Goal: Task Accomplishment & Management: Manage account settings

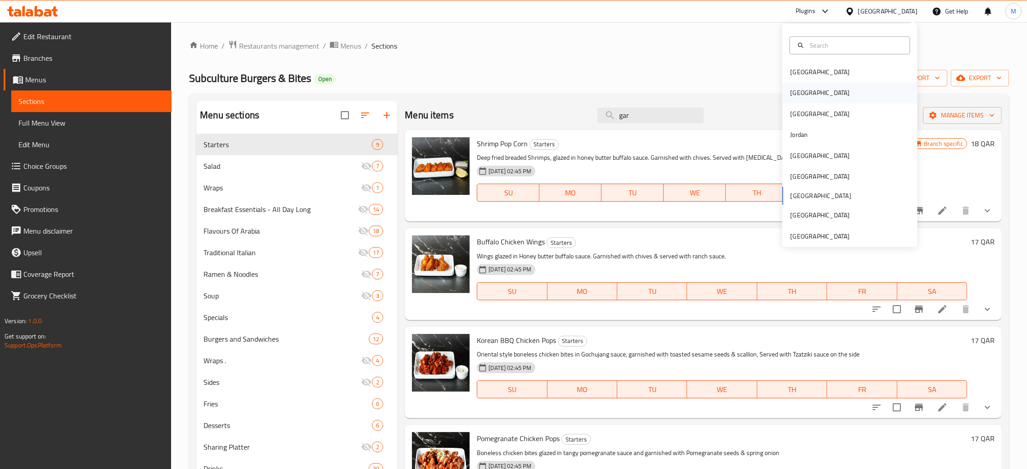
scroll to position [945, 0]
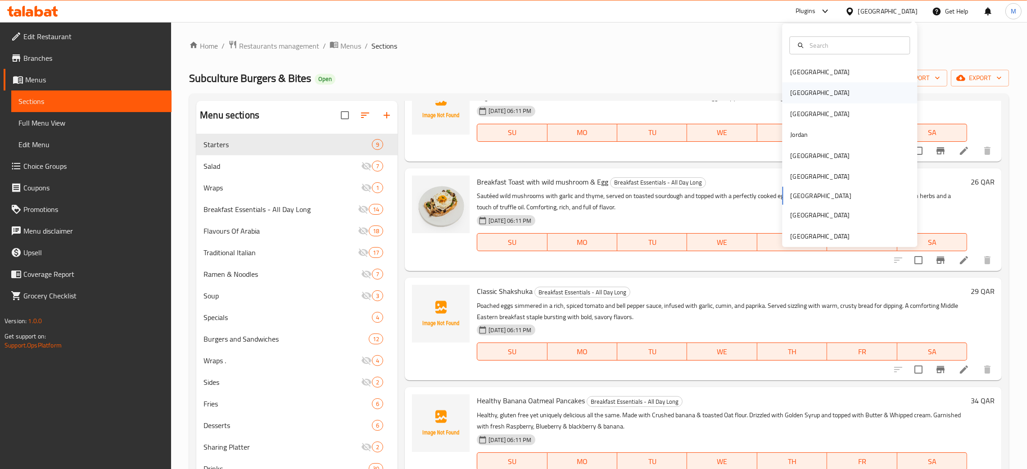
click at [792, 98] on div "[GEOGRAPHIC_DATA]" at bounding box center [819, 93] width 59 height 10
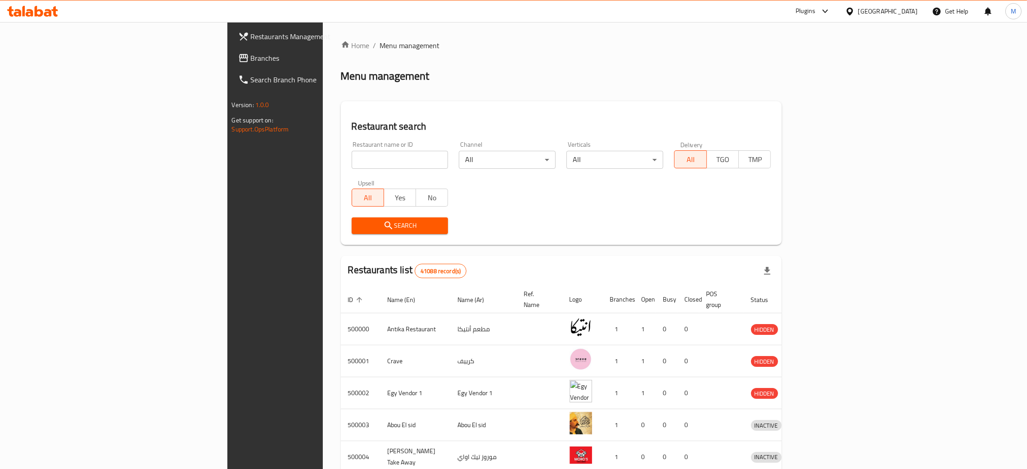
click at [251, 58] on span "Branches" at bounding box center [321, 58] width 141 height 11
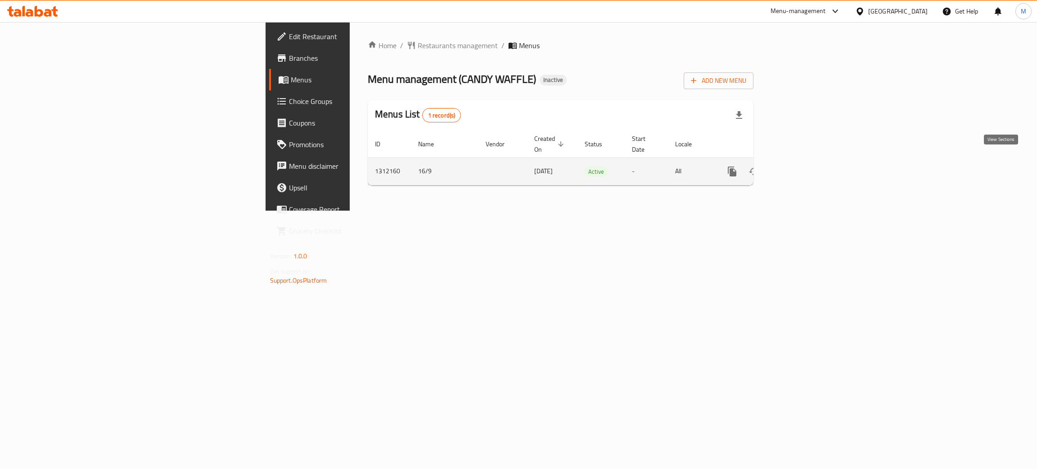
click at [801, 167] on icon "enhanced table" at bounding box center [797, 171] width 8 height 8
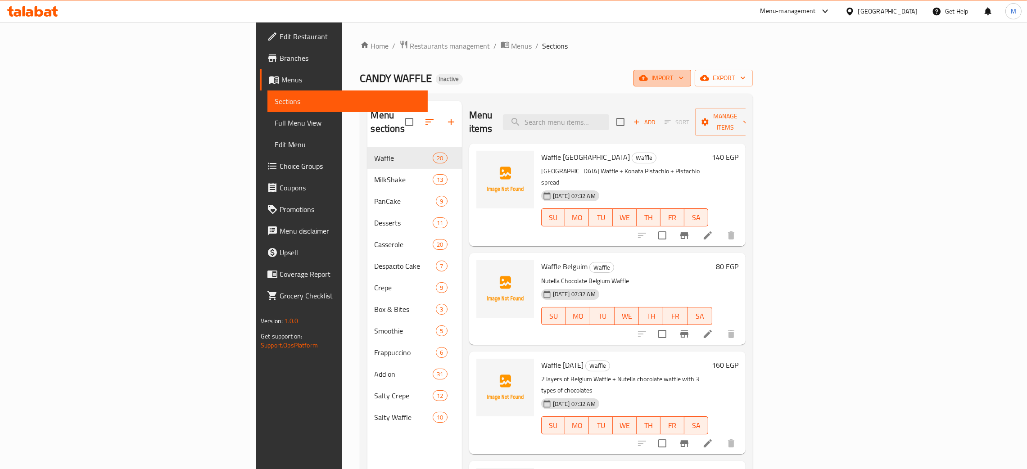
click at [684, 76] on span "import" at bounding box center [662, 77] width 43 height 11
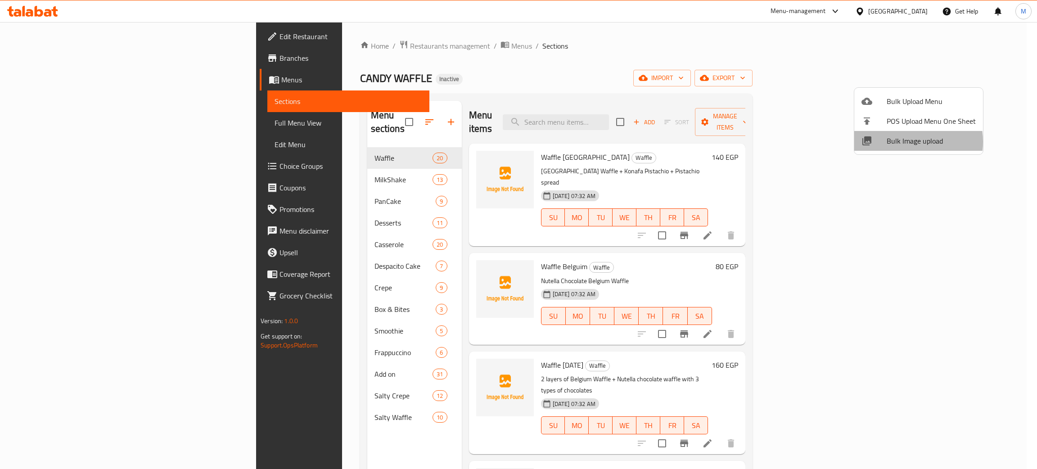
click at [900, 142] on span "Bulk Image upload" at bounding box center [931, 140] width 89 height 11
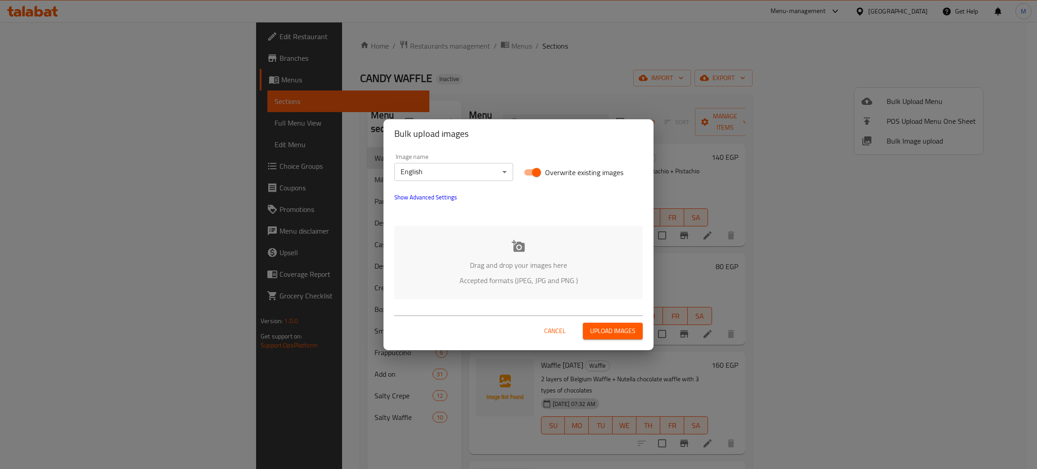
click at [505, 256] on div "Drag and drop your images here Accepted formats (JPEG, JPG and PNG )" at bounding box center [518, 262] width 248 height 73
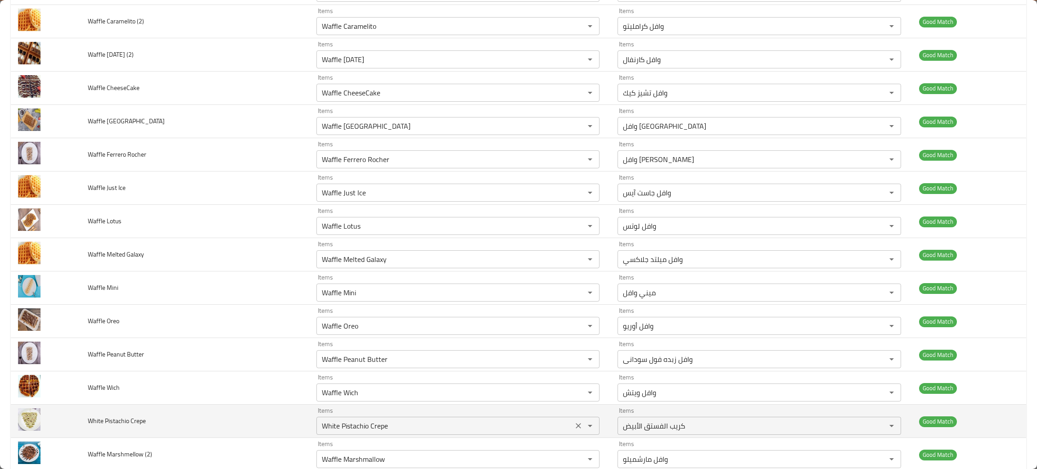
scroll to position [2565, 0]
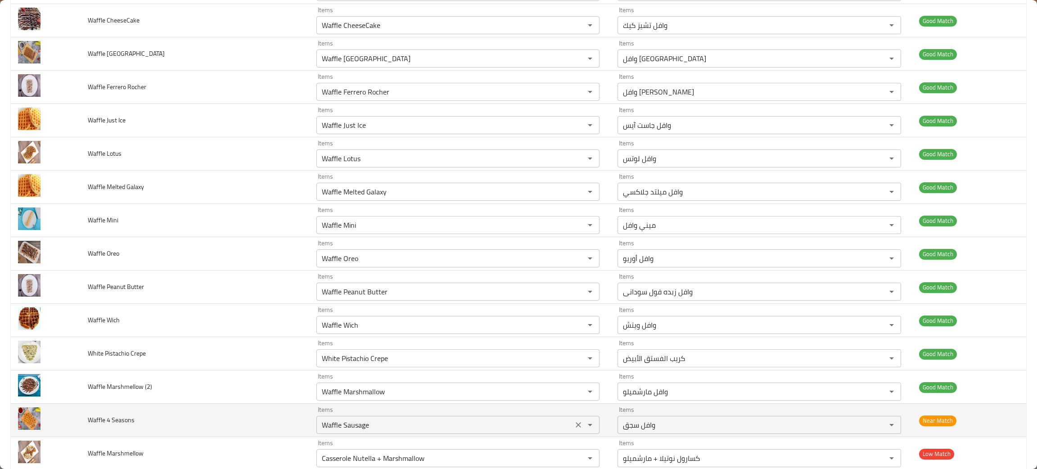
click at [576, 428] on icon "Clear" at bounding box center [578, 424] width 5 height 5
type Seasons "sea"
drag, startPoint x: 158, startPoint y: 433, endPoint x: 77, endPoint y: 436, distance: 80.6
click at [77, 436] on tr "Waffle 4 Seasons Items Items Items Items Near Match" at bounding box center [519, 420] width 1016 height 33
copy tr "Waffle 4 Seasons"
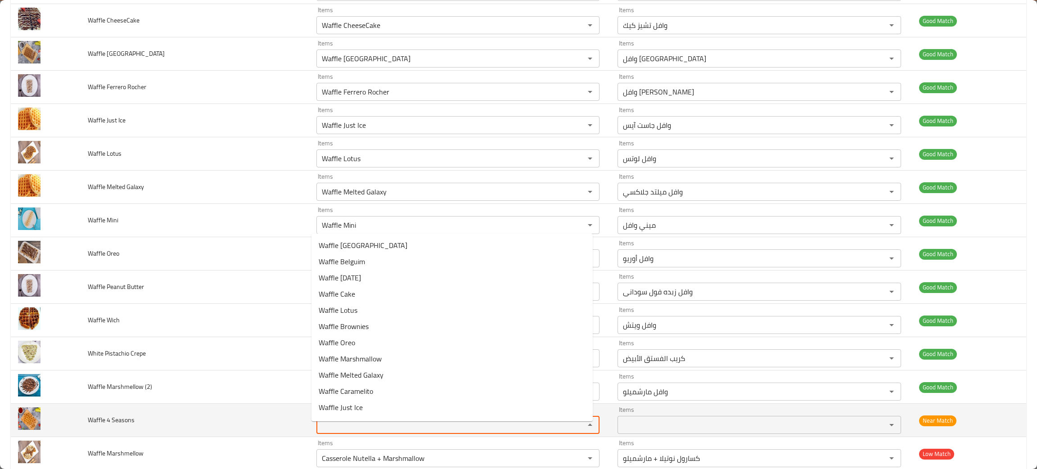
click at [330, 431] on Seasons "Items" at bounding box center [445, 425] width 252 height 13
type Seasons "4"
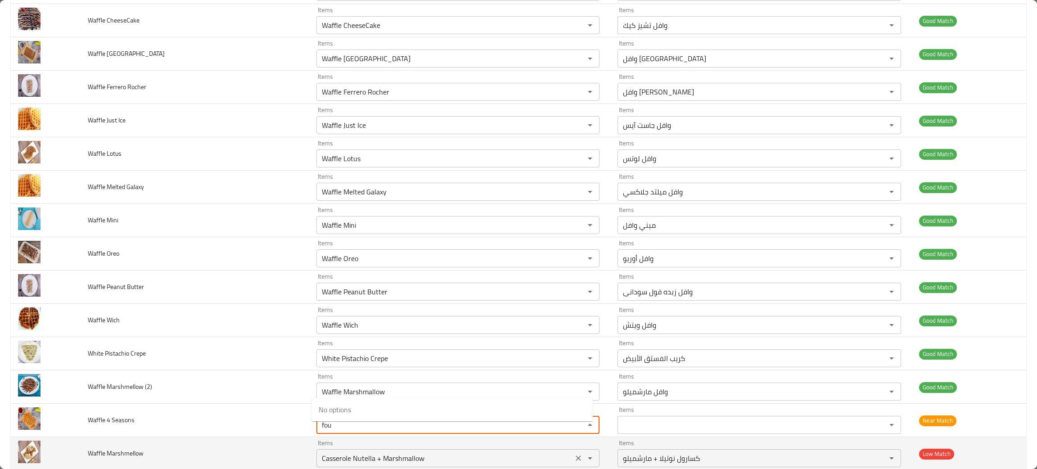
type Seasons "fou"
click at [230, 455] on td "Waffle Marshmellow" at bounding box center [195, 453] width 229 height 33
click at [574, 463] on icon "Clear" at bounding box center [578, 458] width 9 height 9
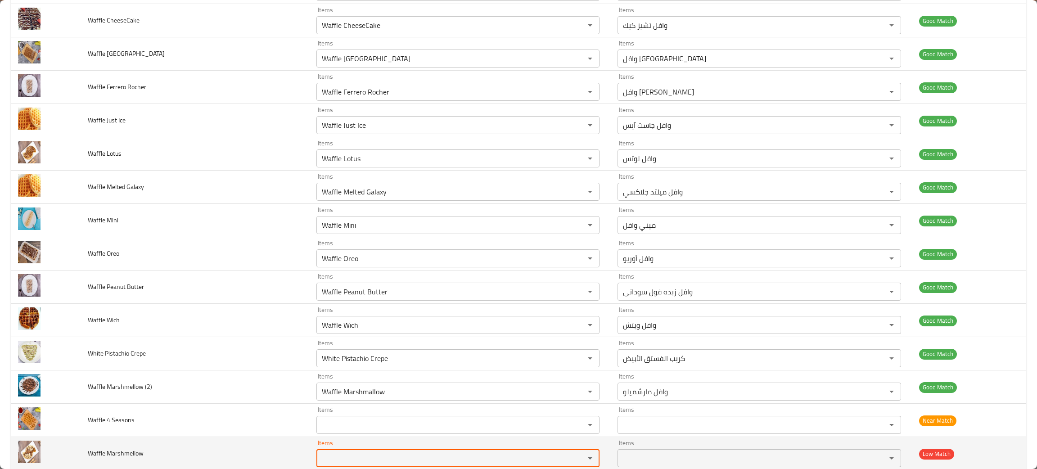
scroll to position [2568, 0]
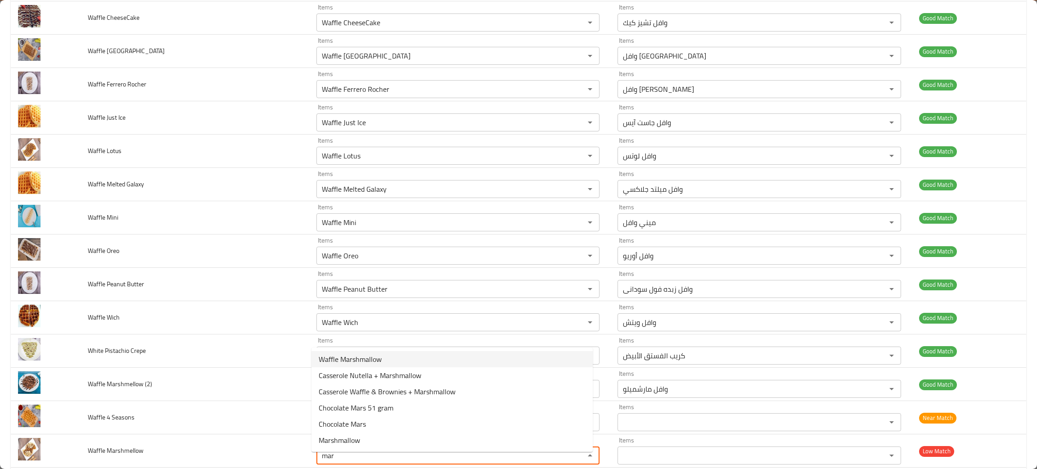
click at [339, 359] on span "Waffle Marshmallow" at bounding box center [350, 359] width 63 height 11
type Marshmellow "Waffle Marshmallow"
type Marshmellow-ar "وافل مارشميلو"
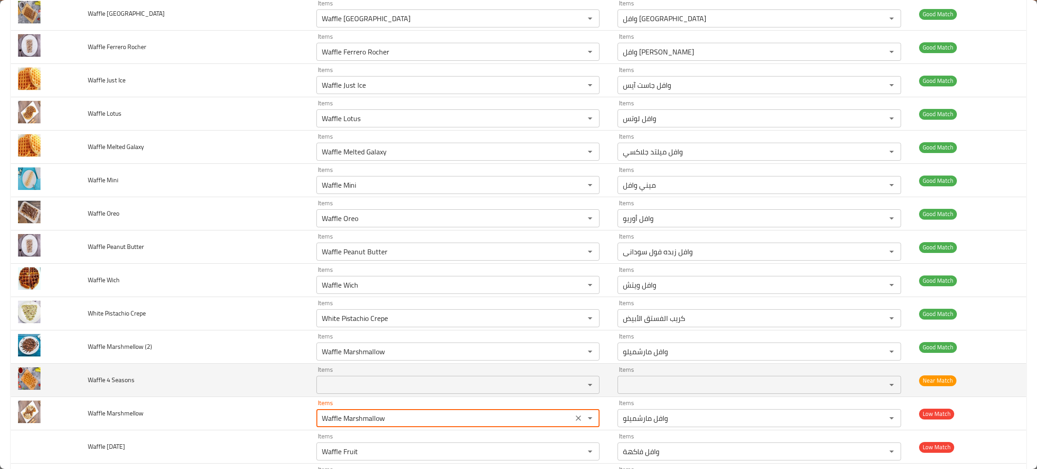
scroll to position [2636, 0]
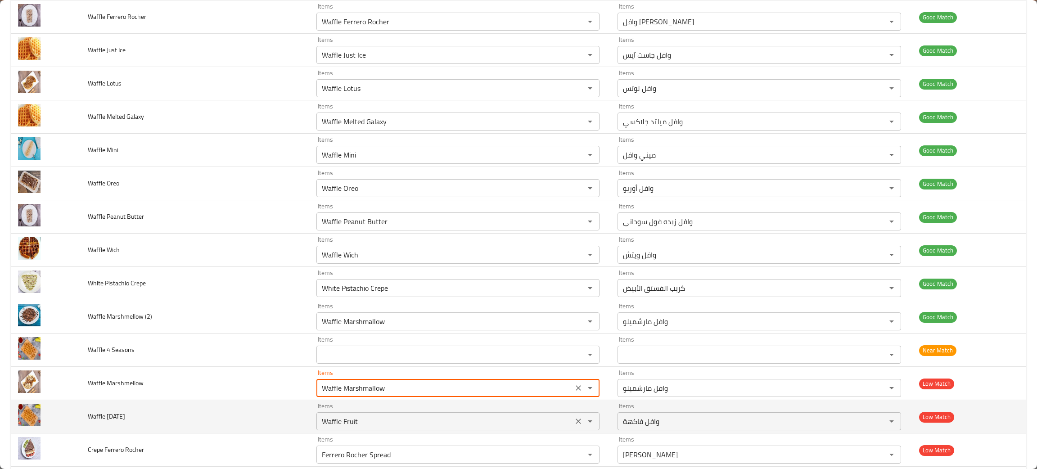
click at [576, 424] on icon "Clear" at bounding box center [578, 421] width 5 height 5
type Marshmellow "Waffle Marshmallow"
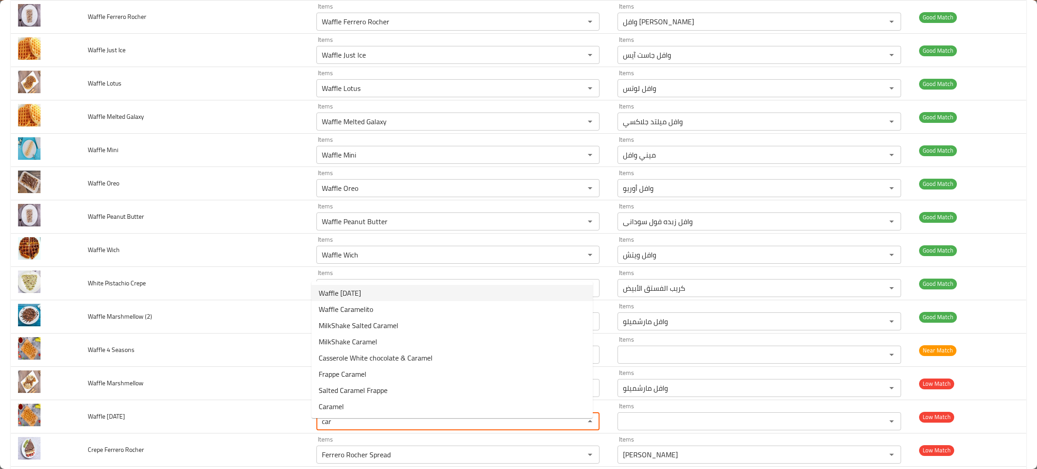
click at [343, 293] on span "Waffle Carnival" at bounding box center [340, 293] width 42 height 11
type Carnival "Waffle Carnival"
type Carnival-ar "وافل كارنفال"
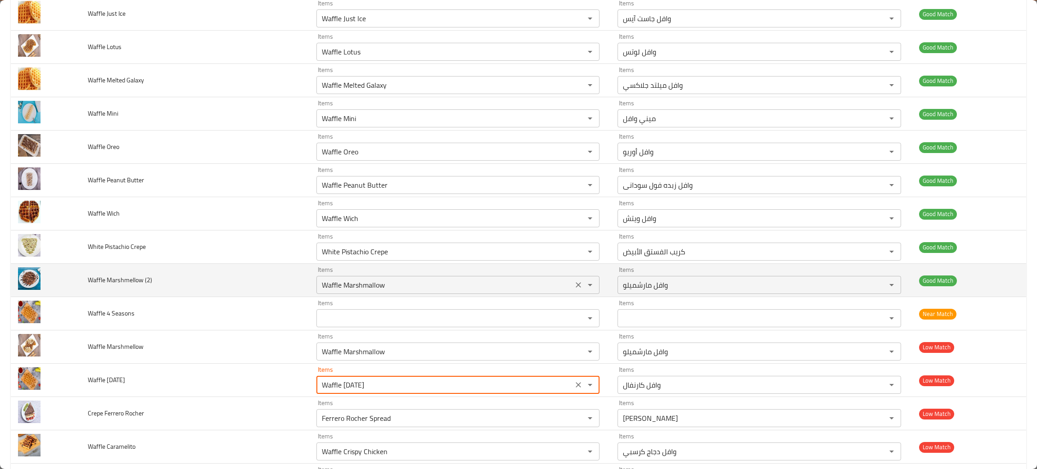
scroll to position [2703, 0]
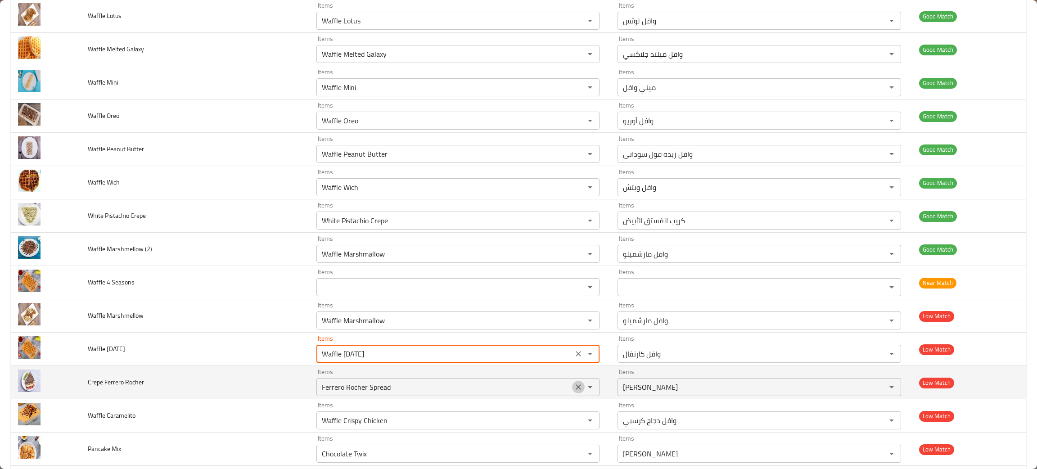
click at [576, 390] on icon "Clear" at bounding box center [578, 386] width 5 height 5
type Carnival "Waffle Carnival"
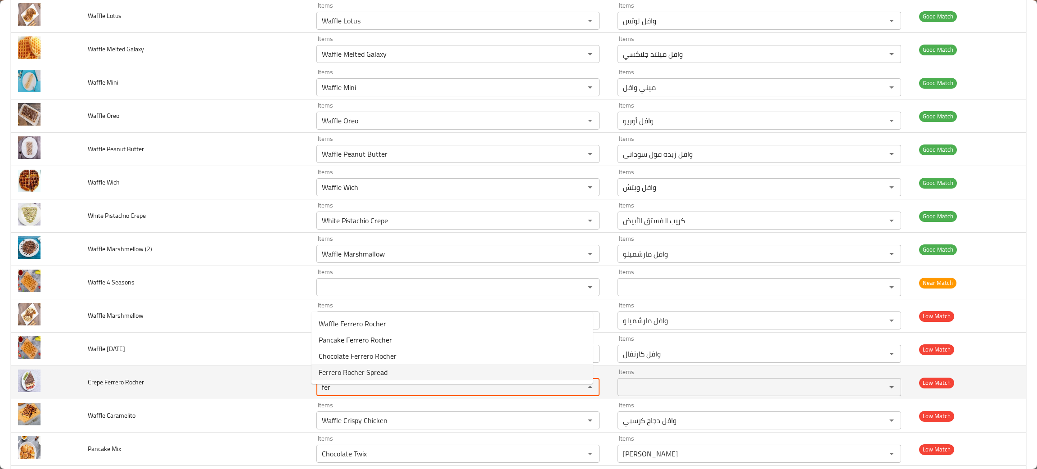
type Rocher "fer"
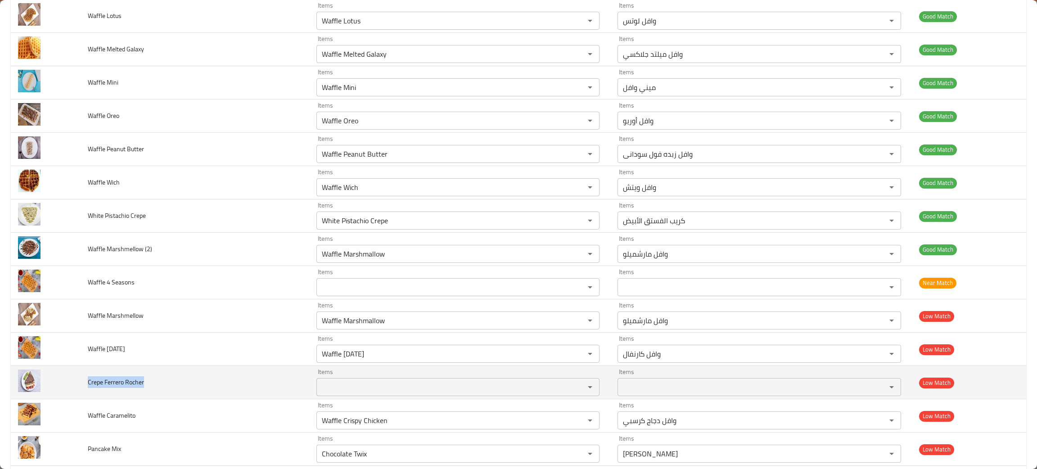
drag, startPoint x: 164, startPoint y: 390, endPoint x: 96, endPoint y: 390, distance: 68.0
click at [88, 396] on td "Crepe Ferrero Rocher" at bounding box center [195, 382] width 229 height 33
copy span "Crepe Ferrero Rocher"
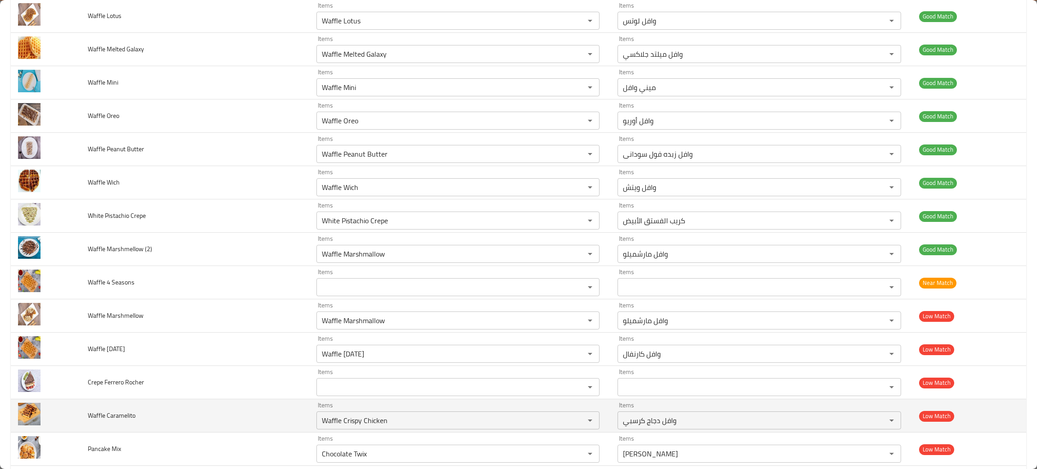
click at [237, 426] on td "Waffle Caramelito" at bounding box center [195, 415] width 229 height 33
click at [576, 425] on icon "Clear" at bounding box center [578, 420] width 9 height 9
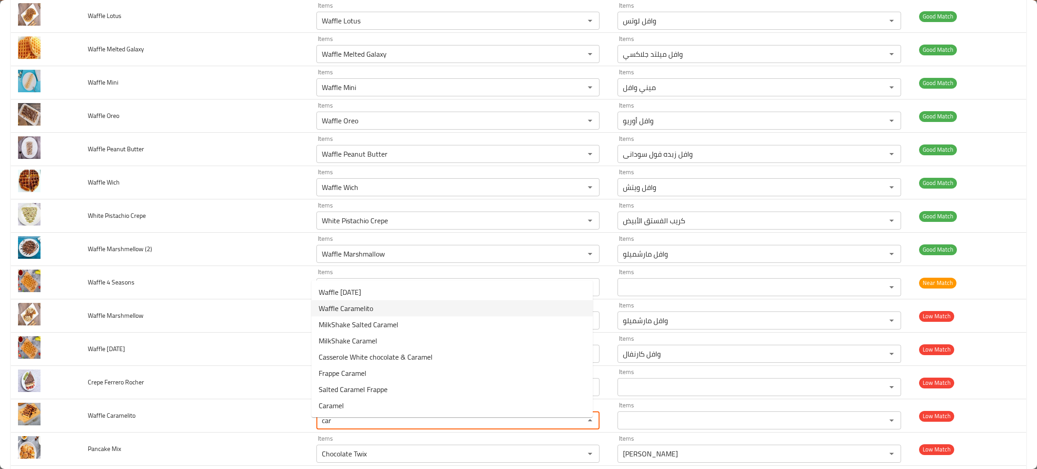
click at [336, 308] on span "Waffle Caramelito" at bounding box center [346, 308] width 54 height 11
type Caramelito "Waffle Caramelito"
type Caramelito-ar "وافل كرامليتو"
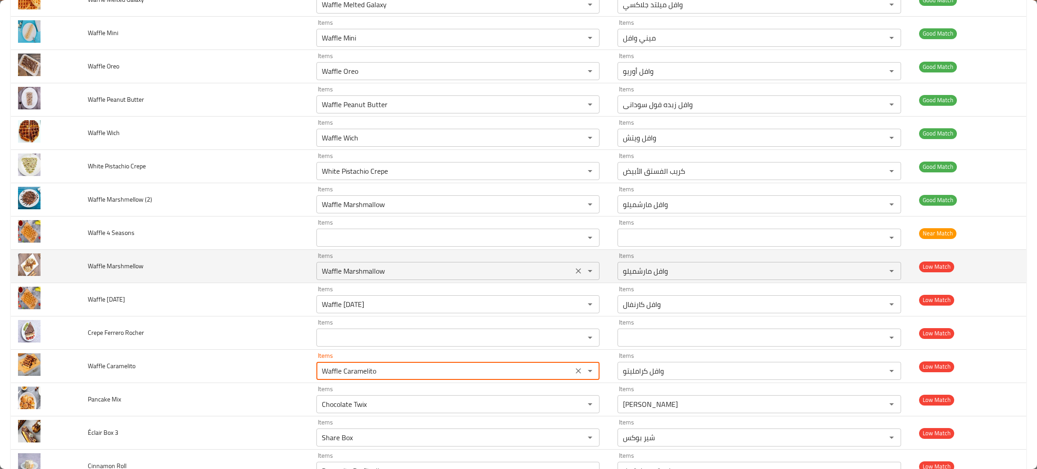
scroll to position [2771, 0]
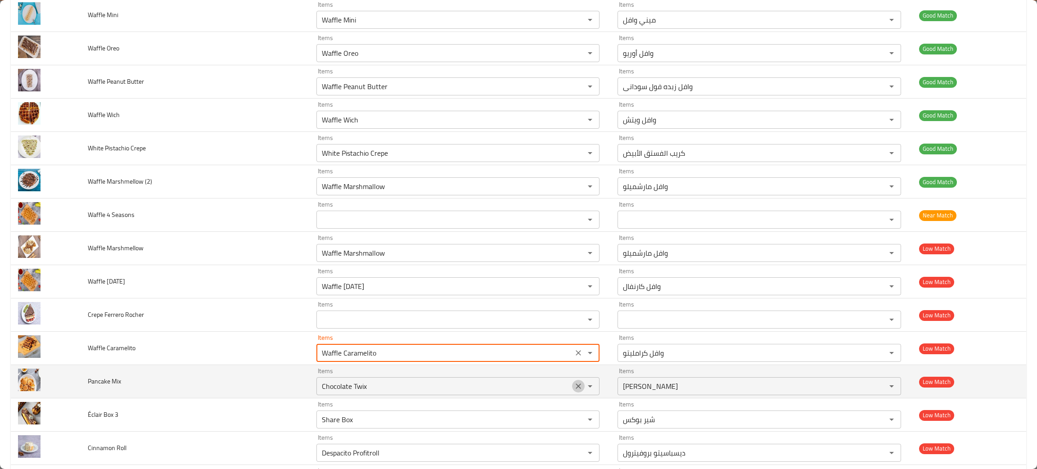
click at [574, 391] on icon "Clear" at bounding box center [578, 386] width 9 height 9
type Caramelito "Waffle Caramelito"
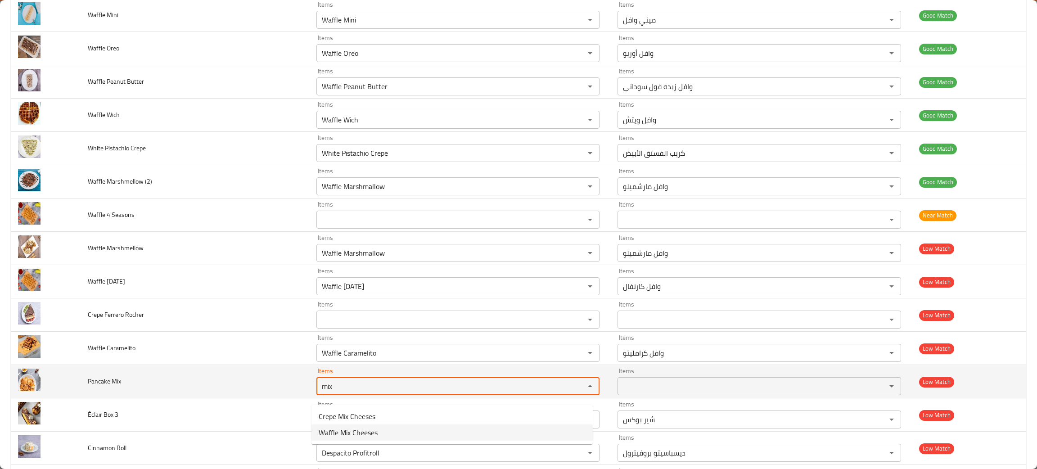
type Mix "mix"
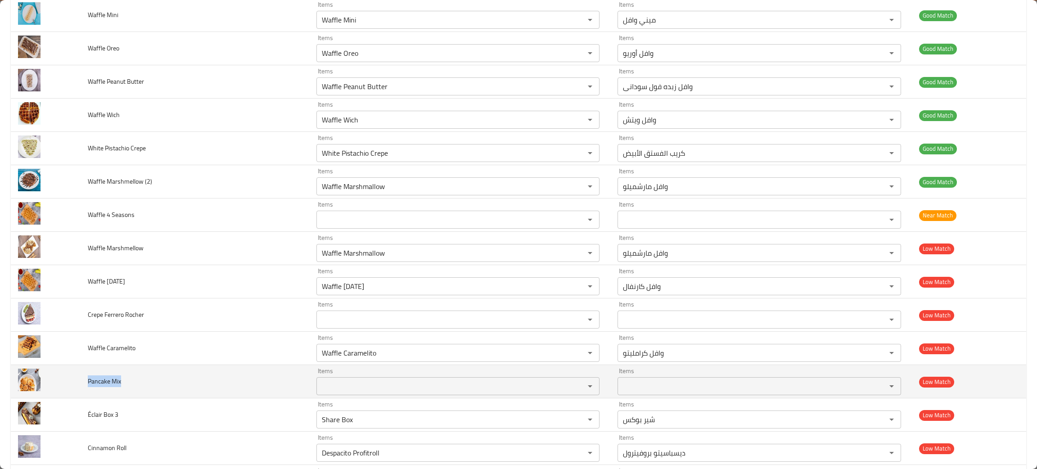
drag, startPoint x: 121, startPoint y: 388, endPoint x: 88, endPoint y: 384, distance: 33.2
click at [82, 382] on td "Pancake Mix" at bounding box center [195, 381] width 229 height 33
copy span "Pancake Mix"
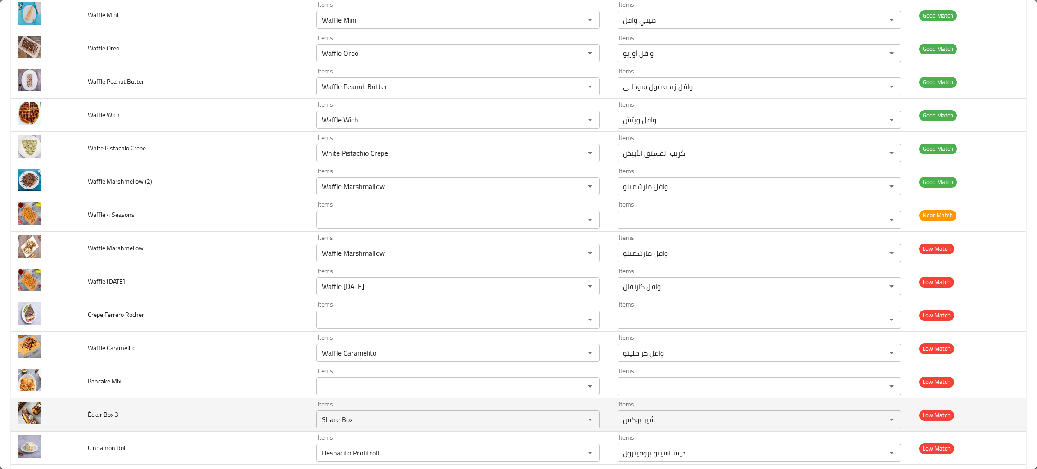
click at [188, 421] on td "Éclair Box 3" at bounding box center [195, 414] width 229 height 33
click at [572, 422] on button "Clear" at bounding box center [578, 419] width 13 height 13
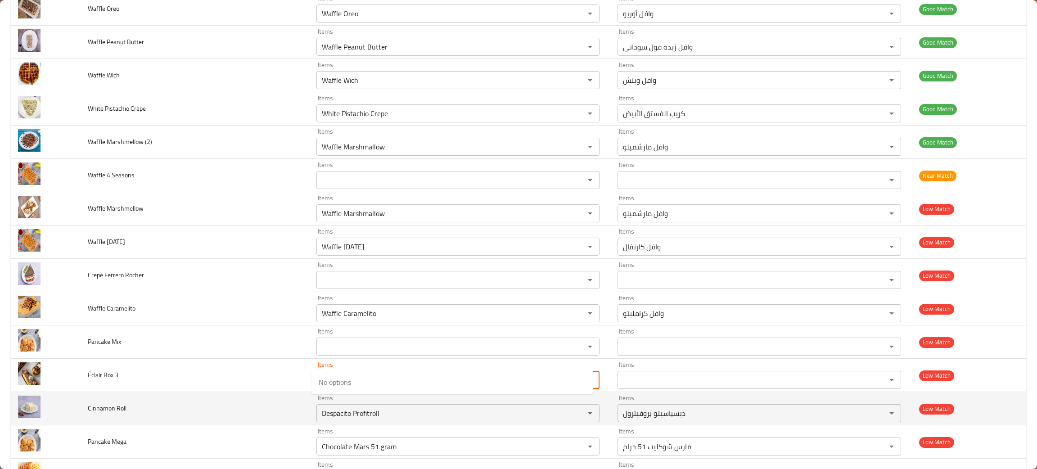
scroll to position [2838, 0]
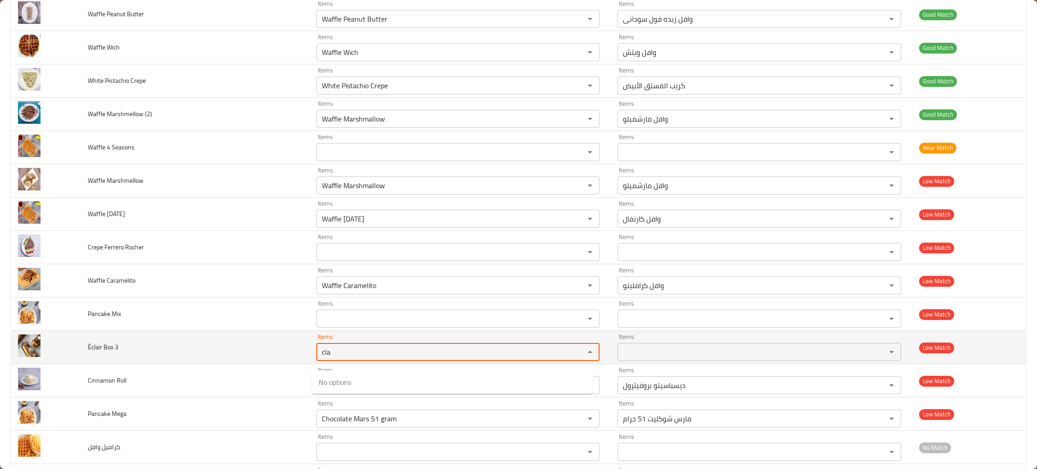
type 3 "cla"
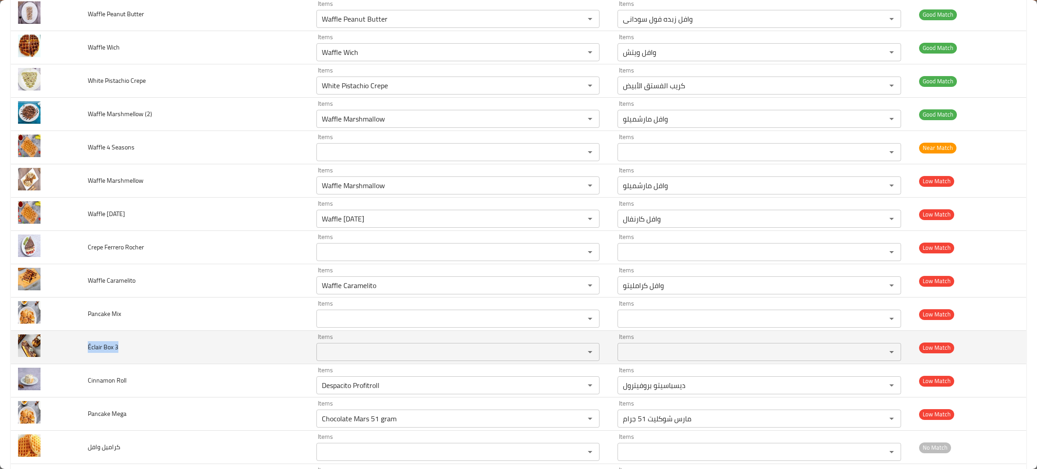
drag, startPoint x: 131, startPoint y: 357, endPoint x: 79, endPoint y: 360, distance: 51.8
click at [79, 360] on tr "Éclair Box 3 Items Items Items Items Low Match" at bounding box center [519, 347] width 1016 height 33
copy tr "Éclair Box 3"
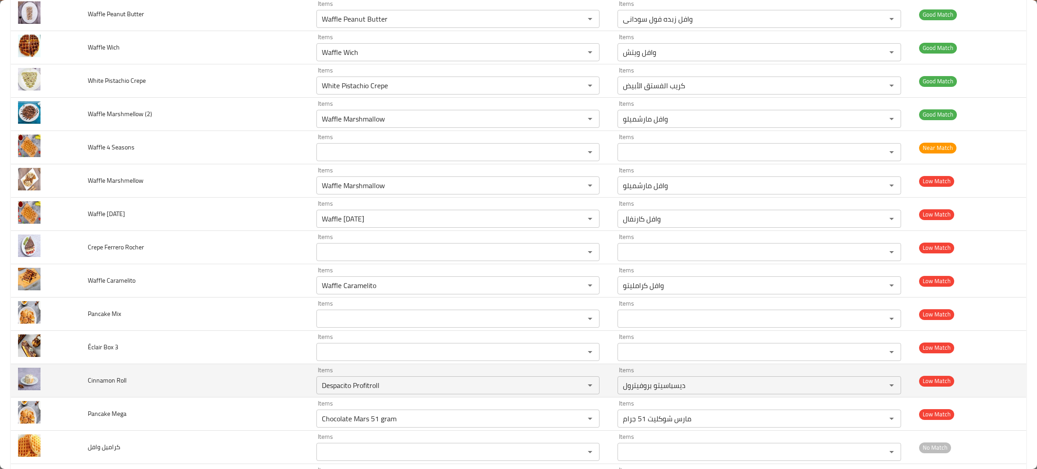
click at [160, 391] on td "Cinnamon Roll" at bounding box center [195, 380] width 229 height 33
click at [576, 388] on icon "Clear" at bounding box center [578, 385] width 5 height 5
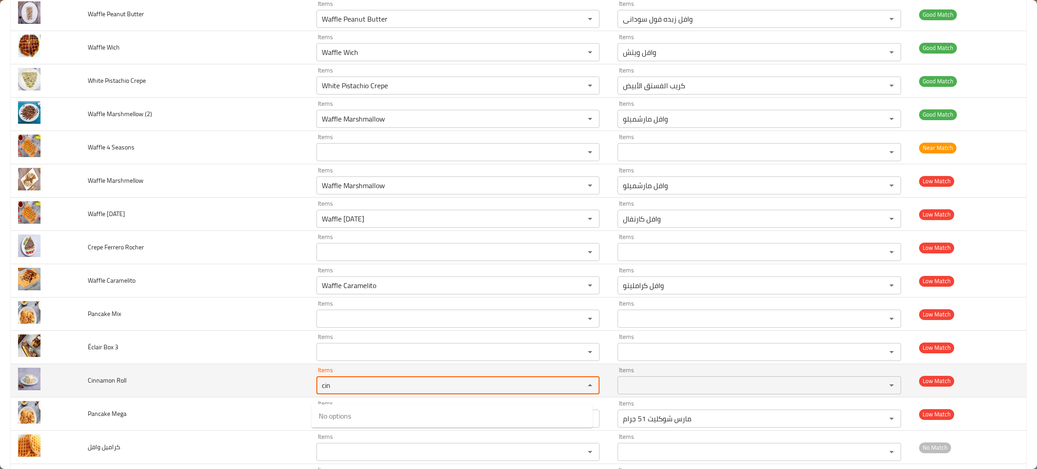
type Roll "cin"
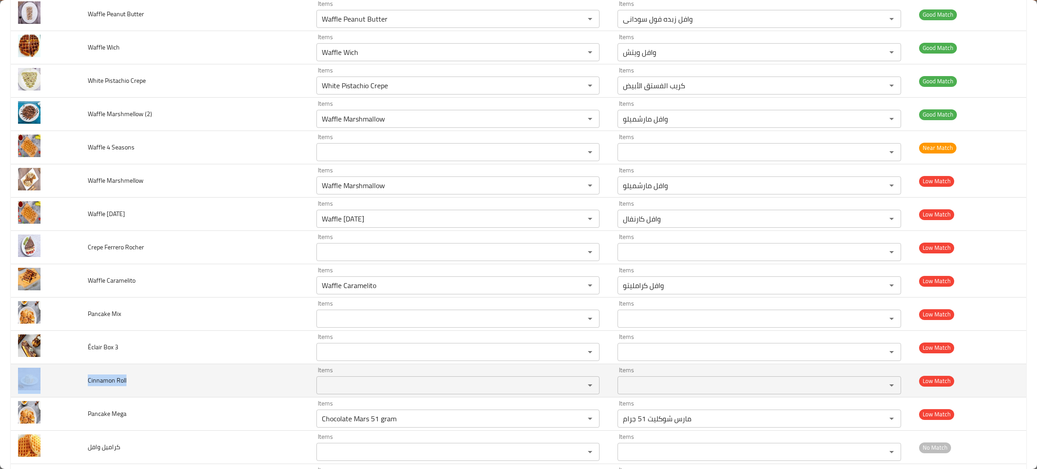
drag, startPoint x: 140, startPoint y: 393, endPoint x: 75, endPoint y: 384, distance: 66.0
click at [75, 384] on tr "Cinnamon Roll Items Items Items Items Low Match" at bounding box center [519, 380] width 1016 height 33
copy tr "Cinnamon Roll"
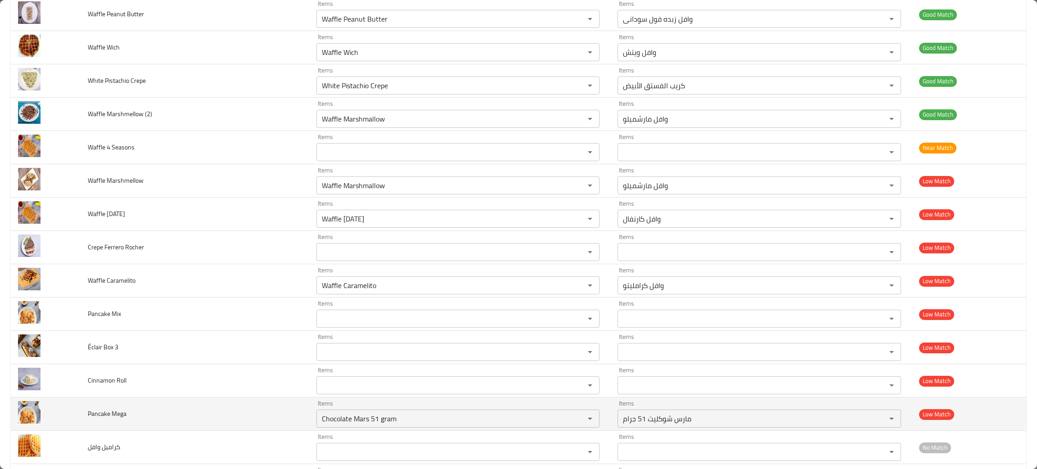
click at [149, 431] on td "Pancake Mega" at bounding box center [195, 413] width 229 height 33
click at [574, 423] on icon "Clear" at bounding box center [578, 418] width 9 height 9
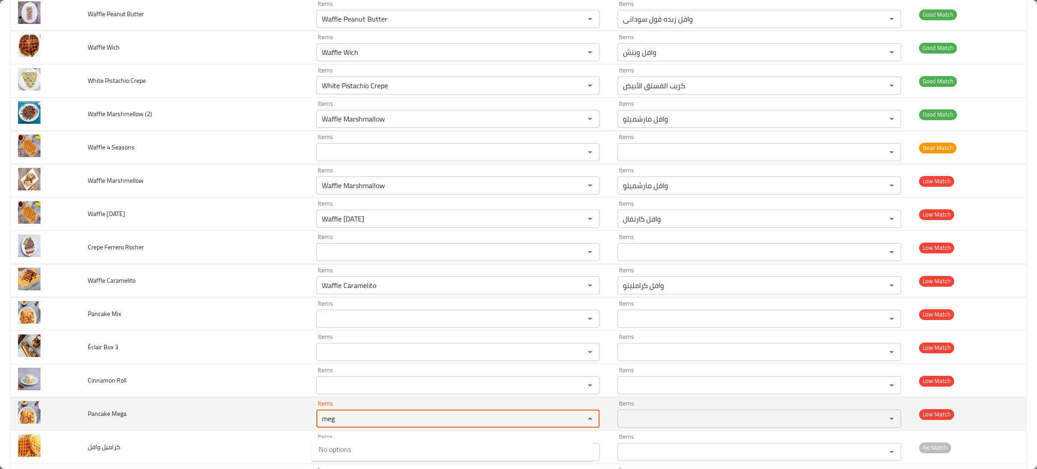
type Mega "meg"
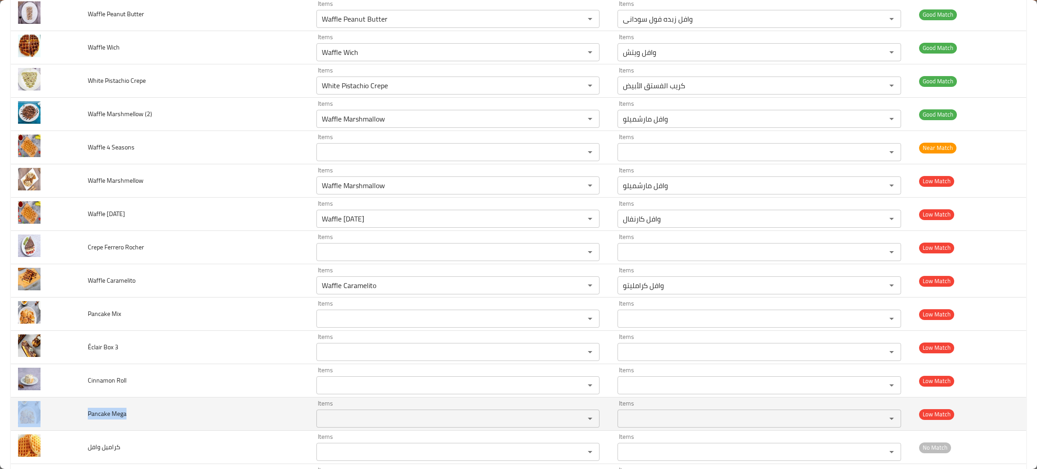
drag, startPoint x: 96, startPoint y: 428, endPoint x: 72, endPoint y: 425, distance: 24.5
click at [72, 425] on tr "Pancake Mega Items Items Items Items Low Match" at bounding box center [519, 413] width 1016 height 33
copy tr "Pancake Mega"
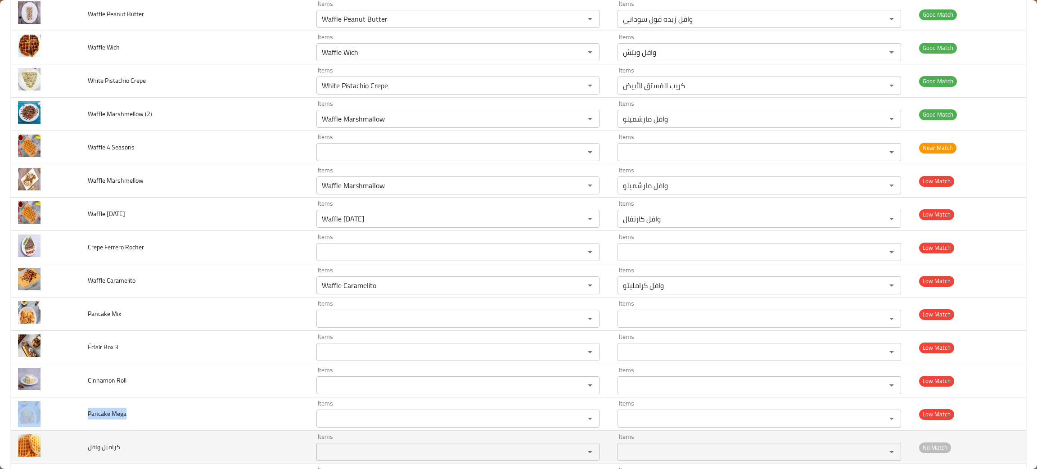
click at [242, 455] on td "كراميل وافل" at bounding box center [195, 447] width 229 height 33
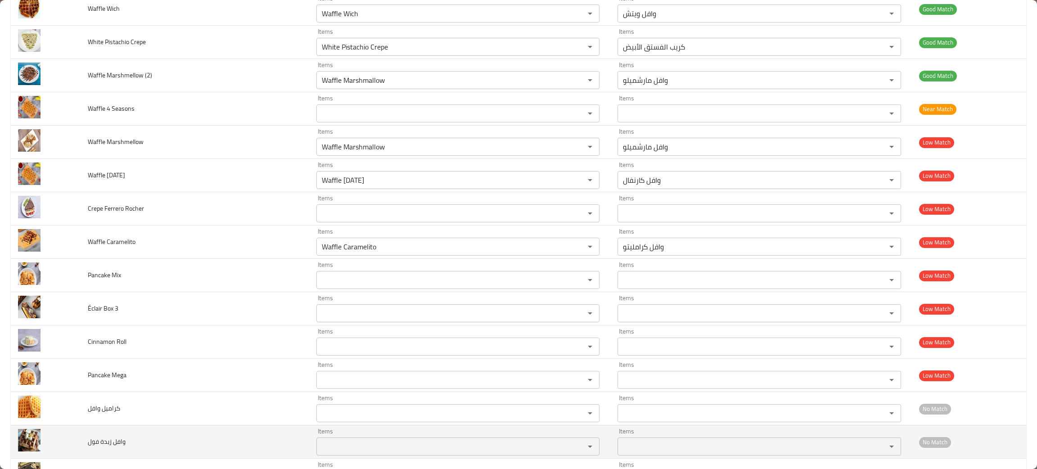
scroll to position [2906, 0]
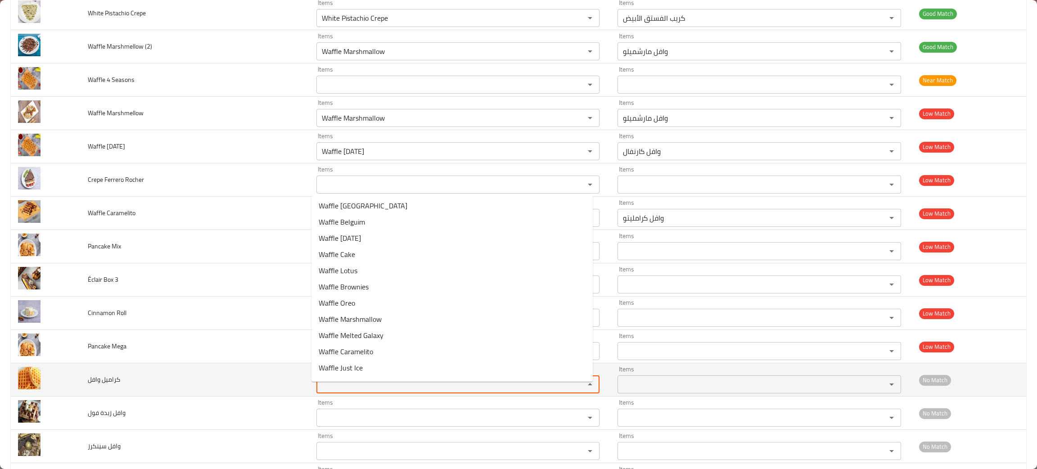
click at [347, 391] on وافل "Items" at bounding box center [445, 384] width 252 height 13
type وافل "ram"
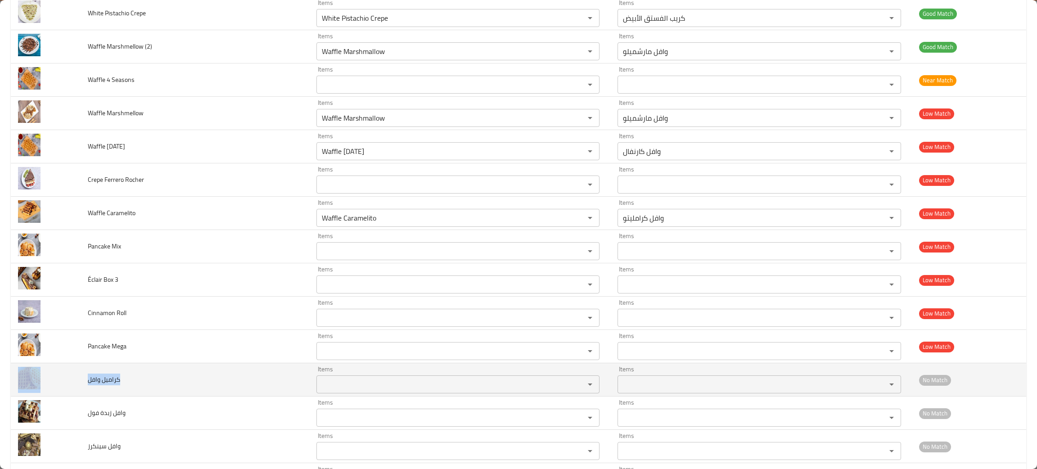
drag, startPoint x: 127, startPoint y: 391, endPoint x: 64, endPoint y: 402, distance: 64.4
click at [64, 397] on tr "كراميل وافل Items Items Items Items No Match" at bounding box center [519, 379] width 1016 height 33
copy tr "كراميل وافل"
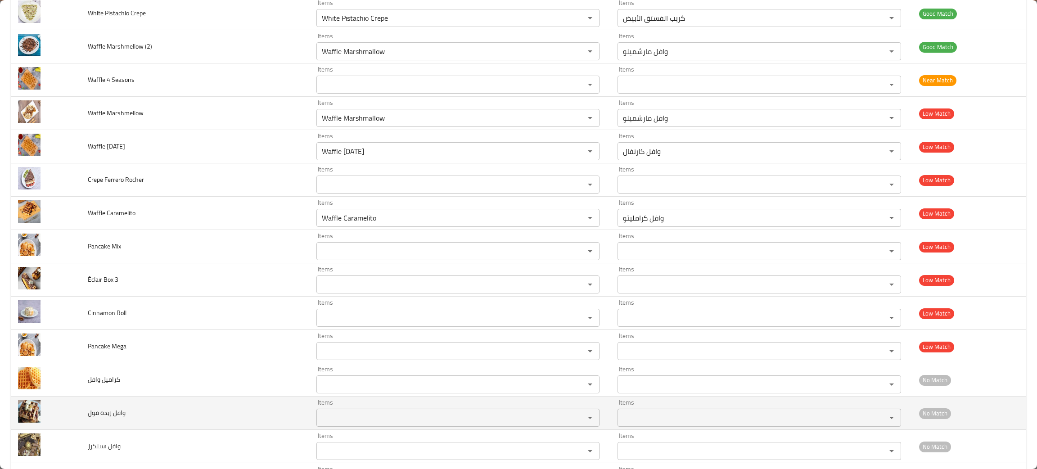
click at [198, 427] on td "وافل زبدة فول" at bounding box center [195, 413] width 229 height 33
click at [350, 424] on فول "Items" at bounding box center [445, 417] width 252 height 13
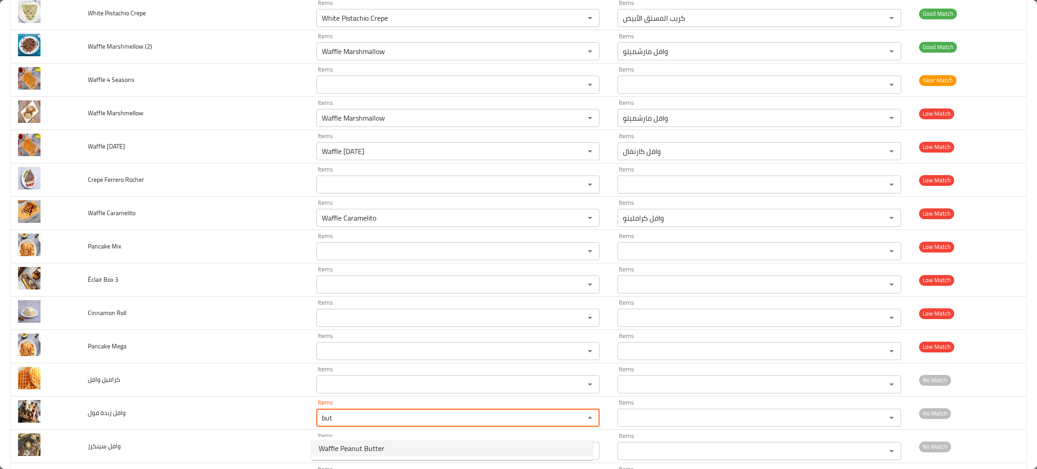
click at [354, 448] on span "Waffle Peanut Butter" at bounding box center [352, 448] width 66 height 11
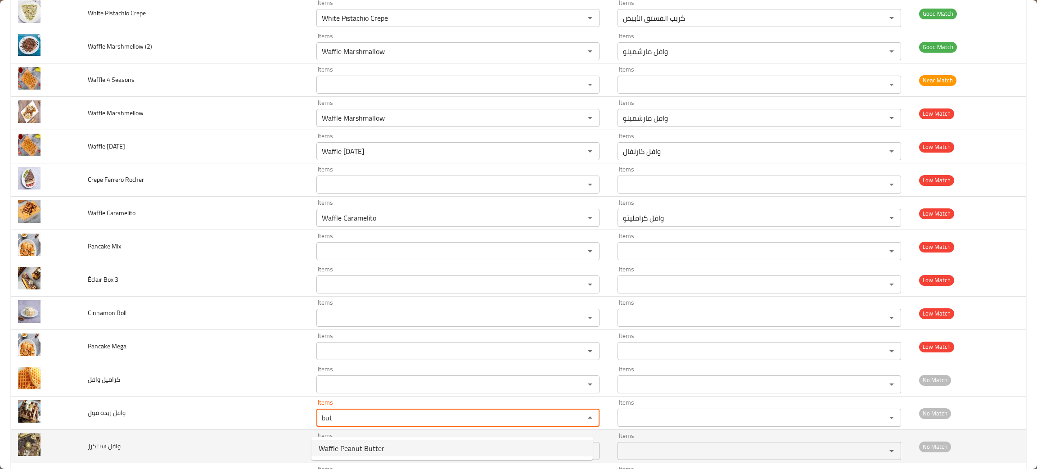
type فول "Waffle Peanut Butter"
type فول-ar "وافل زبده فول سودانى"
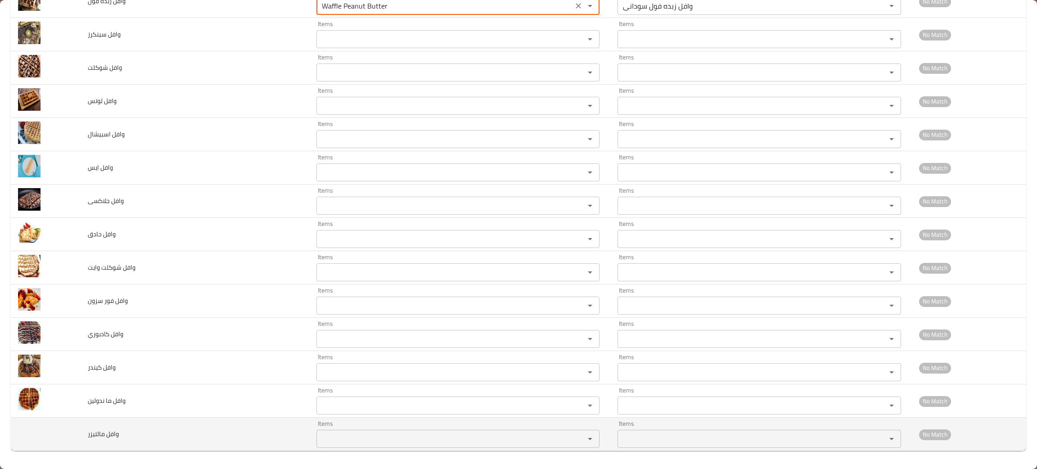
scroll to position [3326, 0]
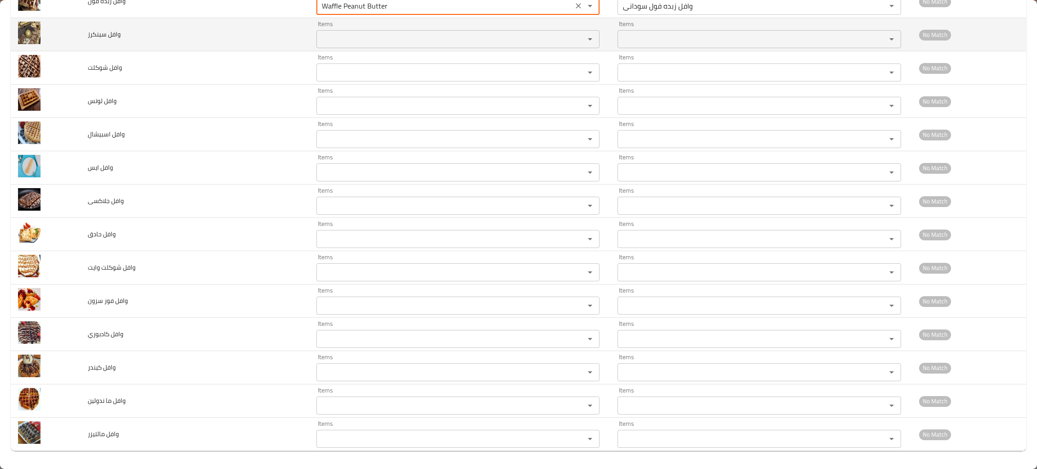
type فول "Waffle Peanut Butter"
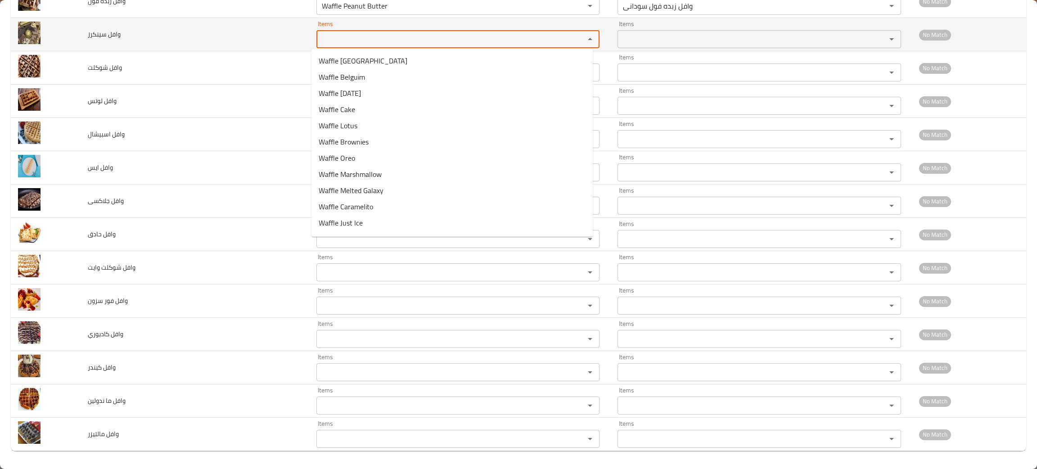
click at [404, 45] on سينكرز "Items" at bounding box center [445, 39] width 252 height 13
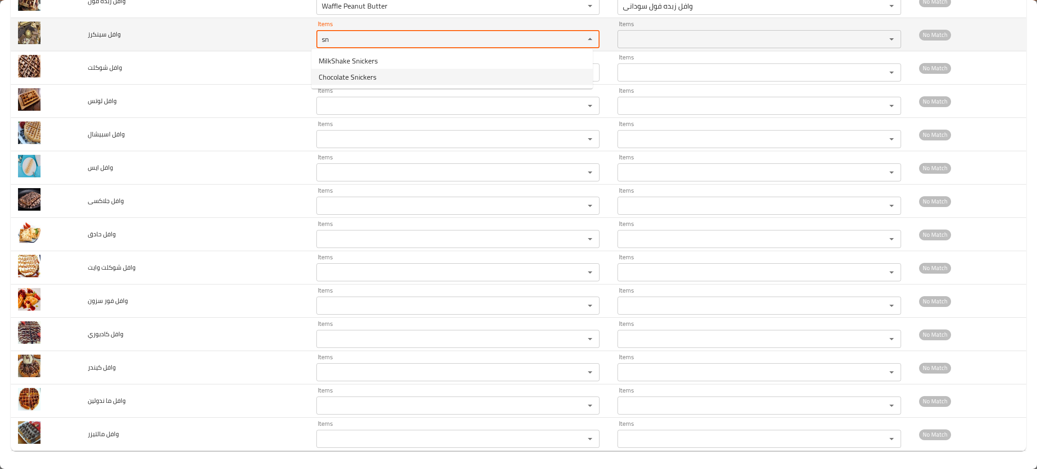
type سينكرز "sn"
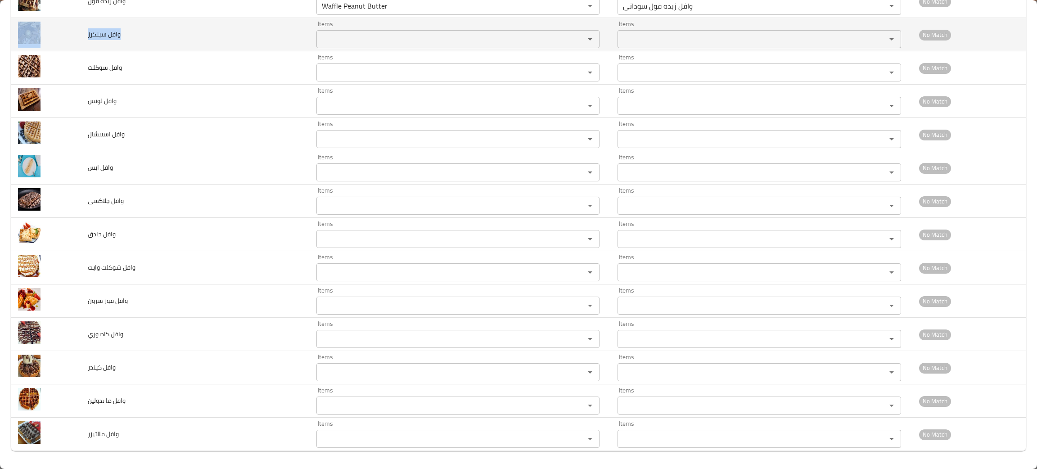
drag, startPoint x: 147, startPoint y: 35, endPoint x: 71, endPoint y: 37, distance: 76.1
click at [71, 37] on tr "وافل سينكرز Items Items Items Items No Match" at bounding box center [519, 34] width 1016 height 33
copy tr "وافل سينكرز"
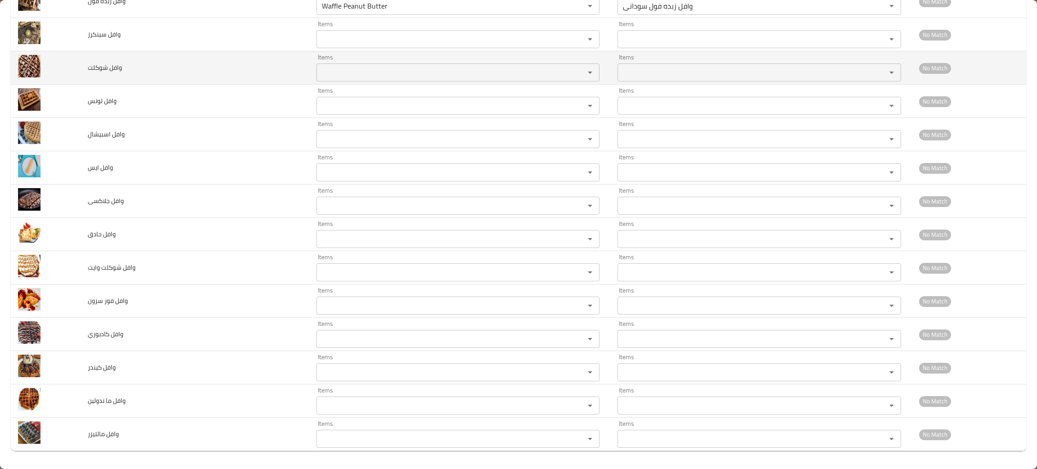
drag, startPoint x: 137, startPoint y: 77, endPoint x: 143, endPoint y: 78, distance: 5.4
click at [140, 77] on td "وافل شوكلت" at bounding box center [195, 67] width 229 height 33
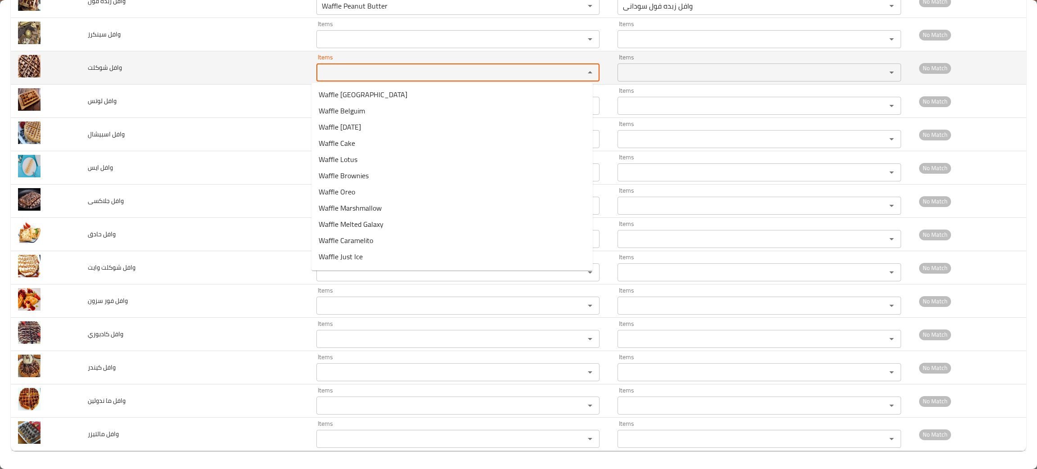
click at [328, 72] on شوكلت "Items" at bounding box center [445, 72] width 252 height 13
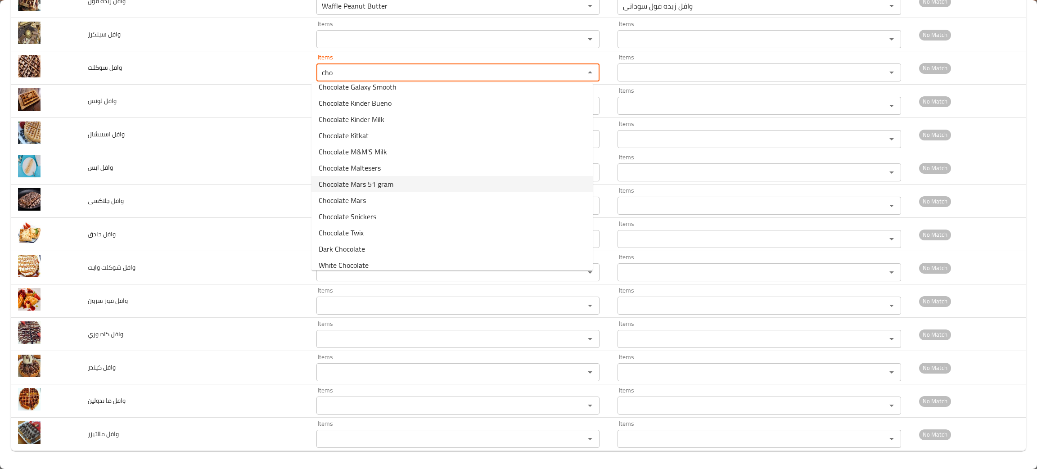
scroll to position [208, 0]
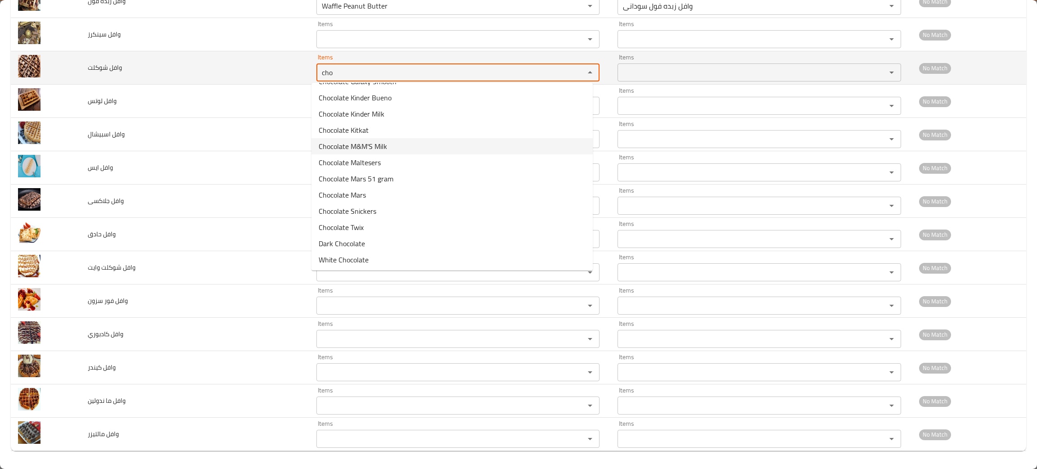
type شوكلت "cho"
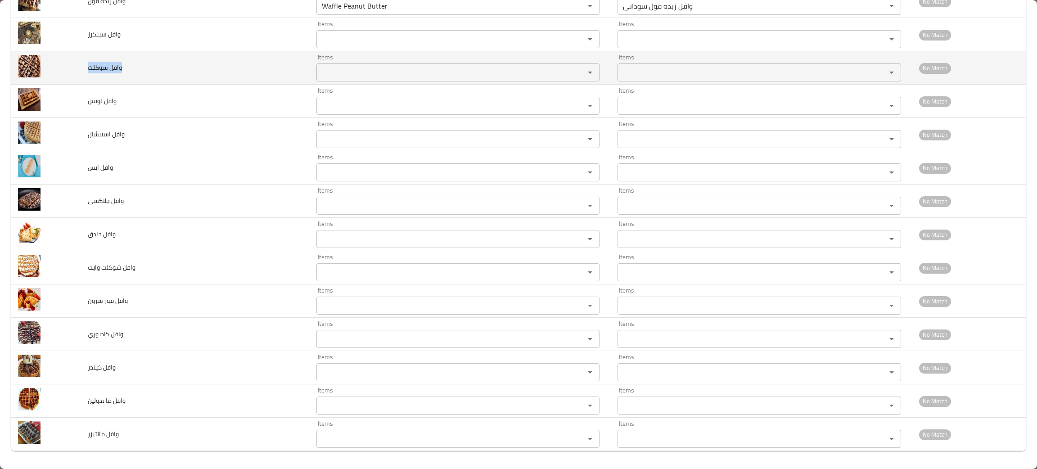
drag, startPoint x: 127, startPoint y: 67, endPoint x: 80, endPoint y: 69, distance: 47.8
click at [81, 69] on td "وافل شوكلت" at bounding box center [195, 67] width 229 height 33
copy span "وافل شوكلت"
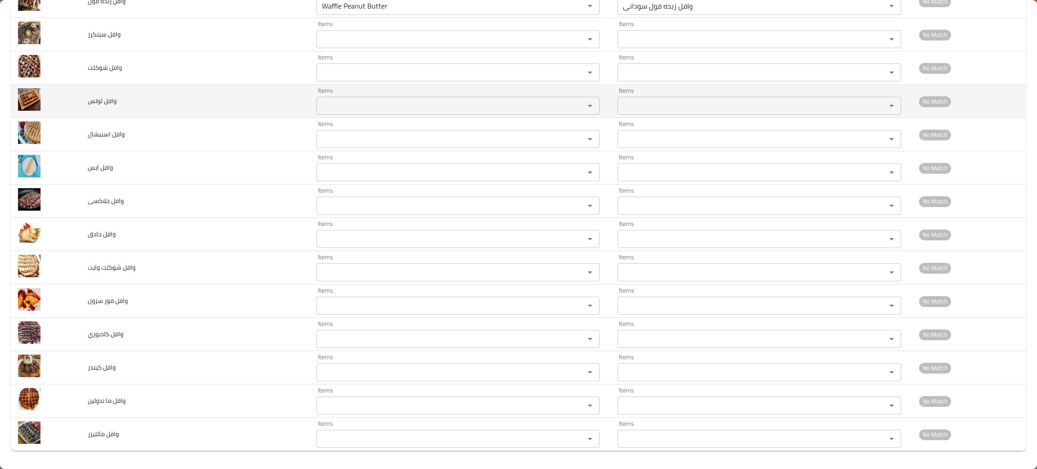
drag, startPoint x: 188, startPoint y: 99, endPoint x: 383, endPoint y: 97, distance: 195.4
click at [190, 101] on td "وافل لوتس" at bounding box center [195, 101] width 229 height 33
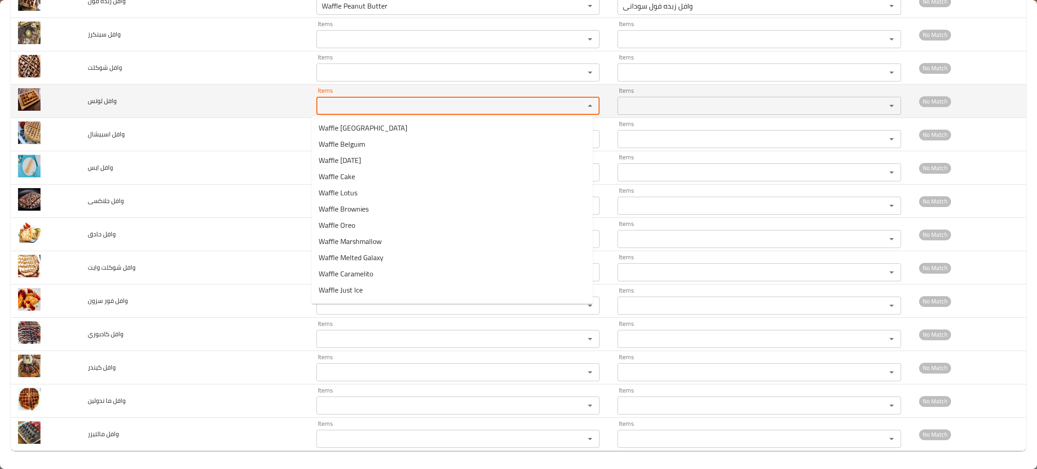
click at [415, 104] on لوتس "Items" at bounding box center [445, 105] width 252 height 13
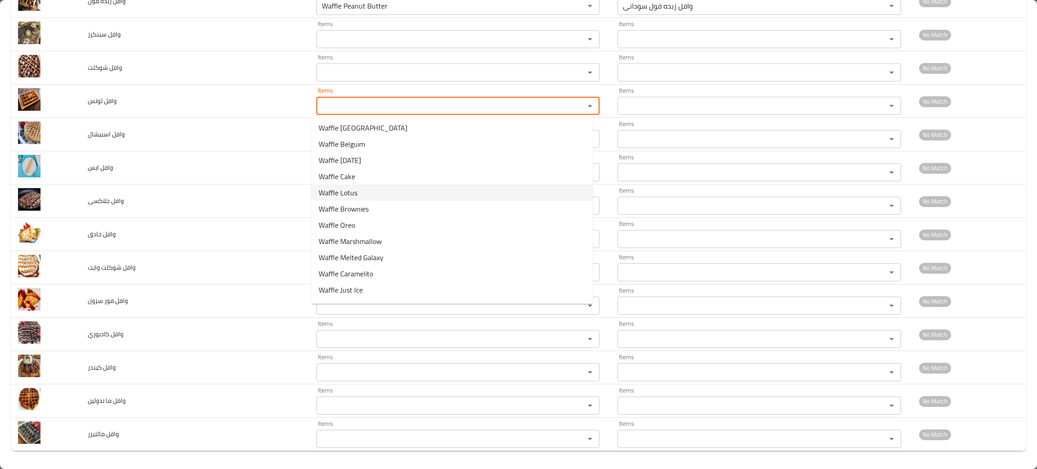
click at [341, 189] on span "Waffle Lotus" at bounding box center [338, 192] width 39 height 11
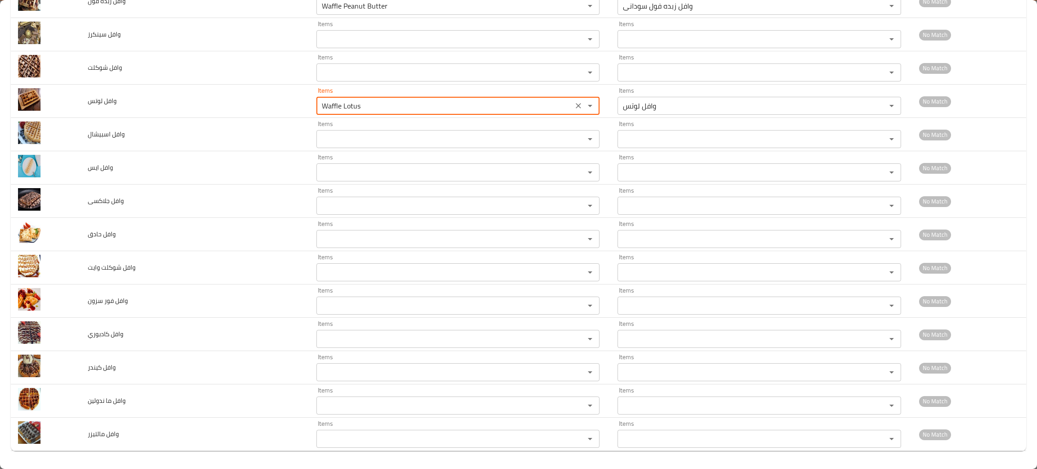
type لوتس "Waffle Lotus"
type لوتس-ar "وافل لوتس"
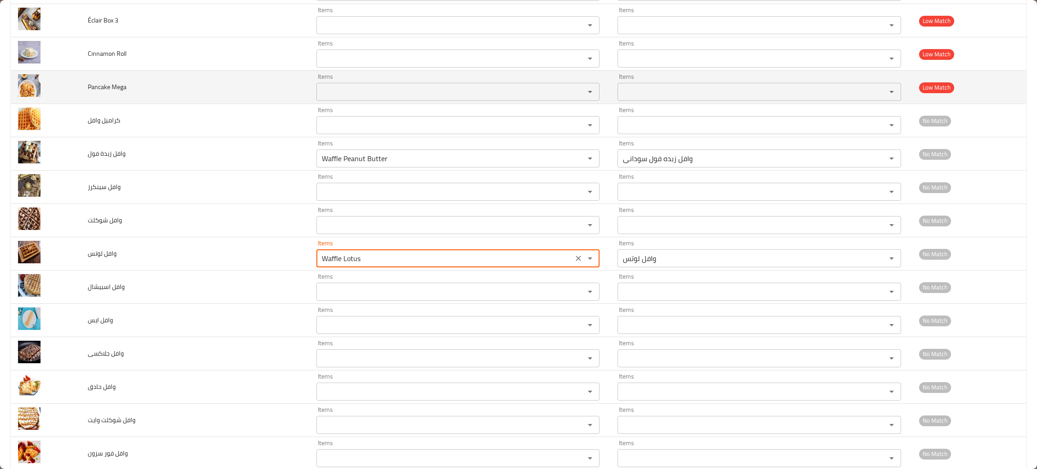
scroll to position [3191, 0]
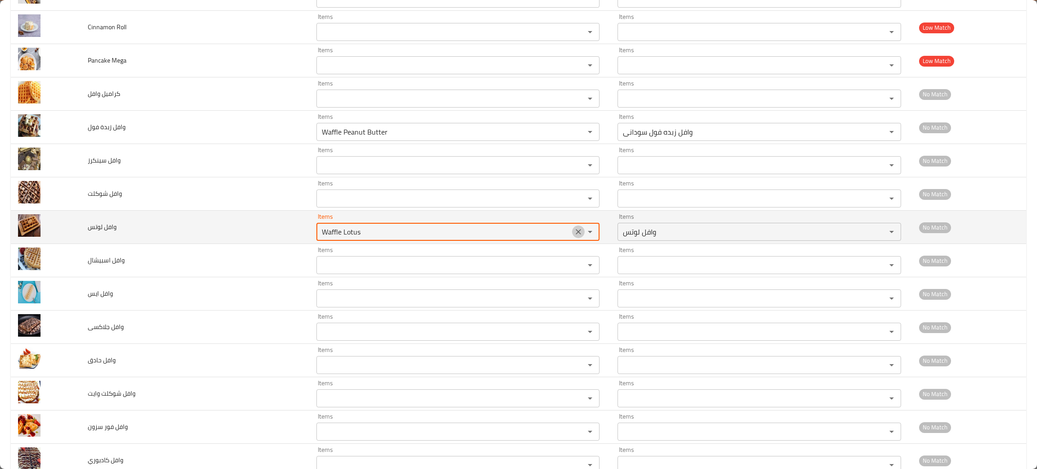
click at [576, 235] on icon "Clear" at bounding box center [578, 231] width 5 height 5
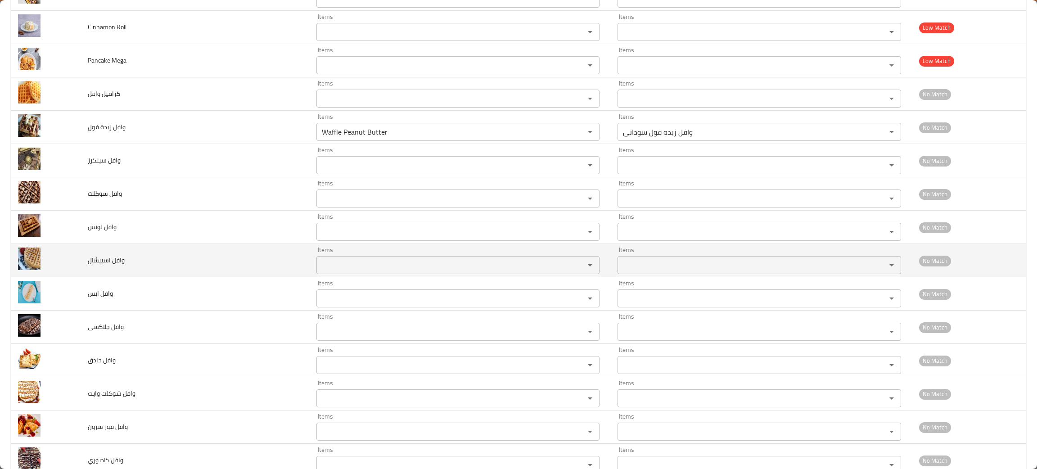
click at [214, 272] on td "وافل اسبيشال" at bounding box center [195, 260] width 229 height 33
drag, startPoint x: 131, startPoint y: 273, endPoint x: 74, endPoint y: 277, distance: 56.4
click at [74, 277] on tr "وافل اسبيشال Items Items Items Items No Match" at bounding box center [519, 260] width 1016 height 33
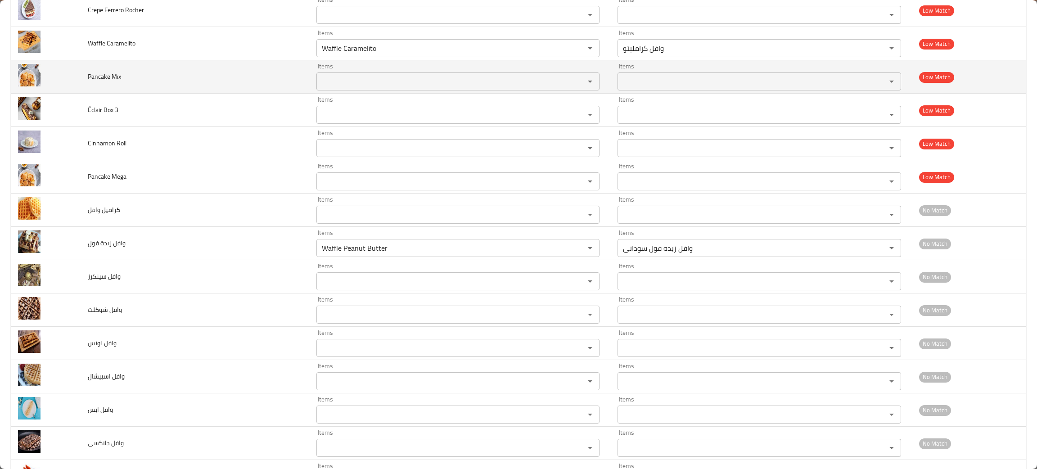
scroll to position [3212, 0]
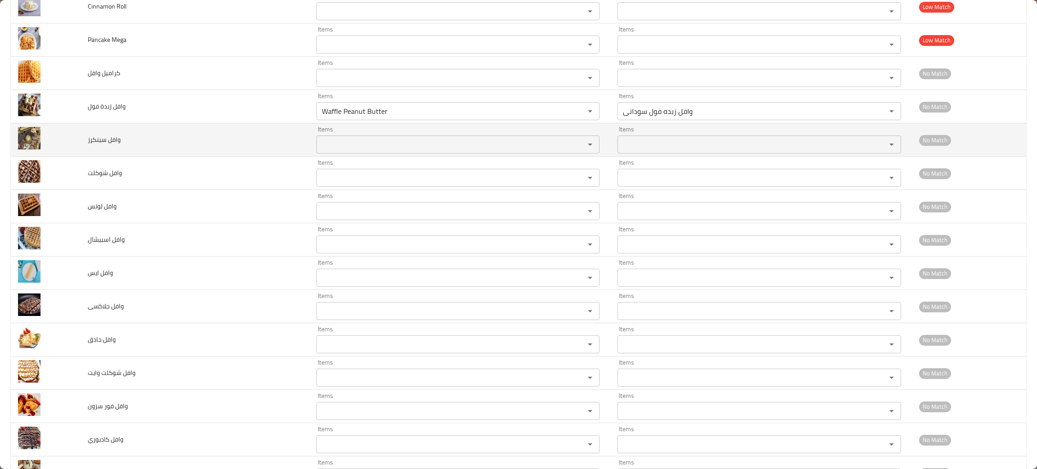
click at [330, 151] on سينكرز "Items" at bounding box center [445, 144] width 252 height 13
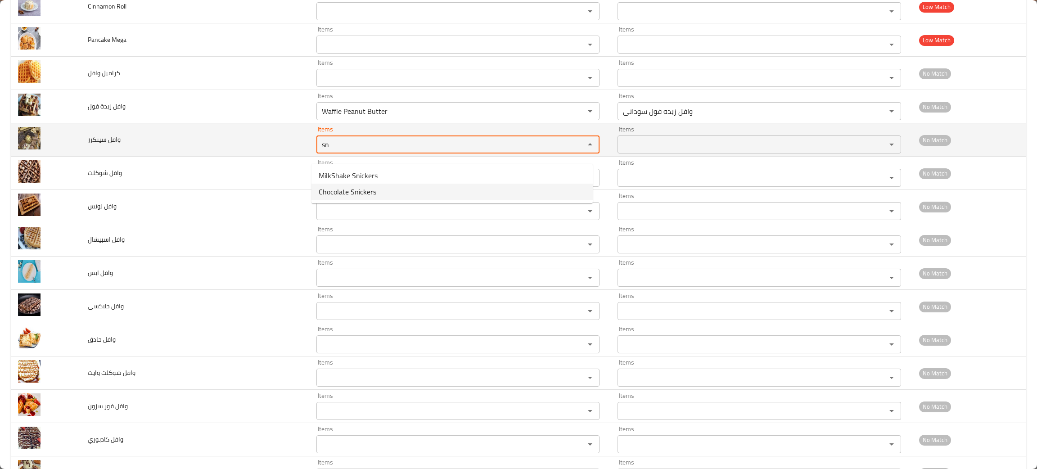
type سينكرز "sn"
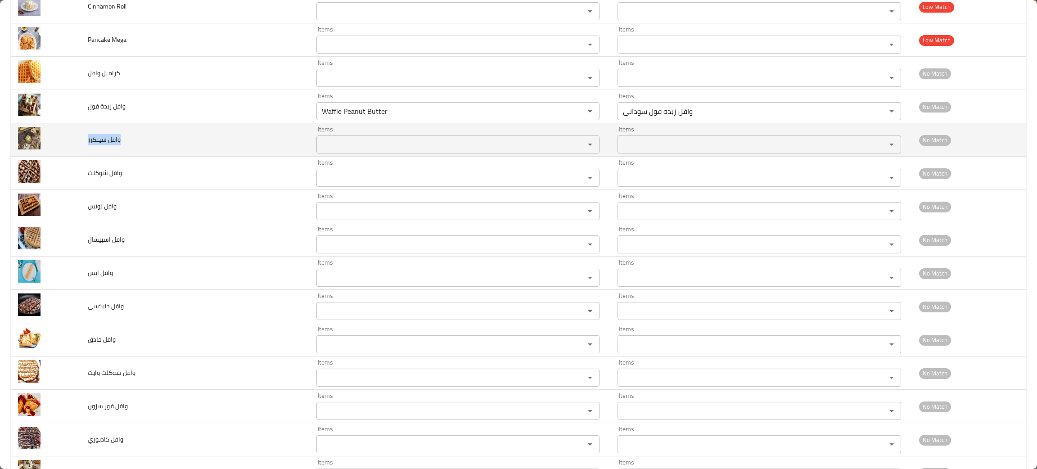
drag, startPoint x: 131, startPoint y: 156, endPoint x: 85, endPoint y: 156, distance: 45.9
click at [85, 156] on td "وافل سينكرز" at bounding box center [195, 139] width 229 height 33
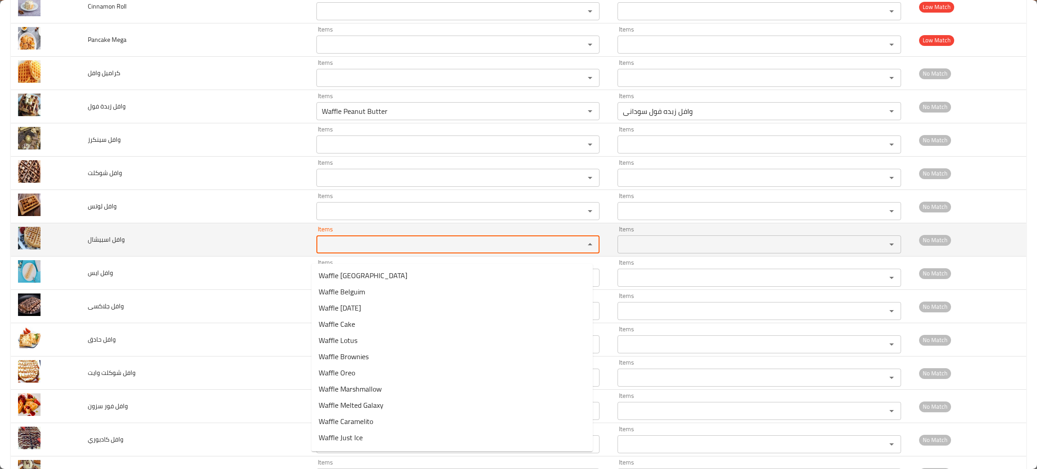
click at [337, 251] on اسبيشال "Items" at bounding box center [445, 244] width 252 height 13
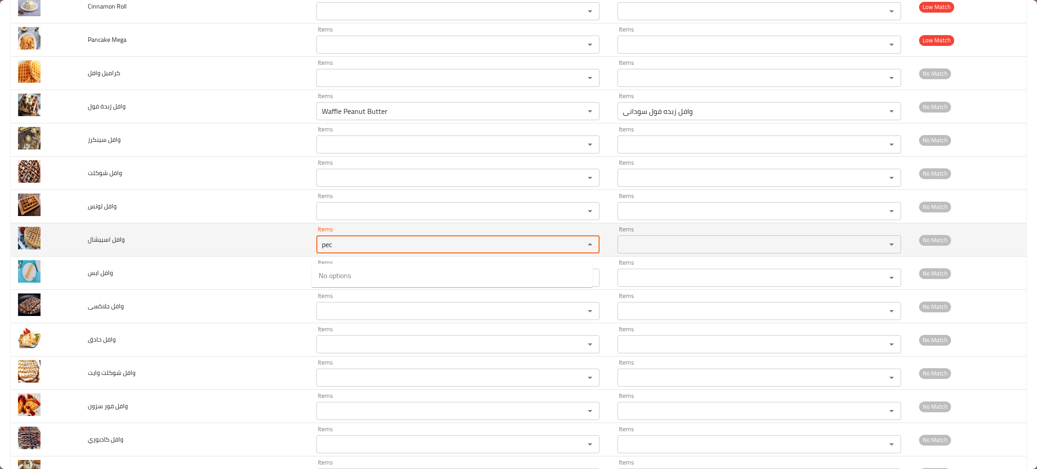
type اسبيشال "pec"
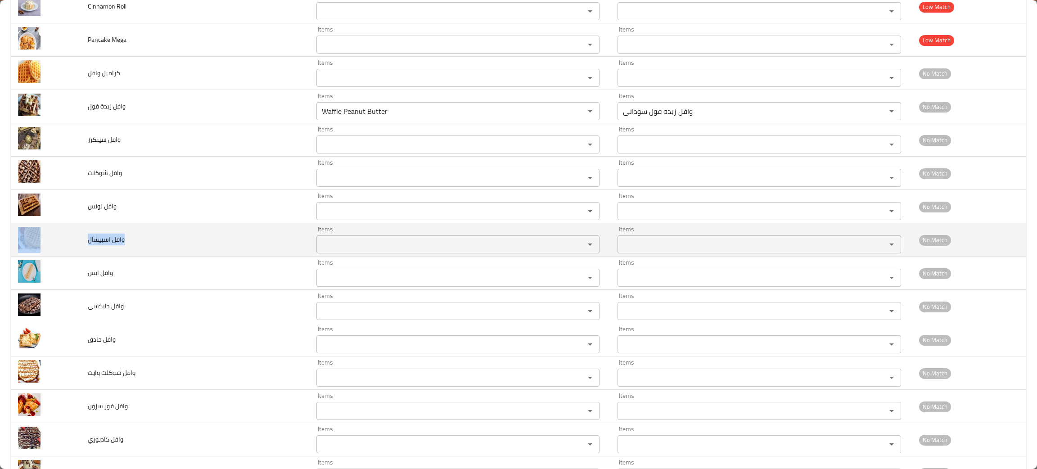
drag, startPoint x: 146, startPoint y: 262, endPoint x: 63, endPoint y: 253, distance: 83.7
click at [63, 253] on tr "وافل اسبيشال Items Items Items Items No Match" at bounding box center [519, 239] width 1016 height 33
copy tr "وافل اسبيشال"
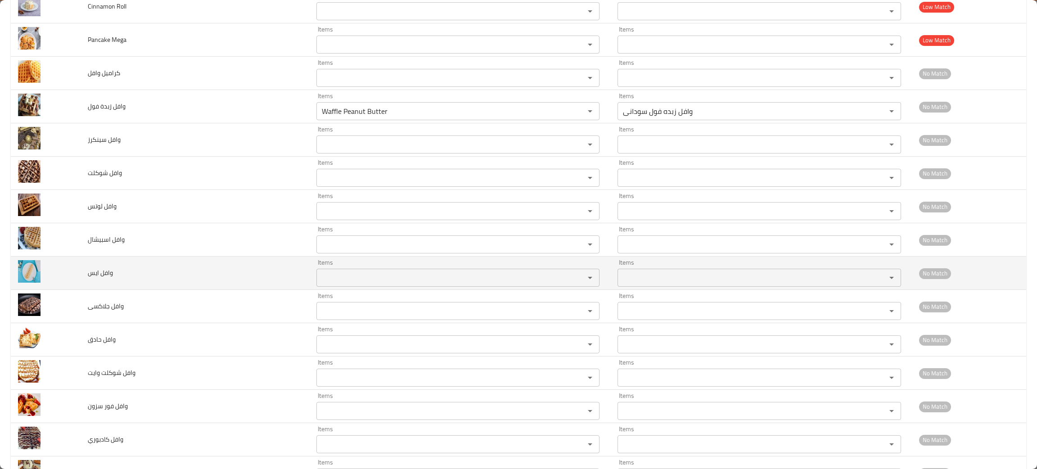
click at [263, 280] on td "وافل ايس" at bounding box center [195, 273] width 229 height 33
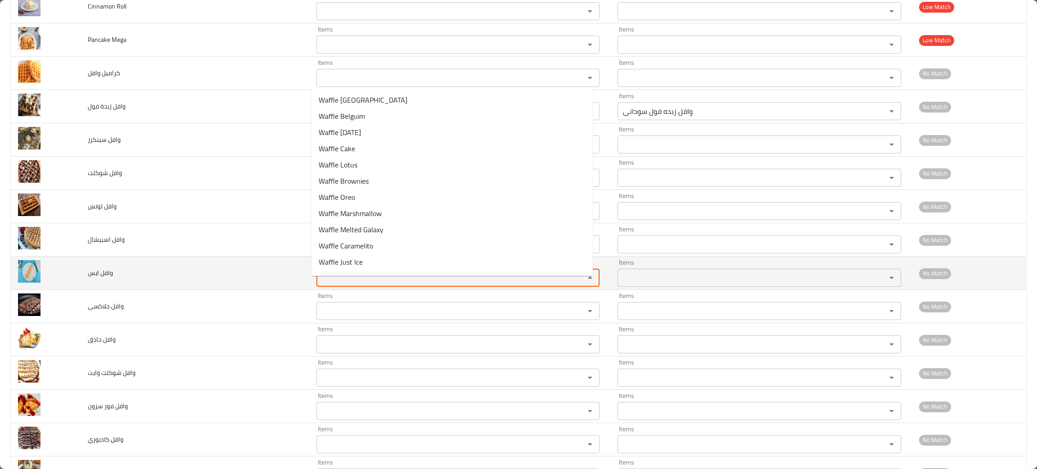
click at [331, 284] on ايس "Items" at bounding box center [445, 277] width 252 height 13
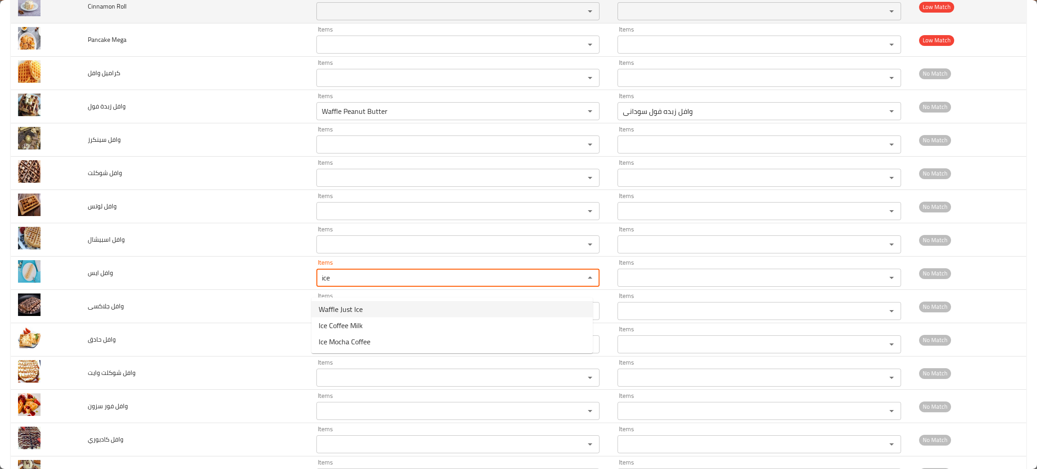
type ايس "ice"
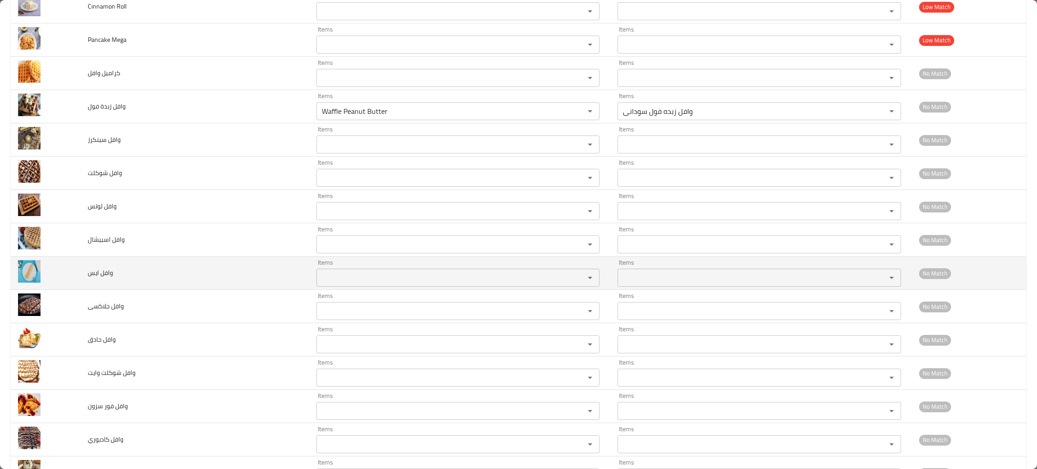
click at [351, 284] on ايس "Items" at bounding box center [445, 277] width 252 height 13
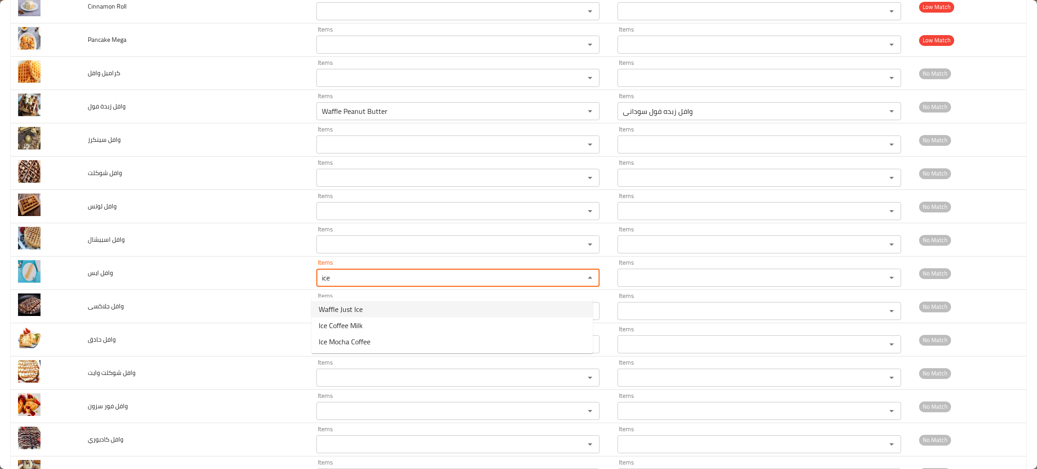
click at [361, 310] on span "Waffle Just Ice" at bounding box center [341, 309] width 44 height 11
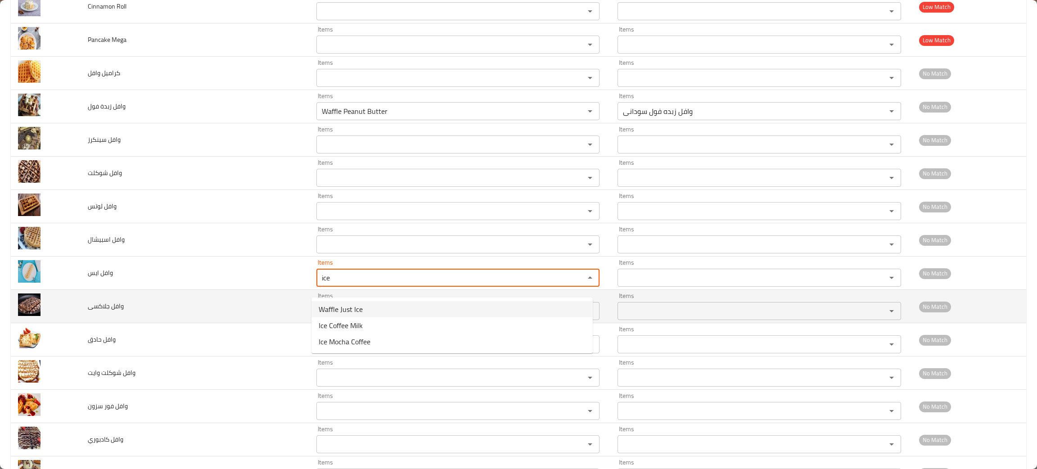
type ايس "Waffle Just Ice"
type ايس-ar "وافل جاست آيس"
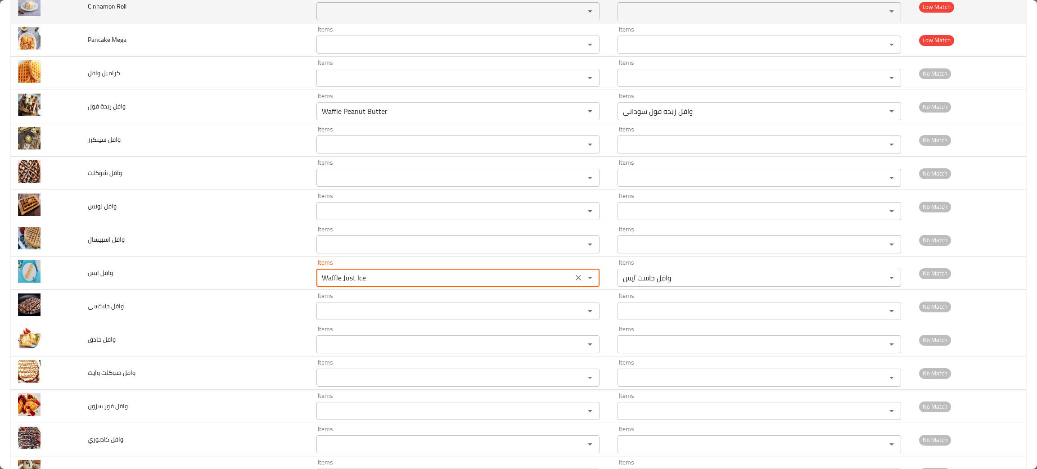
type ايس "Waffle Just Ice"
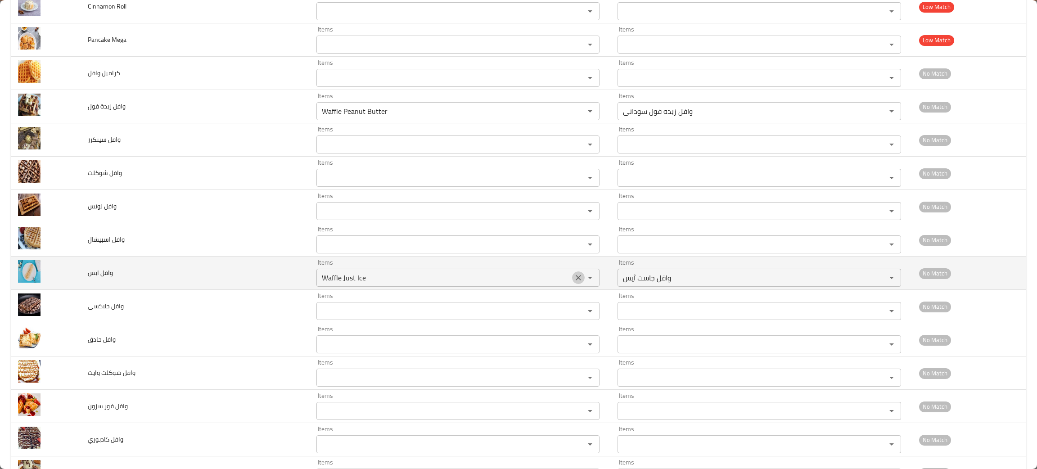
click at [574, 282] on icon "Clear" at bounding box center [578, 277] width 9 height 9
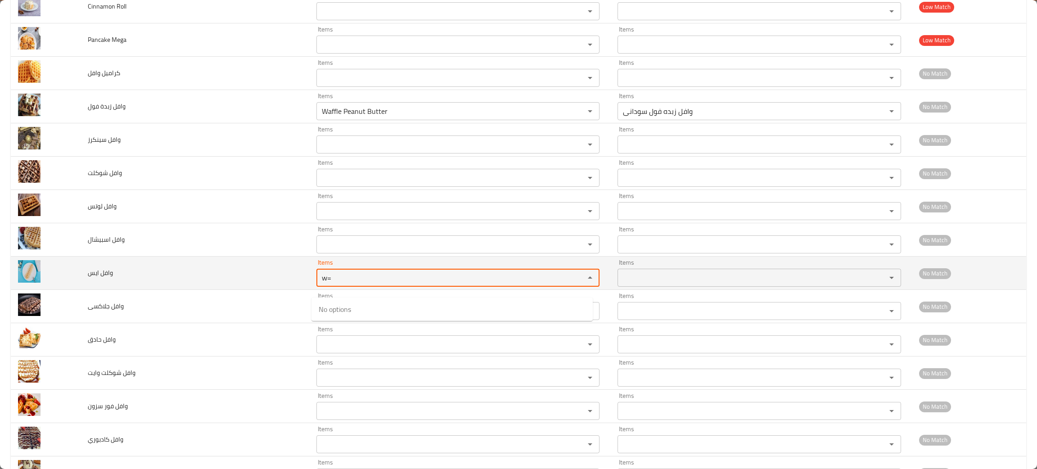
type ايس "w"
type ايس "ice"
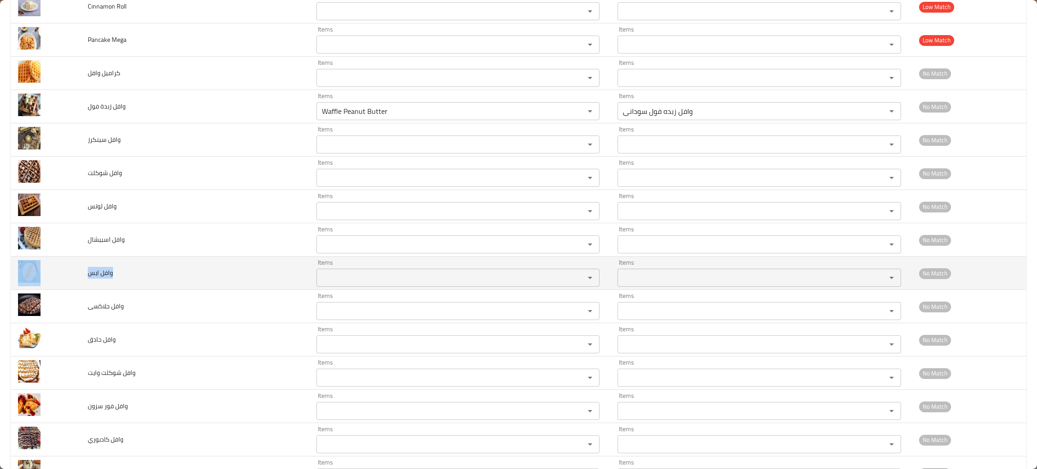
drag, startPoint x: 126, startPoint y: 280, endPoint x: 63, endPoint y: 280, distance: 63.0
click at [63, 280] on tr "وافل ايس Items Items Items Items No Match" at bounding box center [519, 273] width 1016 height 33
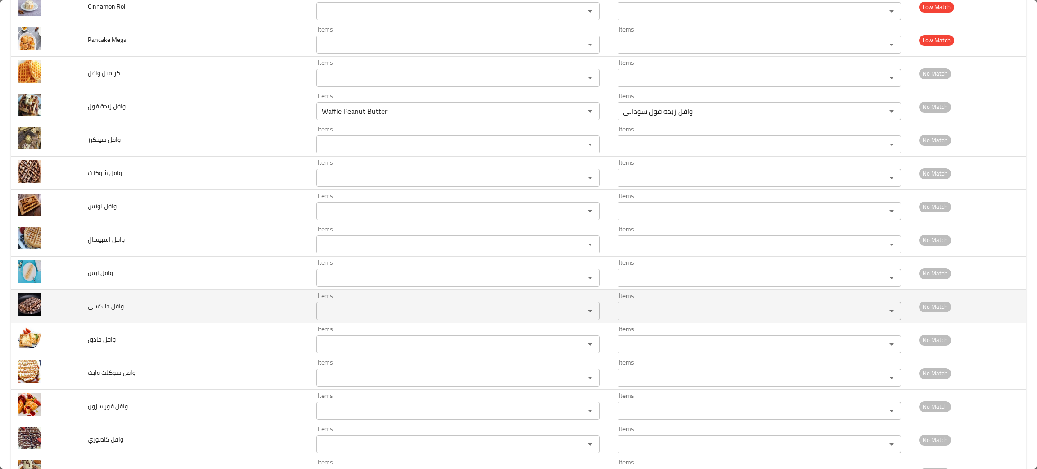
click at [177, 316] on td "وافل جلاكسى" at bounding box center [195, 306] width 229 height 33
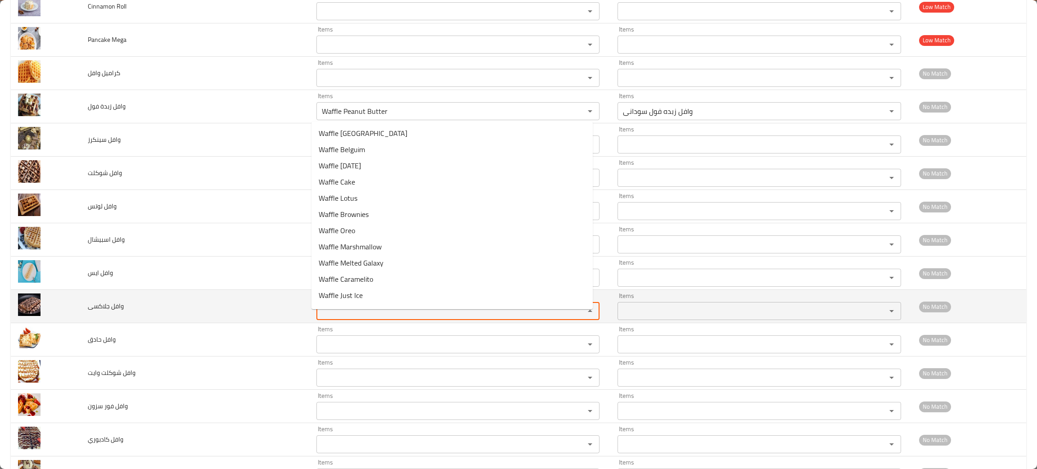
click at [364, 317] on جلاكسى "Items" at bounding box center [445, 311] width 252 height 13
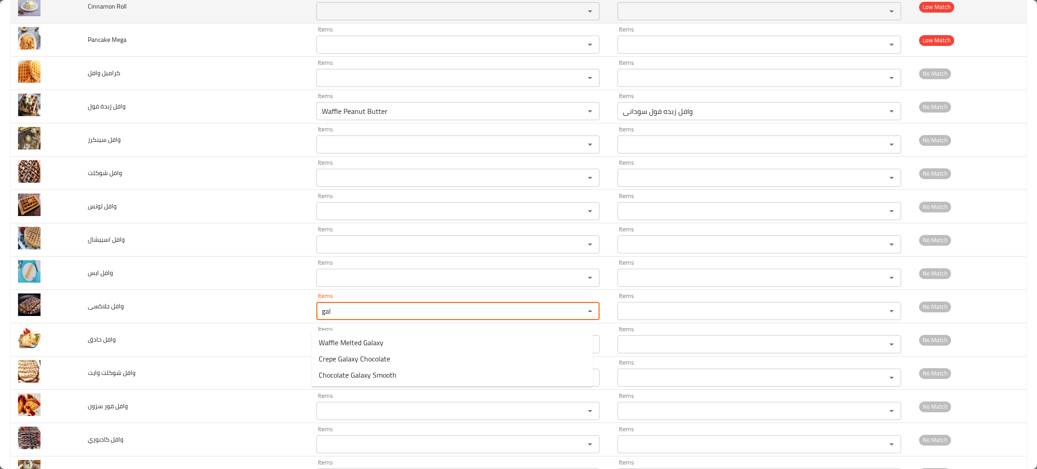
type جلاكسى "gal"
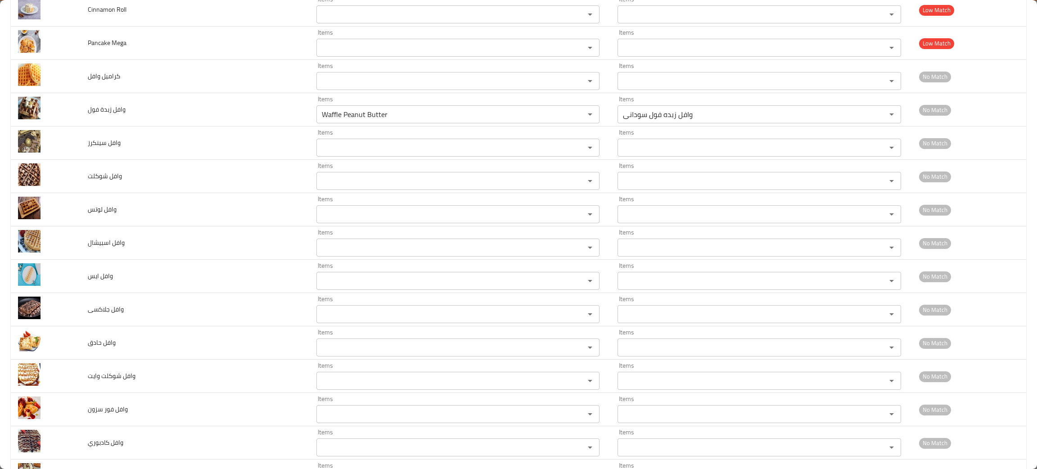
scroll to position [3241, 0]
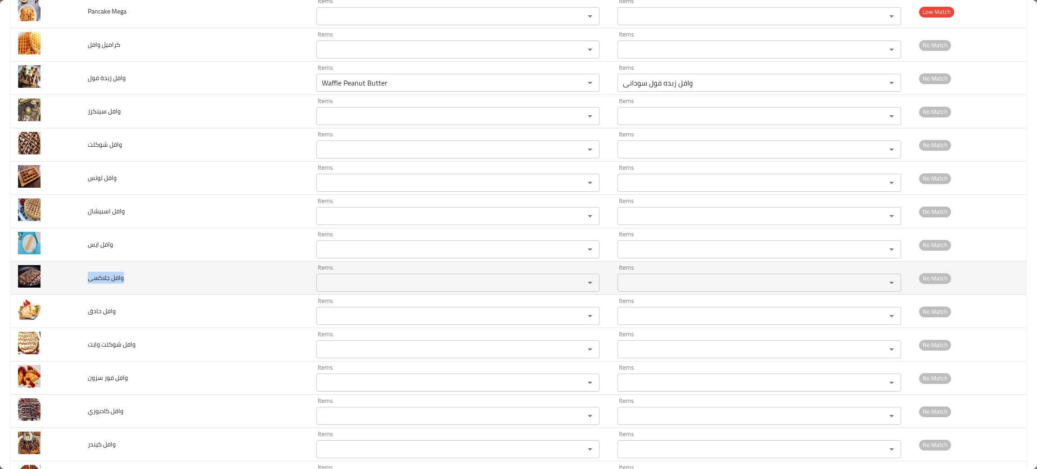
drag, startPoint x: 134, startPoint y: 290, endPoint x: 98, endPoint y: 287, distance: 35.7
click at [86, 290] on td "وافل جلاكسى" at bounding box center [195, 278] width 229 height 33
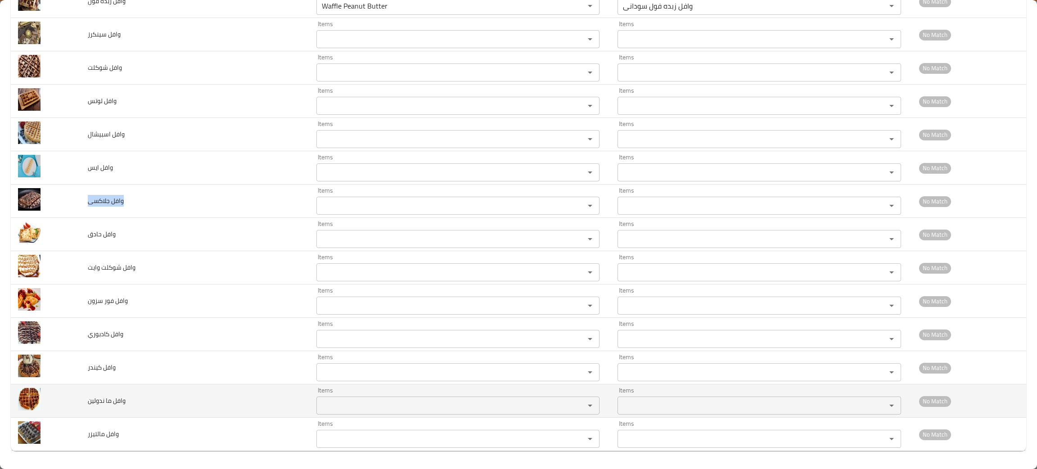
scroll to position [3326, 0]
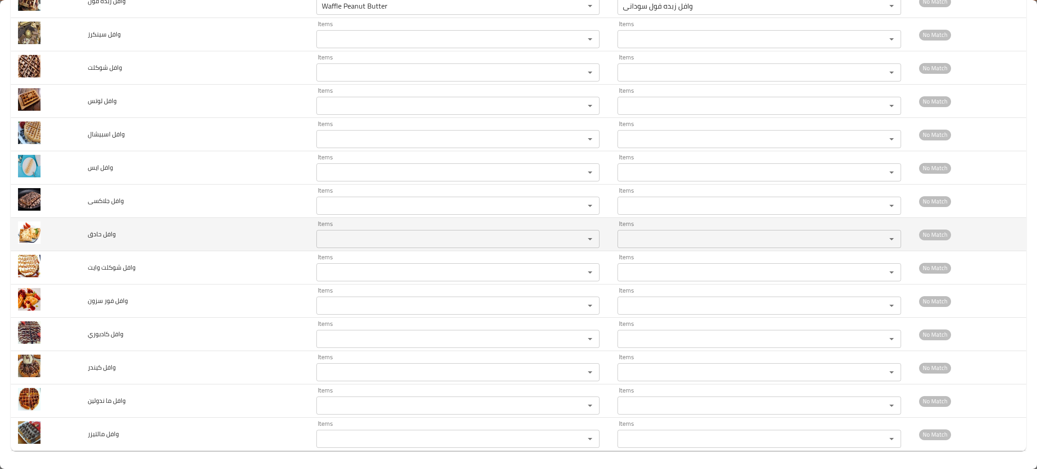
click at [142, 239] on td "وافل حادق" at bounding box center [195, 234] width 229 height 33
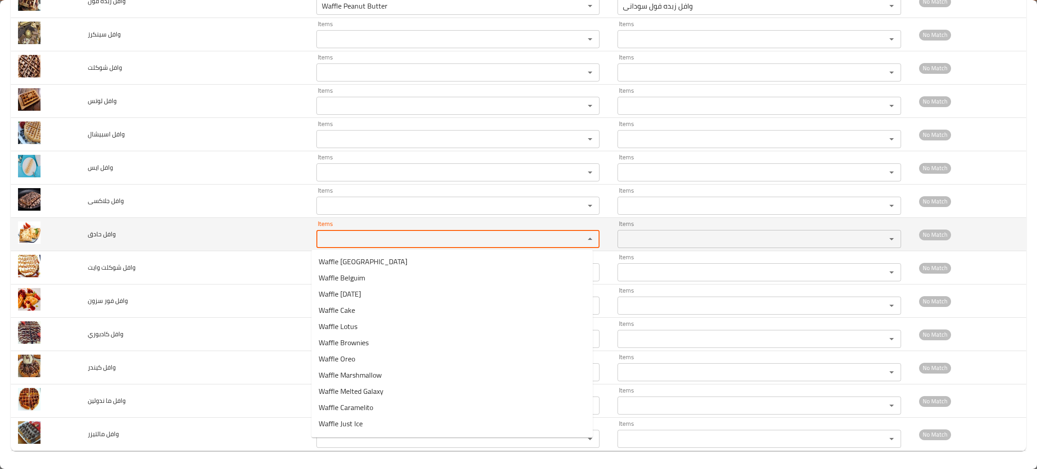
click at [347, 241] on حادق "Items" at bounding box center [445, 239] width 252 height 13
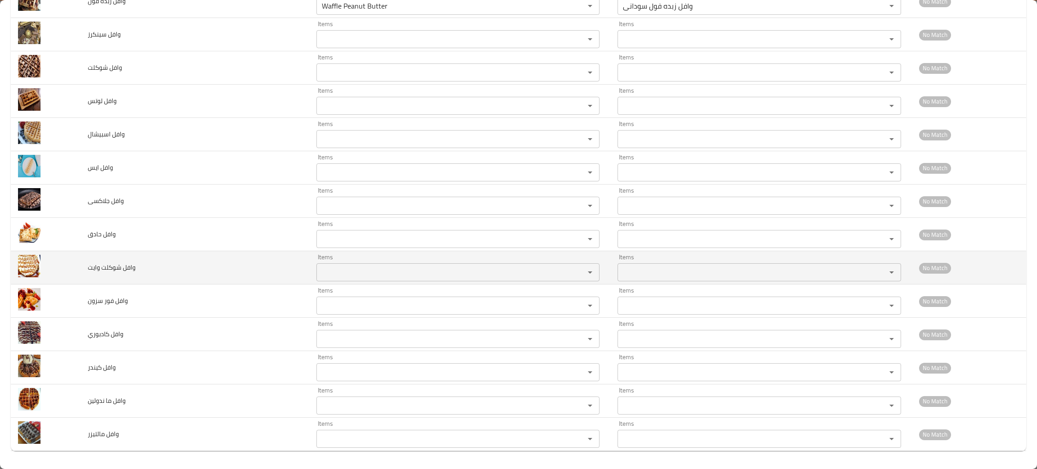
click at [348, 272] on وايت "Items" at bounding box center [445, 272] width 252 height 13
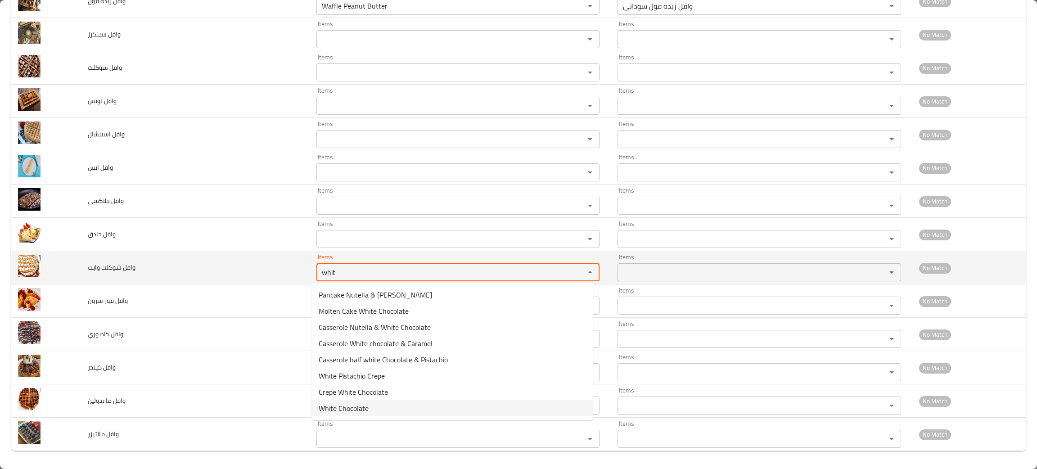
type وايت "whit"
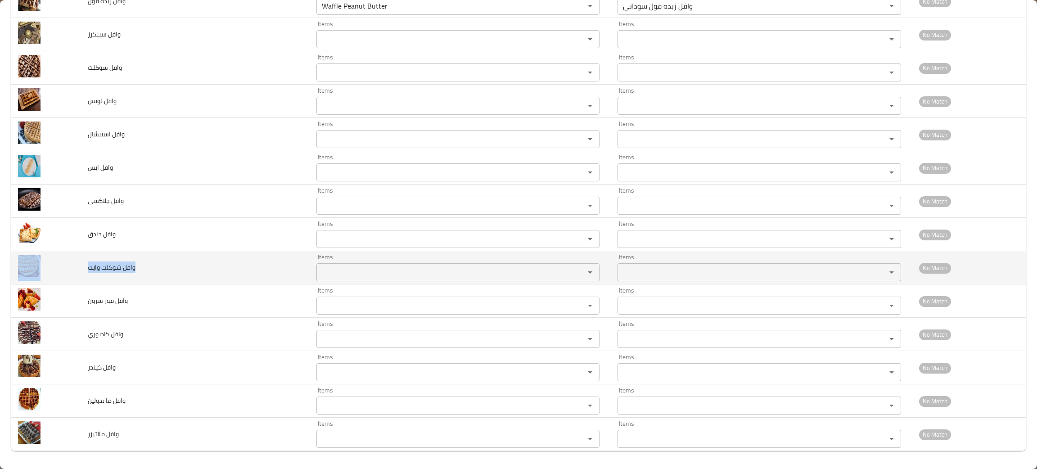
drag, startPoint x: 148, startPoint y: 262, endPoint x: 77, endPoint y: 269, distance: 71.9
click at [77, 269] on tr "وافل شوكلت وايت Items Items Items Items No Match" at bounding box center [519, 267] width 1016 height 33
drag, startPoint x: 97, startPoint y: 256, endPoint x: 99, endPoint y: 267, distance: 11.1
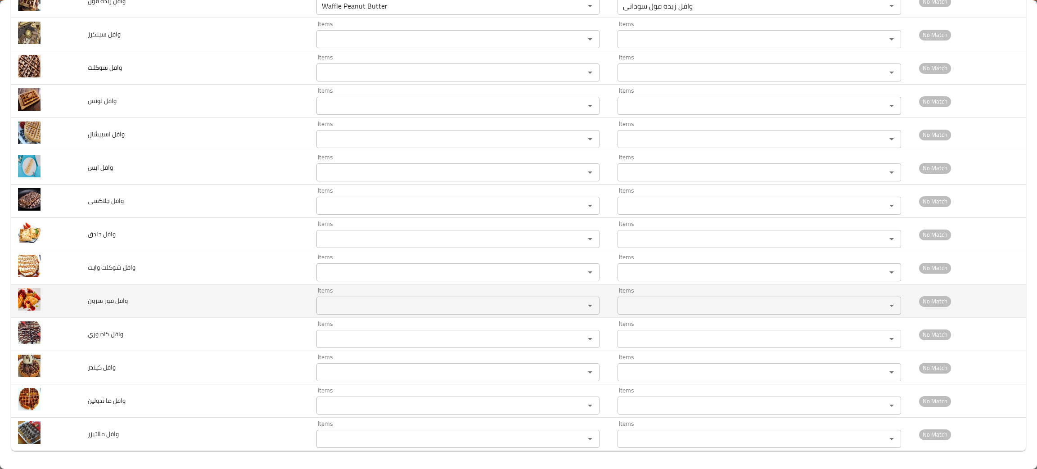
click at [205, 306] on td "وافل فور سزون" at bounding box center [195, 300] width 229 height 33
click at [348, 306] on سزون "Items" at bounding box center [445, 305] width 252 height 13
drag, startPoint x: 140, startPoint y: 304, endPoint x: 70, endPoint y: 303, distance: 69.8
click at [68, 303] on tr "وافل فور سزون Items Items Items Items No Match" at bounding box center [519, 300] width 1016 height 33
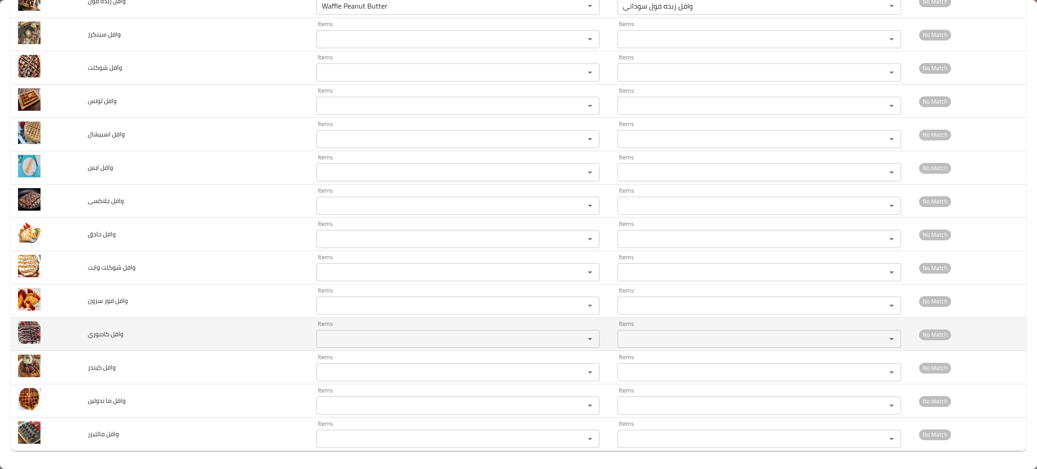
drag, startPoint x: 211, startPoint y: 320, endPoint x: 211, endPoint y: 327, distance: 6.3
click at [211, 325] on td "وافل كادبوري" at bounding box center [195, 334] width 229 height 33
click at [210, 328] on td "وافل كادبوري" at bounding box center [195, 334] width 229 height 33
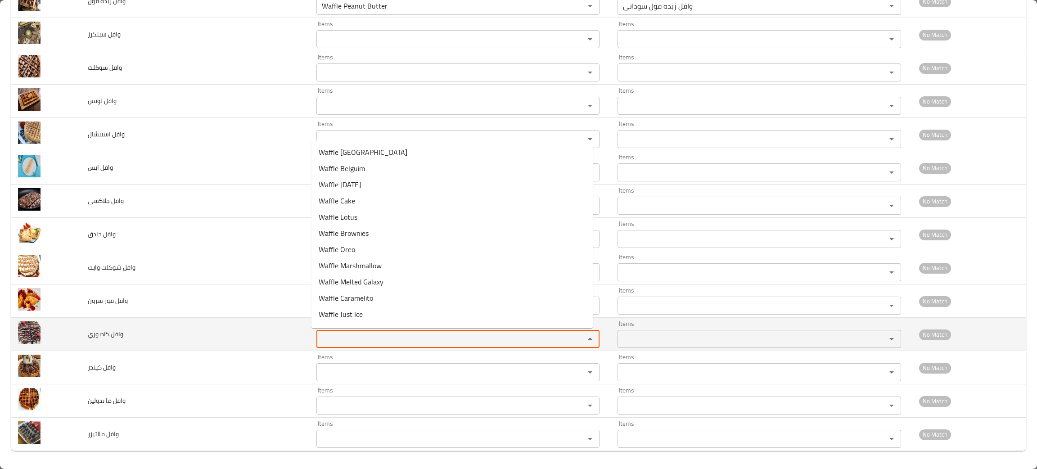
click at [343, 340] on كادبوري "Items" at bounding box center [445, 339] width 252 height 13
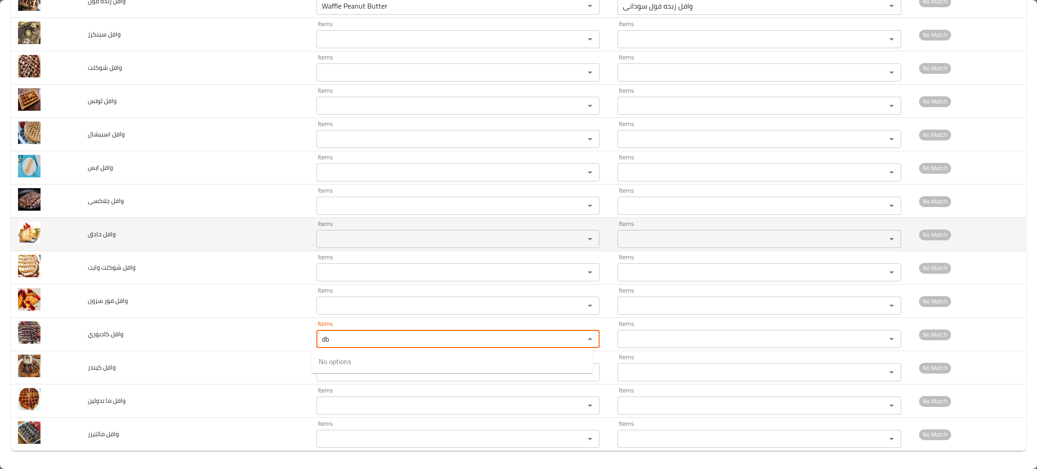
type كادبوري "d"
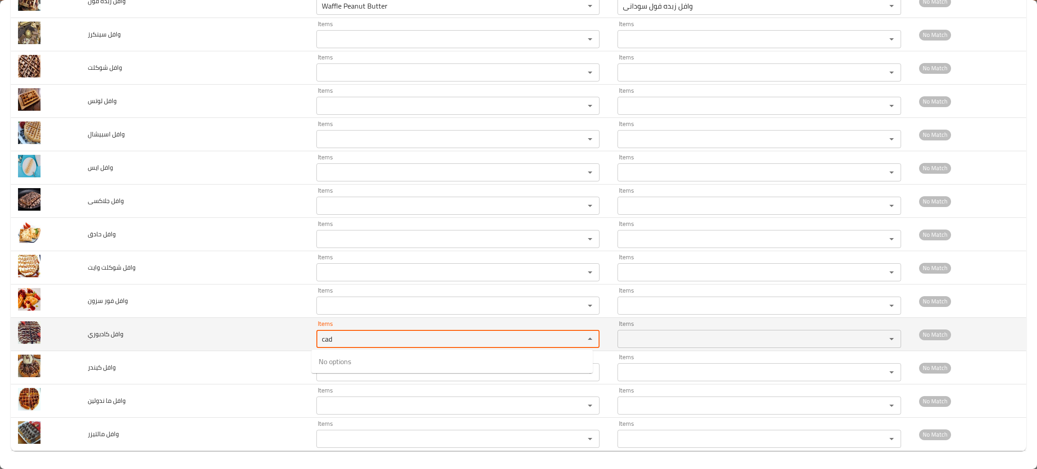
type كادبوري "cad"
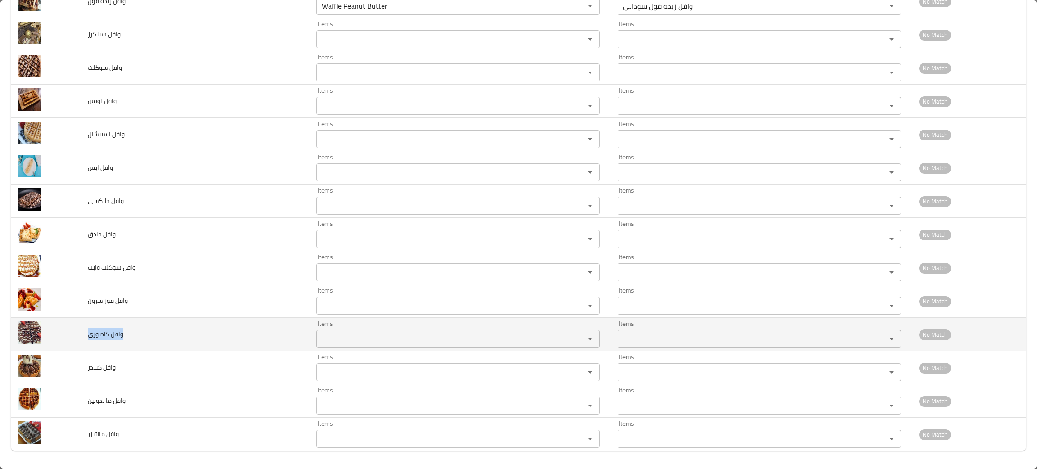
drag, startPoint x: 150, startPoint y: 338, endPoint x: 82, endPoint y: 344, distance: 68.3
click at [82, 344] on td "وافل كادبوري" at bounding box center [195, 334] width 229 height 33
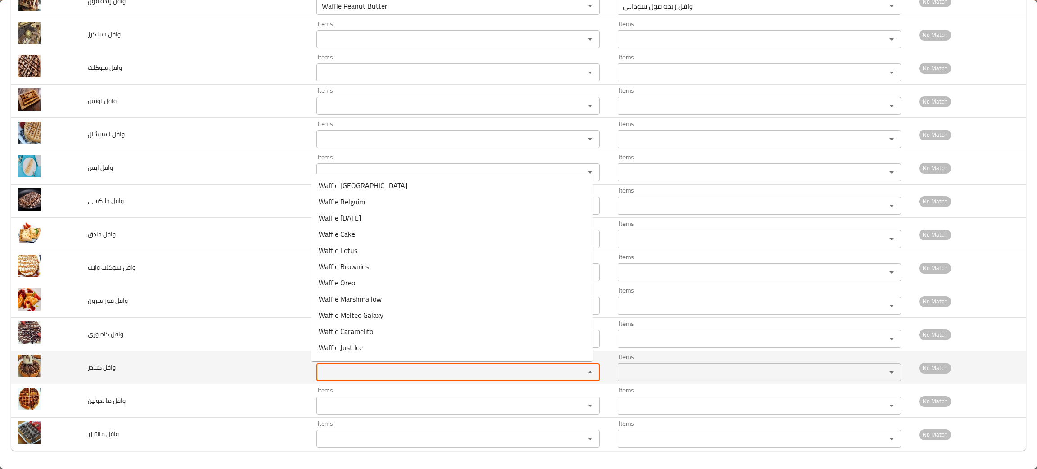
click at [325, 369] on كيندر "Items" at bounding box center [445, 372] width 252 height 13
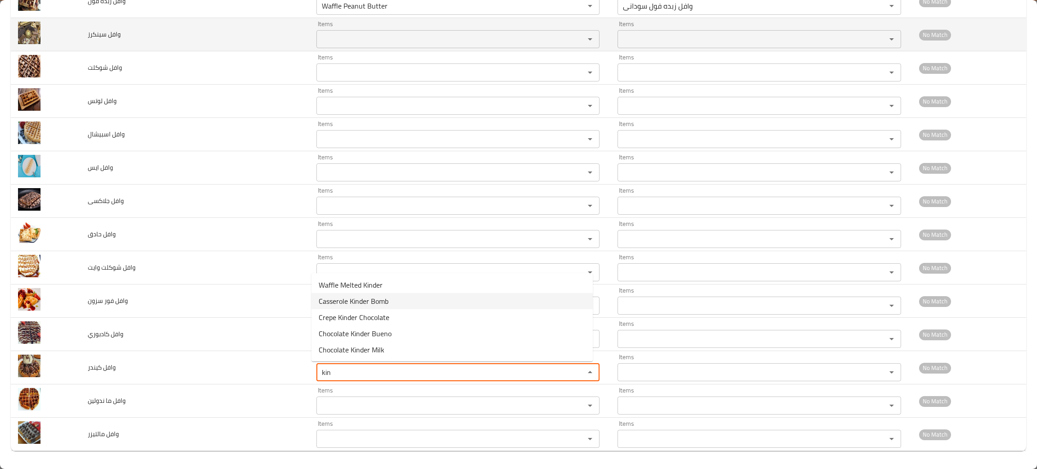
type كيندر "kin"
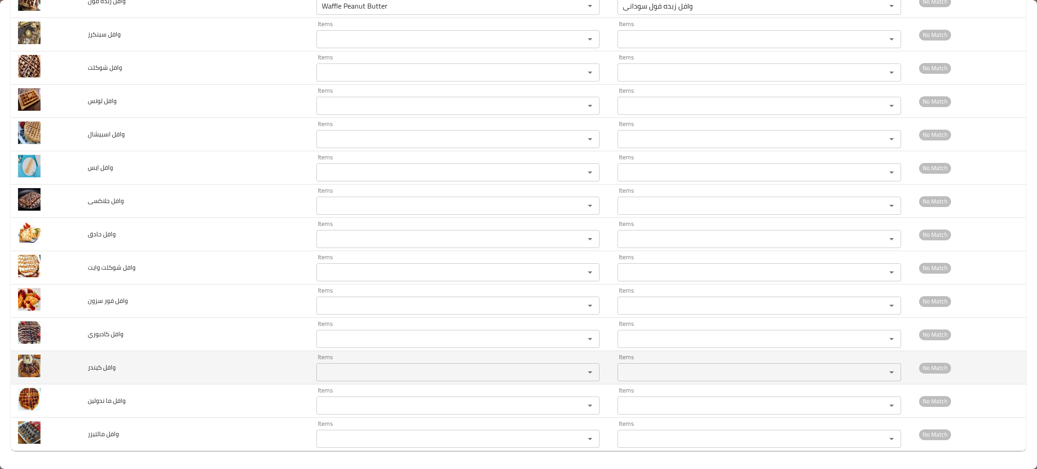
click at [343, 365] on div "Items" at bounding box center [458, 372] width 284 height 18
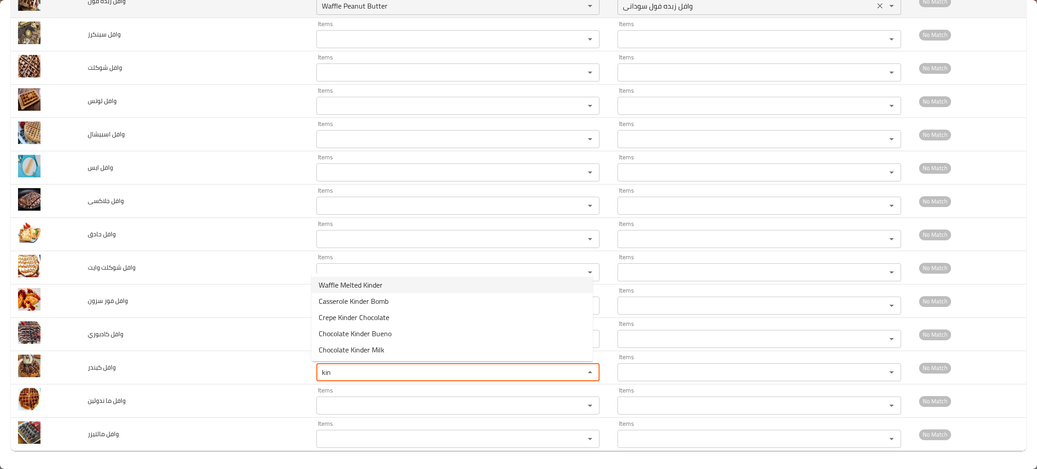
type كيندر "kin"
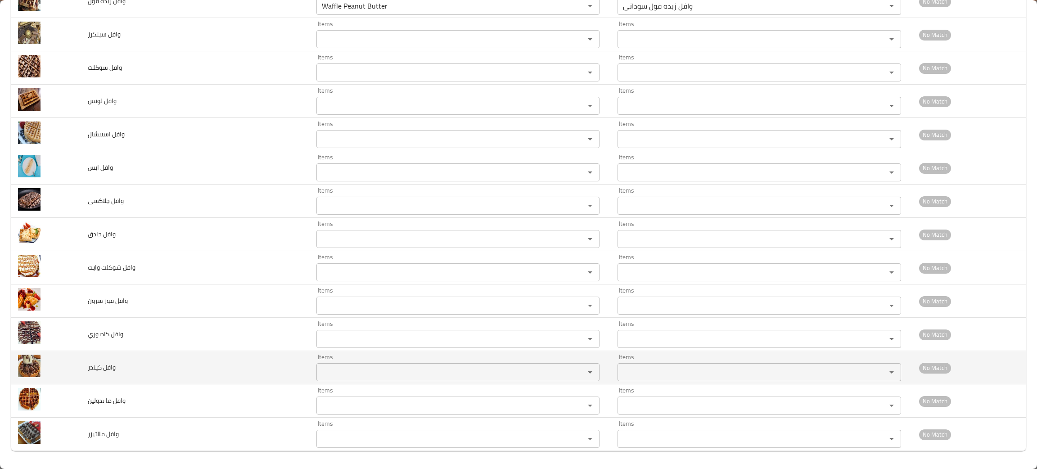
click at [368, 372] on كيندر "Items" at bounding box center [445, 372] width 252 height 13
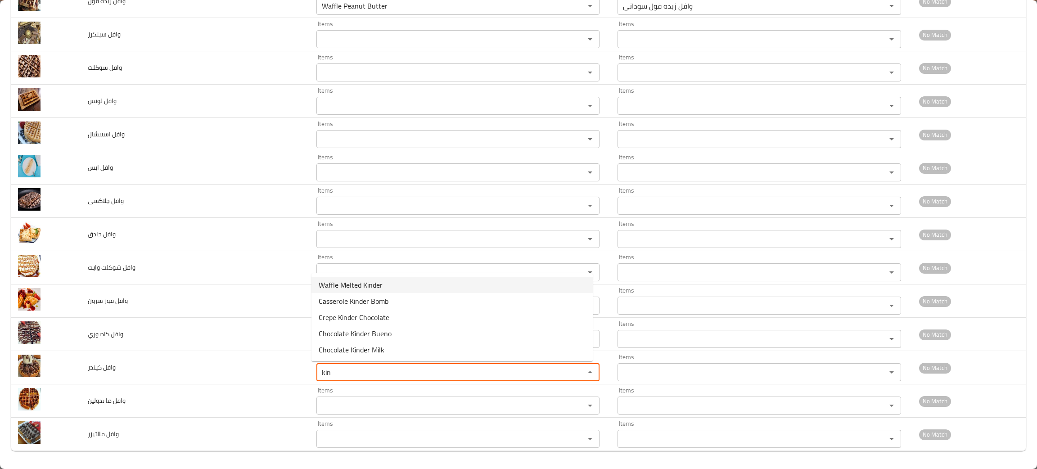
click at [336, 280] on span "Waffle Melted Kinder" at bounding box center [351, 285] width 64 height 11
type كيندر "Waffle Melted Kinder"
type كيندر-ar "وافل ميلتد كيندر"
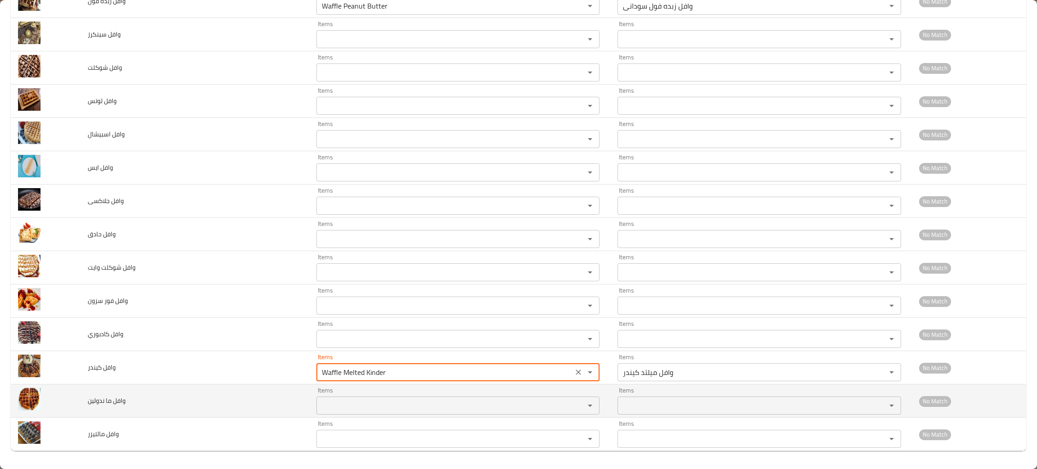
type كيندر "Waffle Melted Kinder"
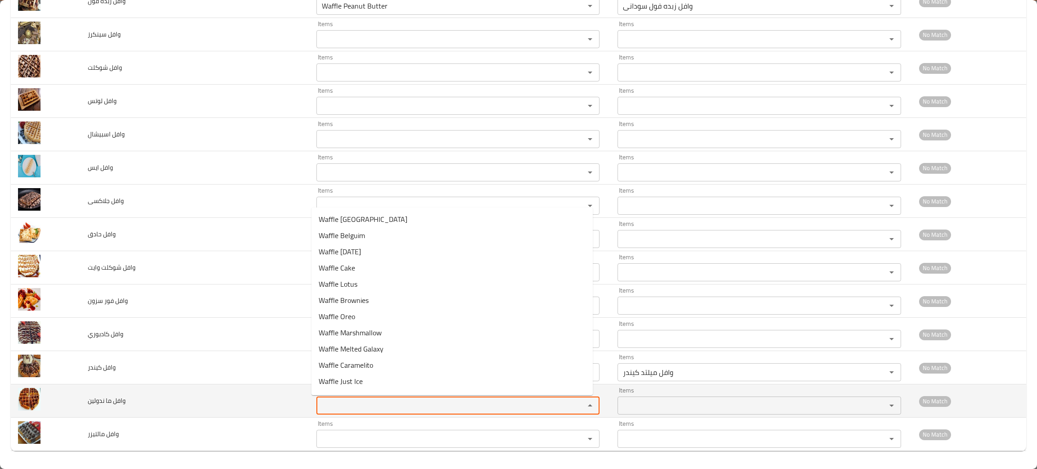
click at [358, 410] on ندولين "Items" at bounding box center [445, 405] width 252 height 13
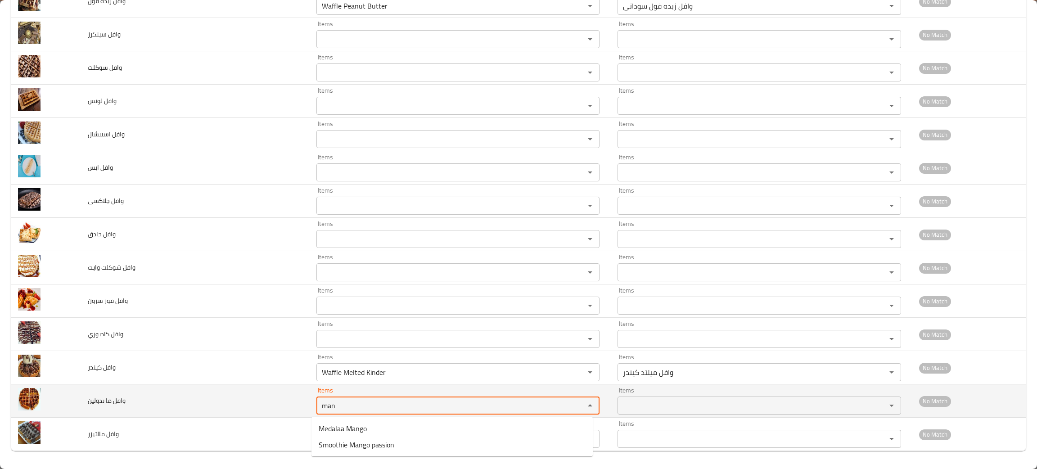
type ندولين "man"
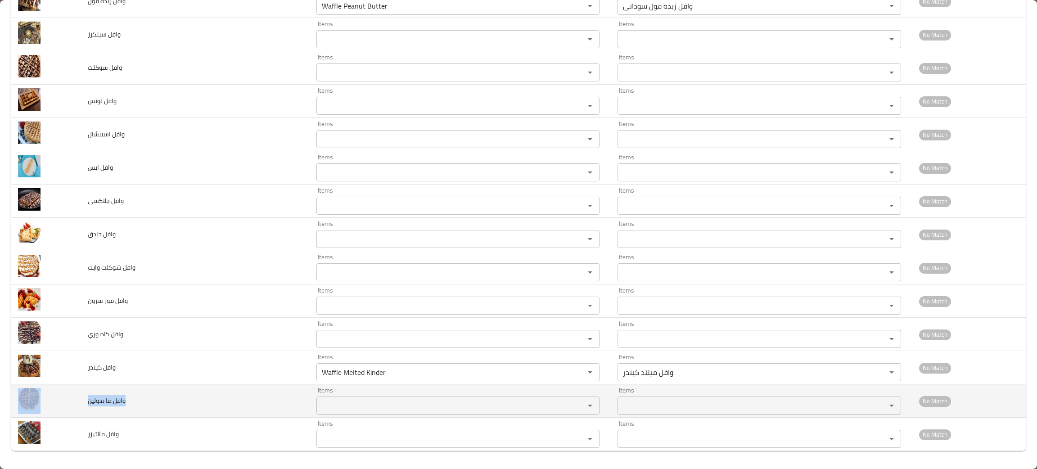
drag, startPoint x: 145, startPoint y: 402, endPoint x: 55, endPoint y: 402, distance: 89.6
click at [55, 402] on tr "وافل ما ندولين Items Items Items Items No Match" at bounding box center [519, 400] width 1016 height 33
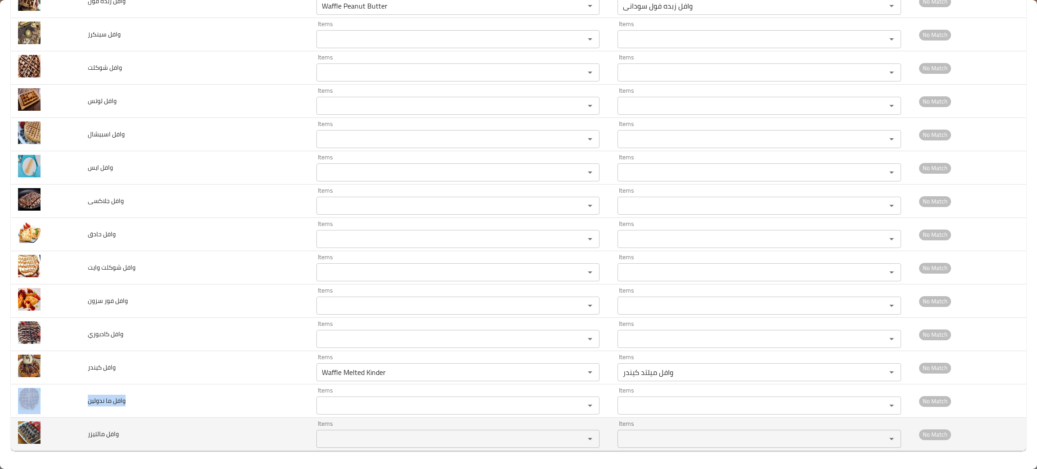
drag, startPoint x: 171, startPoint y: 441, endPoint x: 185, endPoint y: 434, distance: 15.9
click at [172, 440] on td "وافل مالتيزر" at bounding box center [195, 434] width 229 height 33
click at [350, 442] on مالتيزر "Items" at bounding box center [445, 439] width 252 height 13
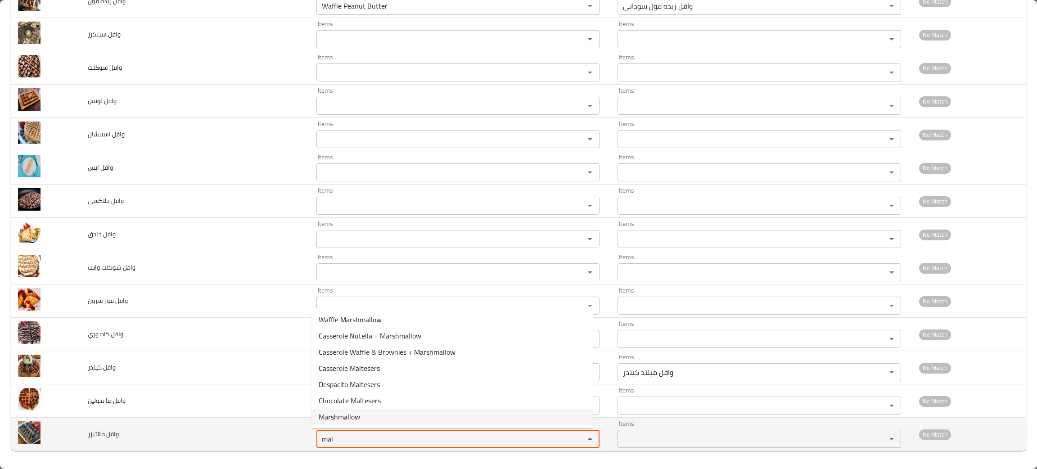
type مالتيزر "mal"
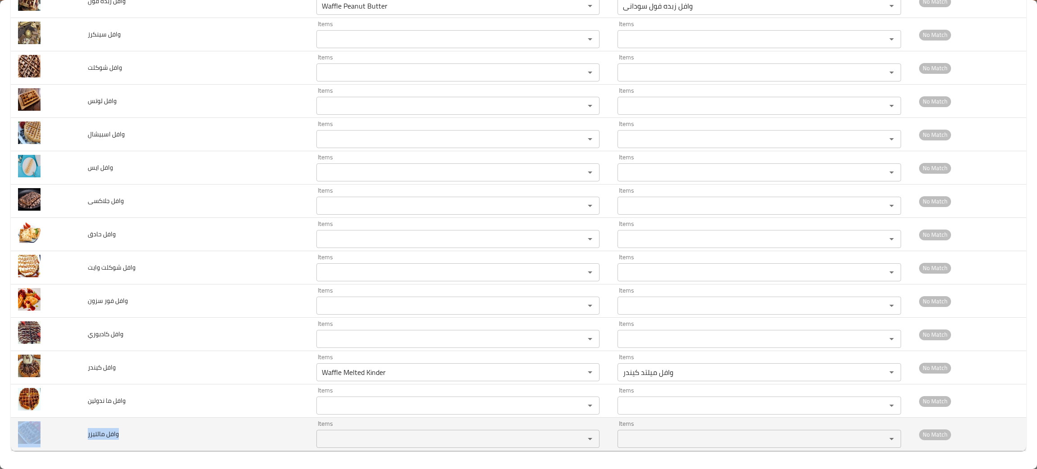
drag, startPoint x: 126, startPoint y: 435, endPoint x: 85, endPoint y: 427, distance: 41.3
click at [64, 431] on tr "وافل مالتيزر Items Items Items Items No Match" at bounding box center [519, 434] width 1016 height 33
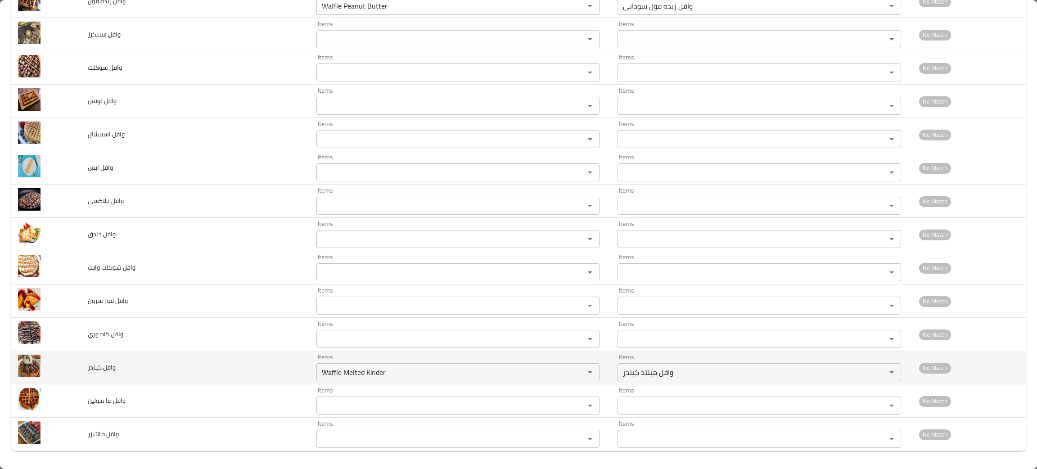
click at [236, 369] on td "وافل كيندر" at bounding box center [195, 367] width 229 height 33
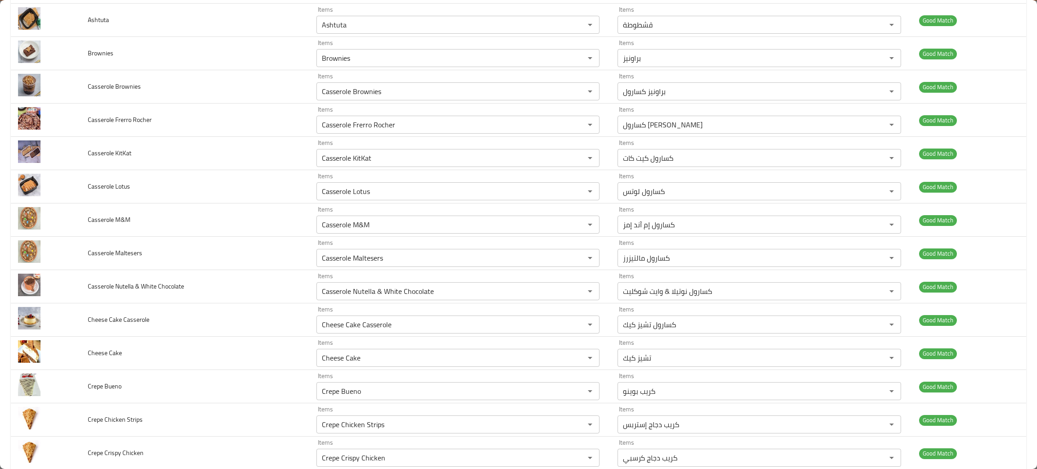
scroll to position [0, 0]
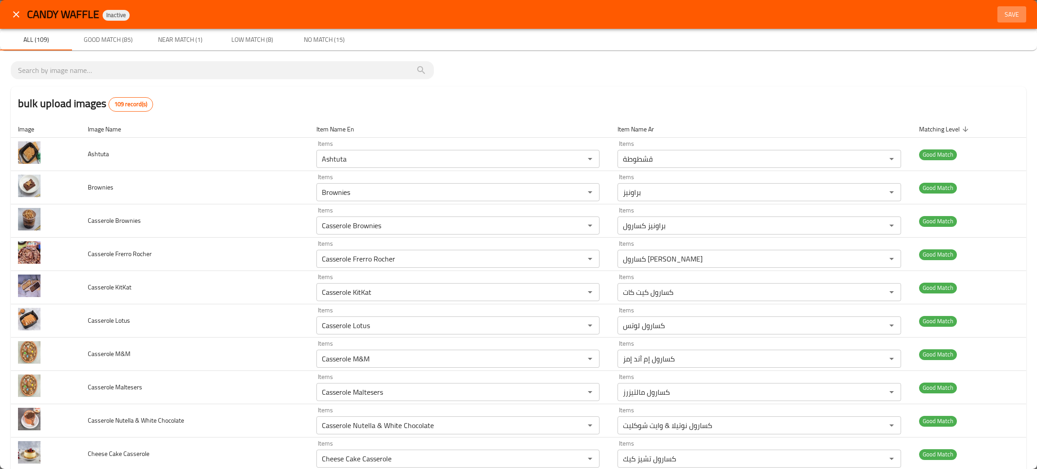
click at [1001, 11] on span "Save" at bounding box center [1012, 14] width 22 height 11
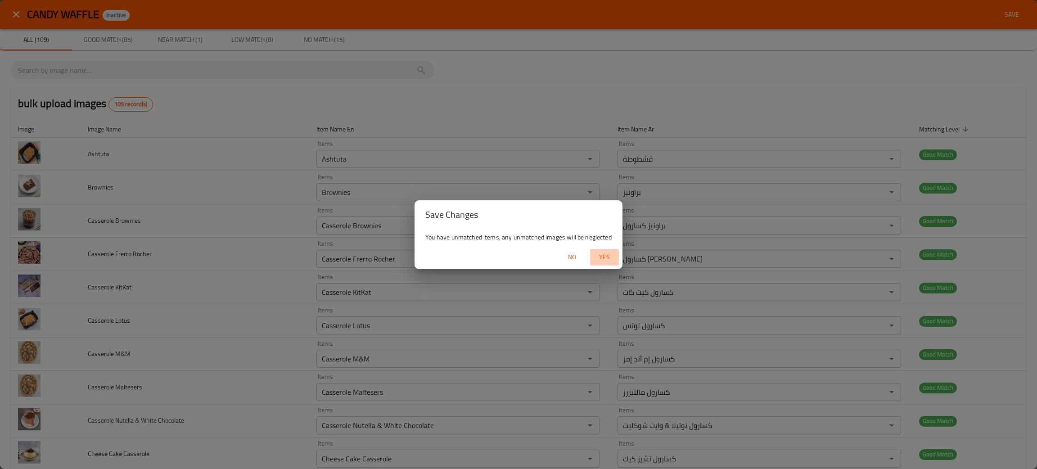
click at [604, 252] on span "Yes" at bounding box center [605, 257] width 22 height 11
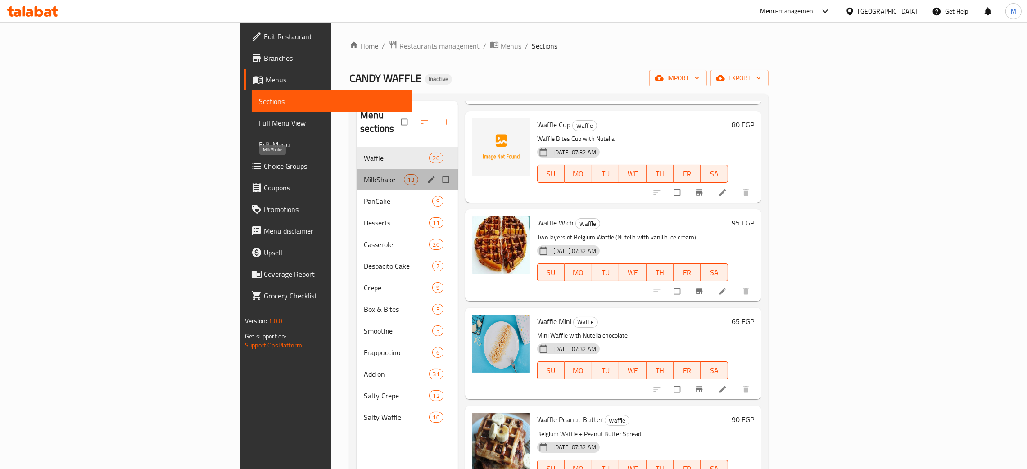
drag, startPoint x: 230, startPoint y: 167, endPoint x: 239, endPoint y: 167, distance: 8.1
click at [364, 174] on span "MilkShake" at bounding box center [384, 179] width 40 height 11
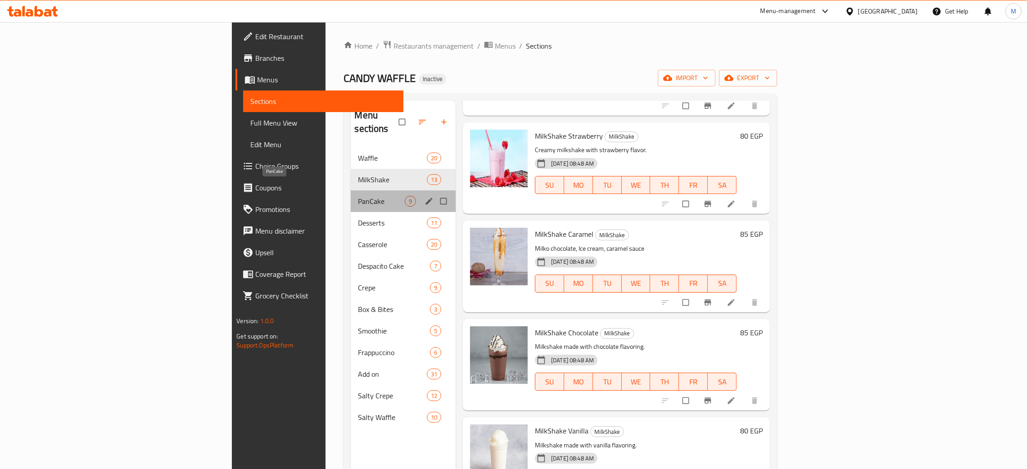
click at [358, 196] on span "PanCake" at bounding box center [381, 201] width 47 height 11
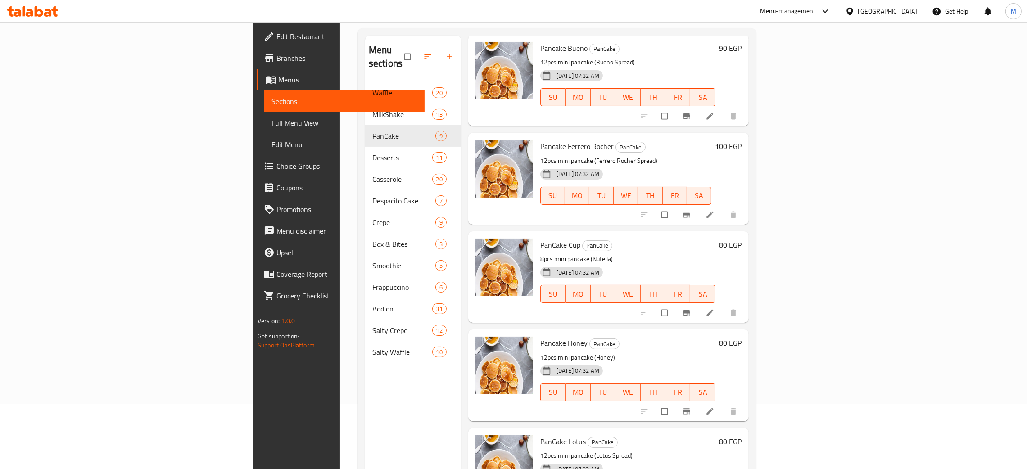
scroll to position [127, 0]
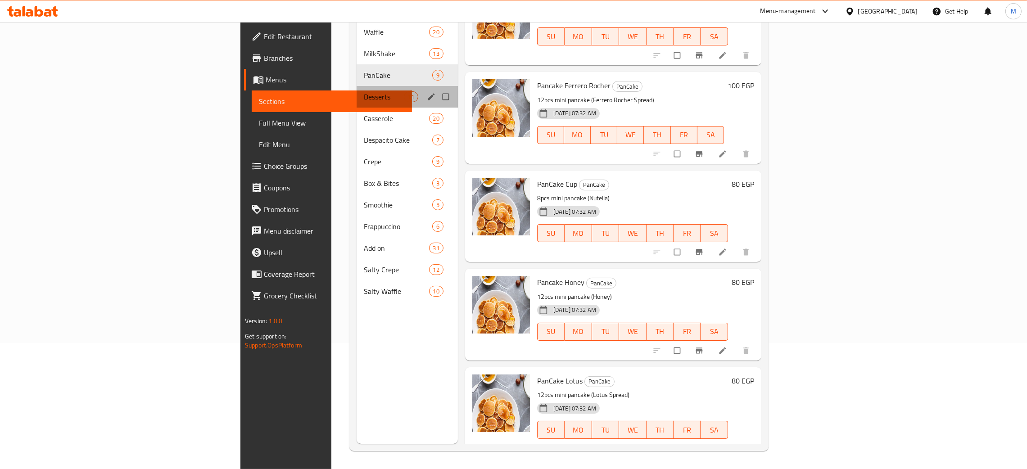
click at [357, 86] on div "Desserts 11" at bounding box center [407, 97] width 101 height 22
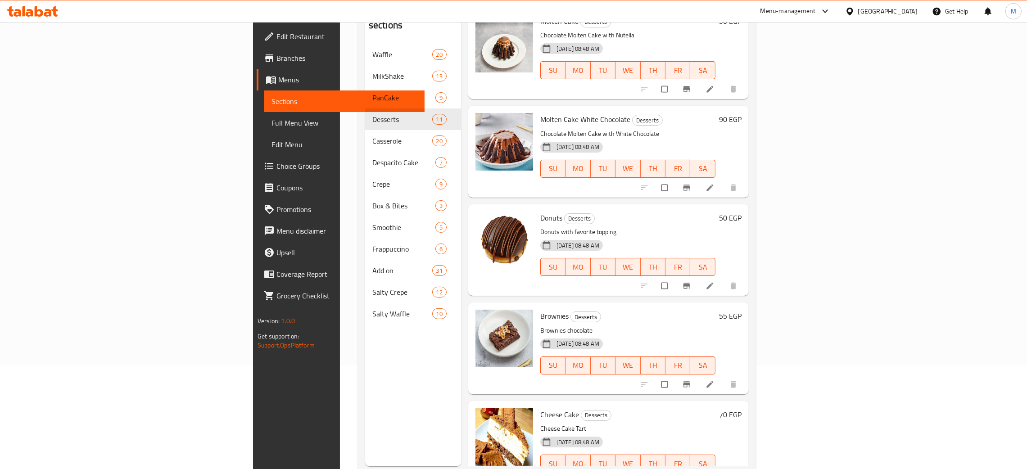
scroll to position [127, 0]
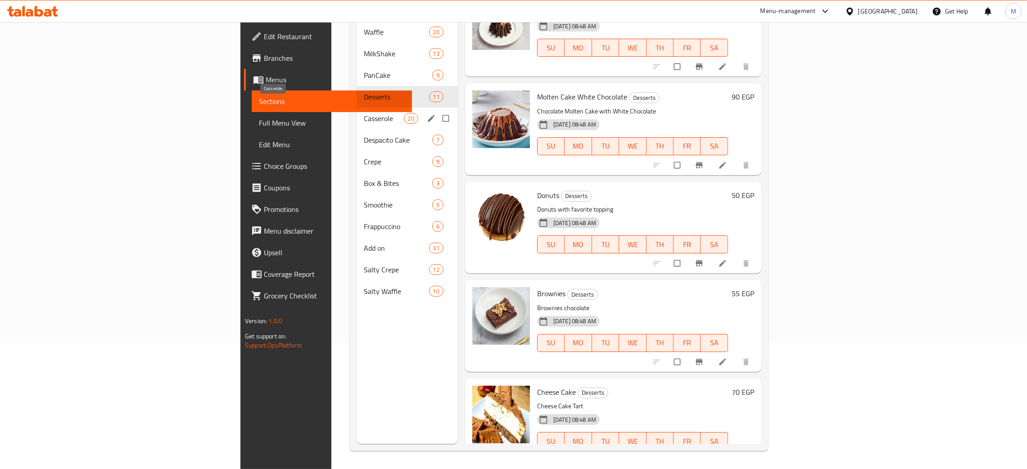
click at [364, 113] on span "Casserole" at bounding box center [384, 118] width 40 height 11
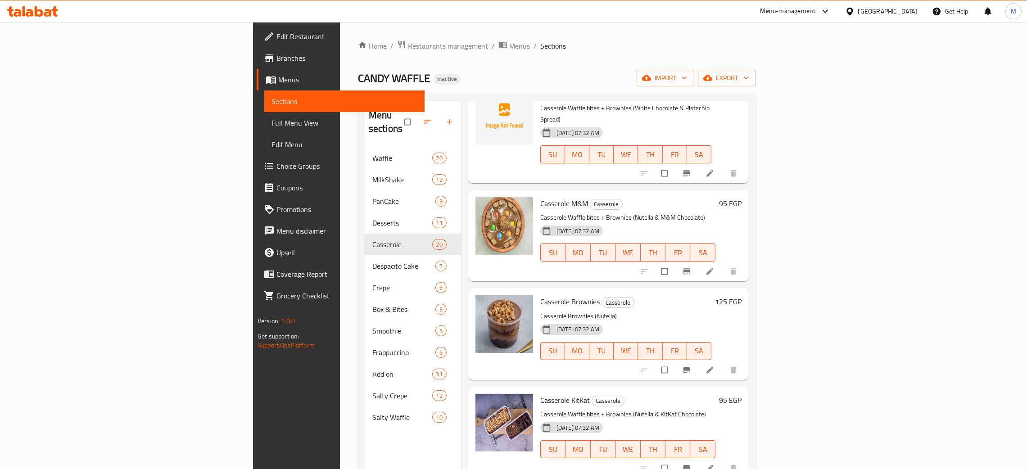
scroll to position [1519, 0]
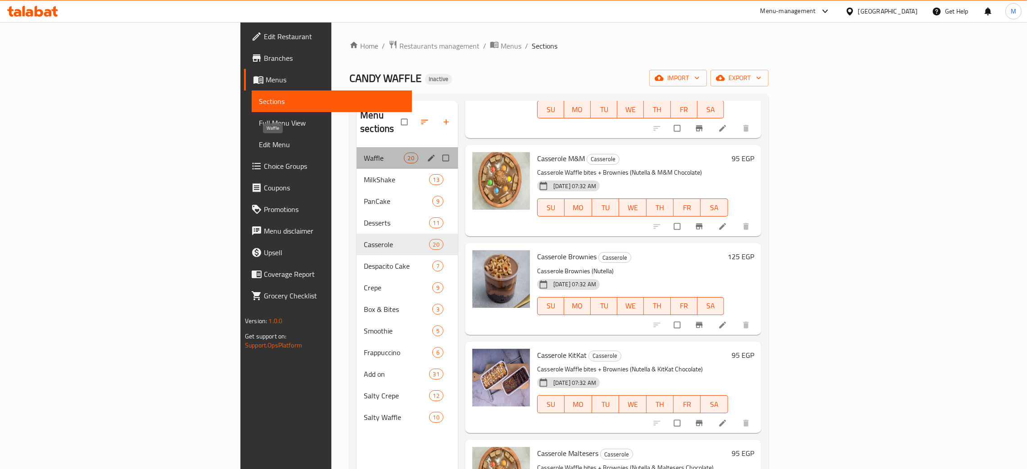
click at [364, 153] on span "Waffle" at bounding box center [384, 158] width 40 height 11
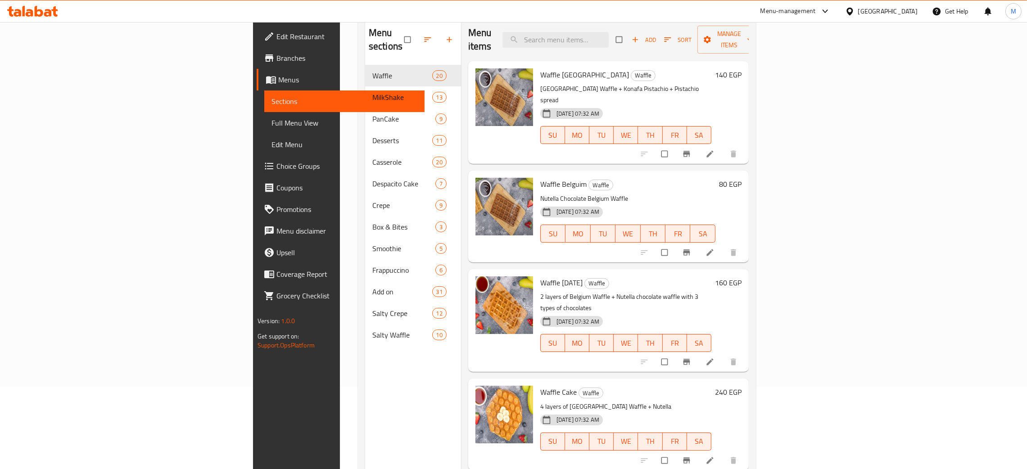
scroll to position [59, 0]
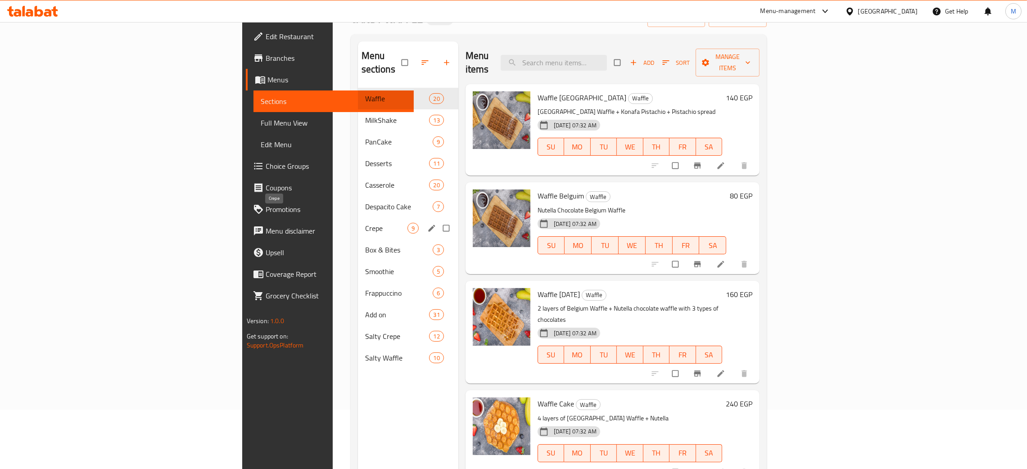
click at [365, 223] on span "Crepe" at bounding box center [386, 228] width 42 height 11
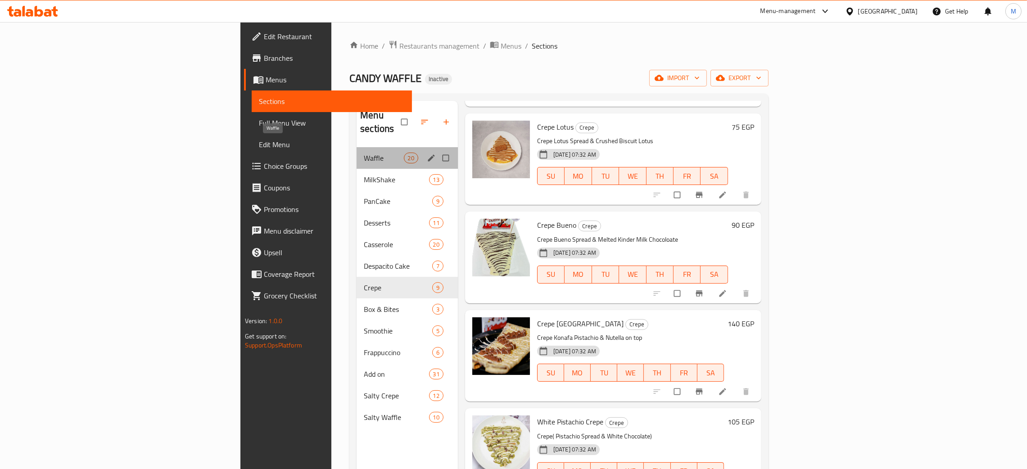
click at [364, 153] on span "Waffle" at bounding box center [384, 158] width 40 height 11
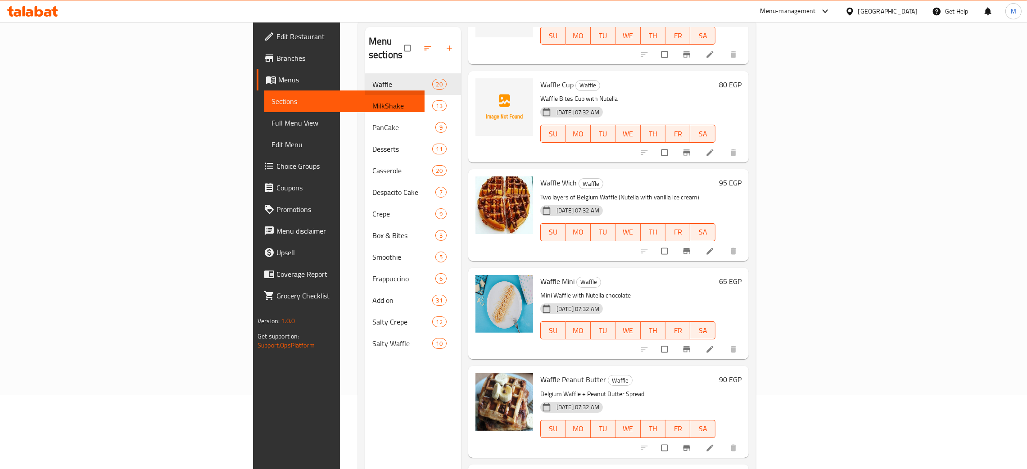
scroll to position [127, 0]
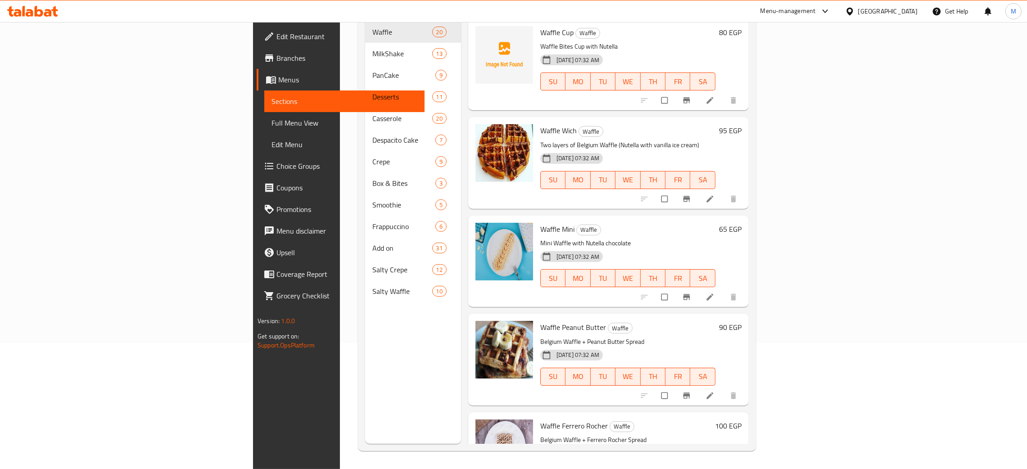
click at [365, 341] on div "Menu sections Waffle 20 MilkShake 13 PanCake 9 Desserts 11 Casserole 20 Despaci…" at bounding box center [413, 209] width 96 height 469
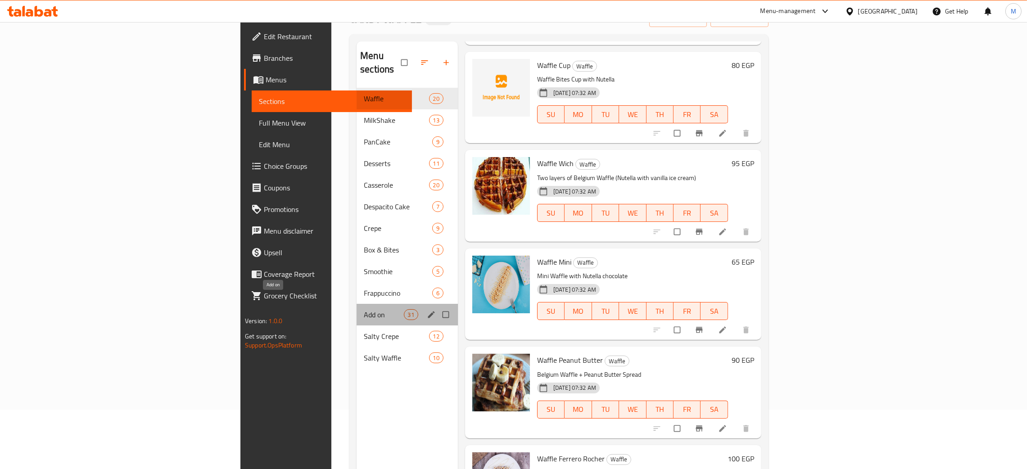
click at [364, 309] on span "Add on" at bounding box center [384, 314] width 40 height 11
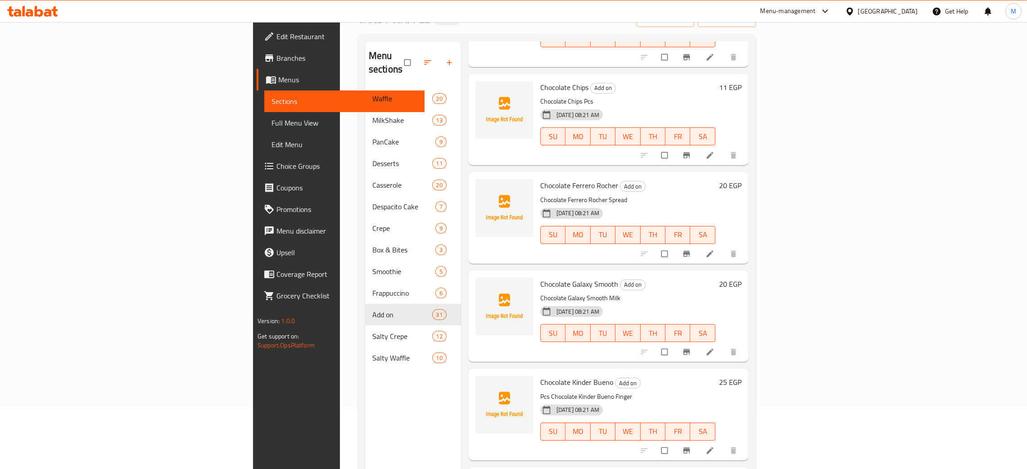
scroll to position [641, 0]
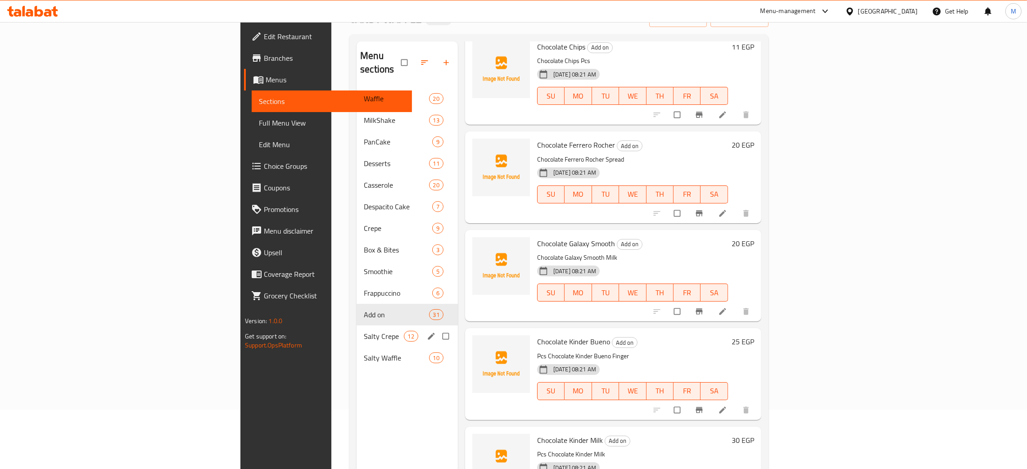
drag, startPoint x: 235, startPoint y: 315, endPoint x: 255, endPoint y: 311, distance: 21.0
click at [357, 325] on div "Salty Crepe 12" at bounding box center [407, 336] width 101 height 22
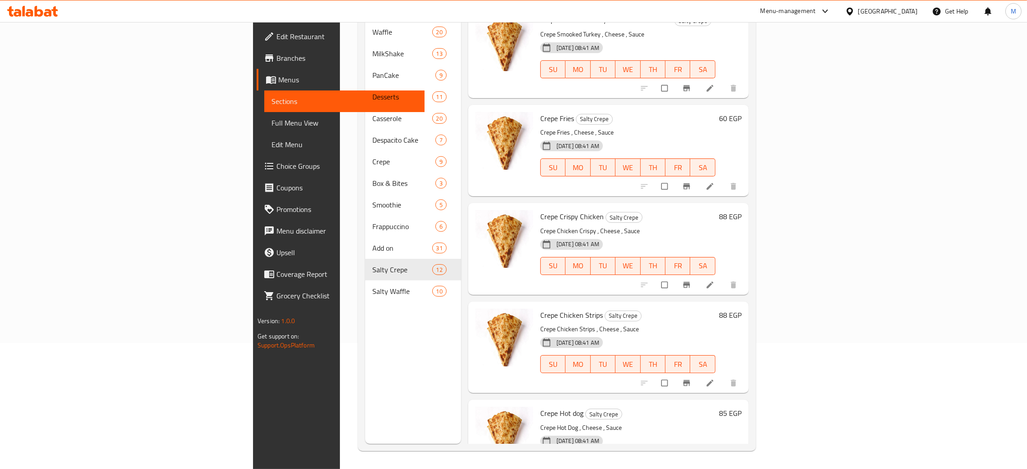
scroll to position [125, 0]
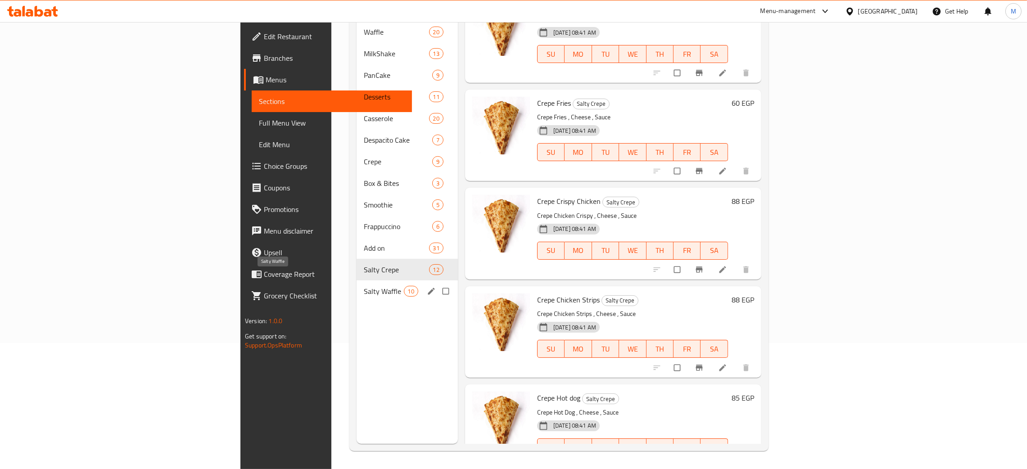
click at [364, 286] on span "Salty Waffle" at bounding box center [384, 291] width 40 height 11
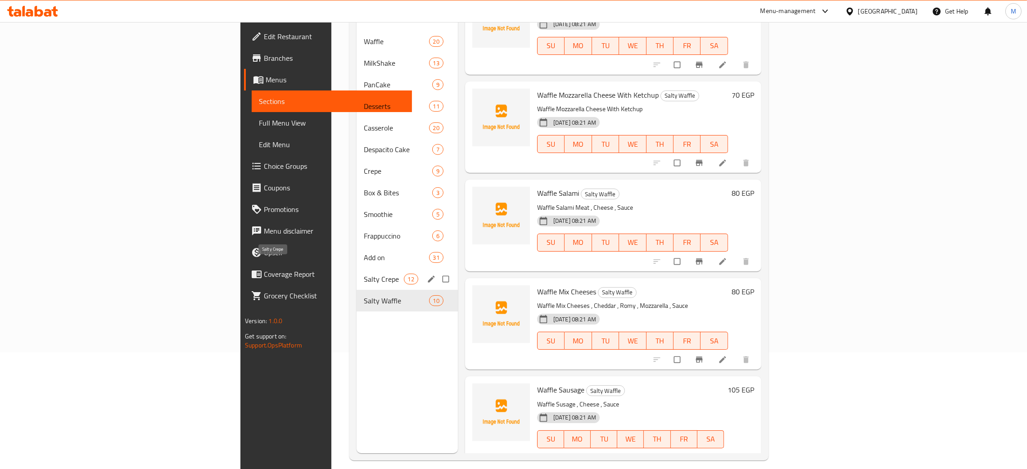
scroll to position [59, 0]
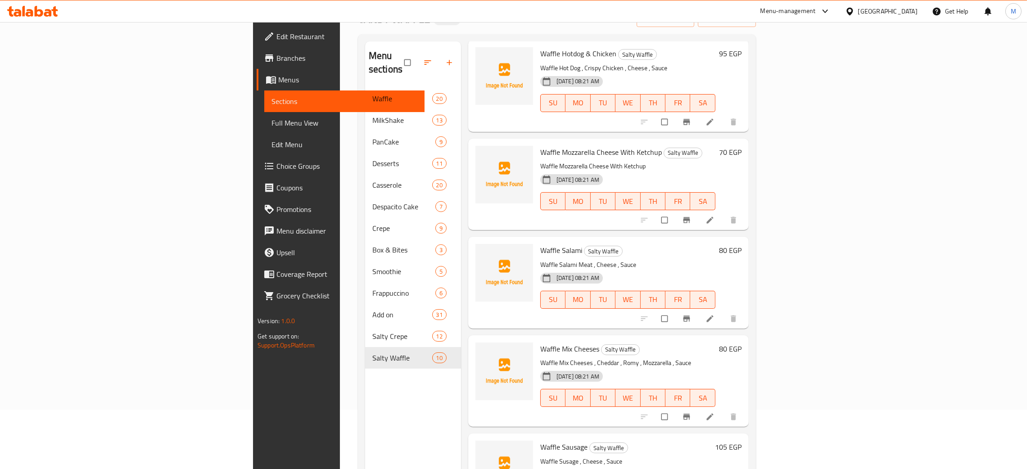
click at [369, 59] on h2 "Menu sections" at bounding box center [387, 62] width 36 height 27
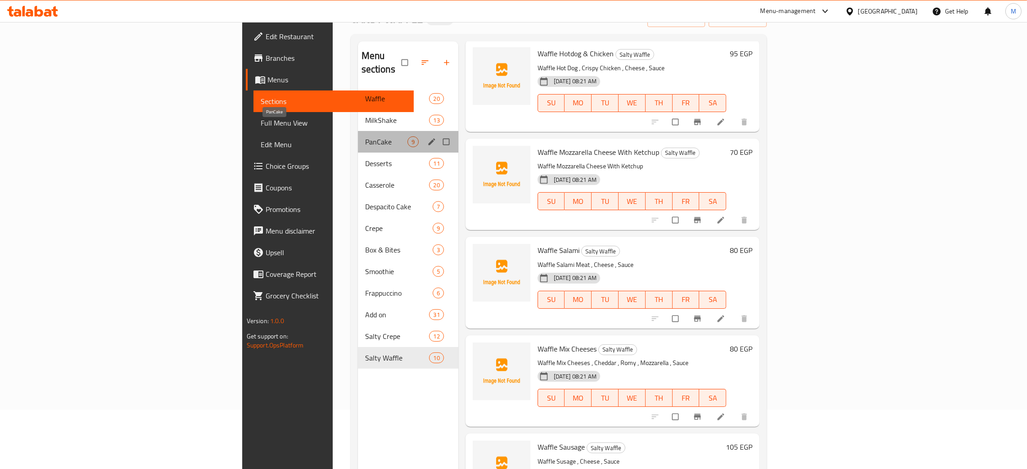
click at [365, 136] on span "PanCake" at bounding box center [386, 141] width 42 height 11
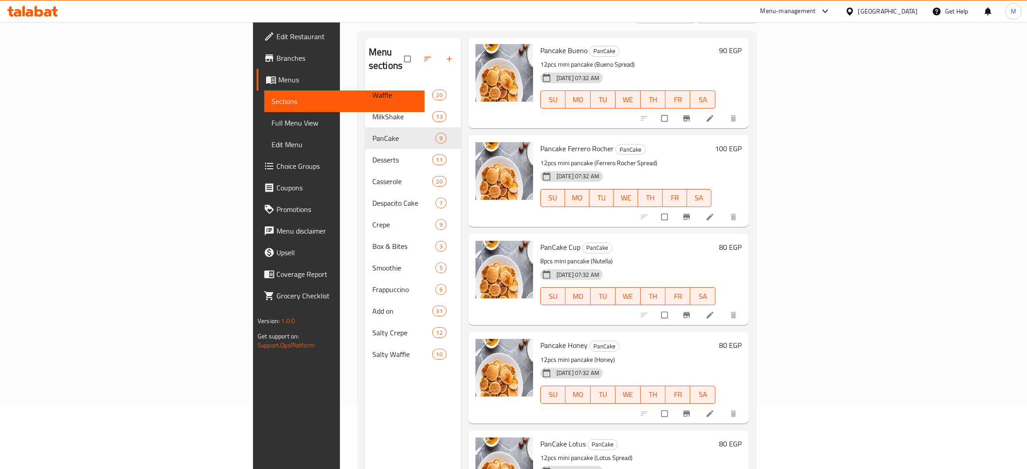
scroll to position [127, 0]
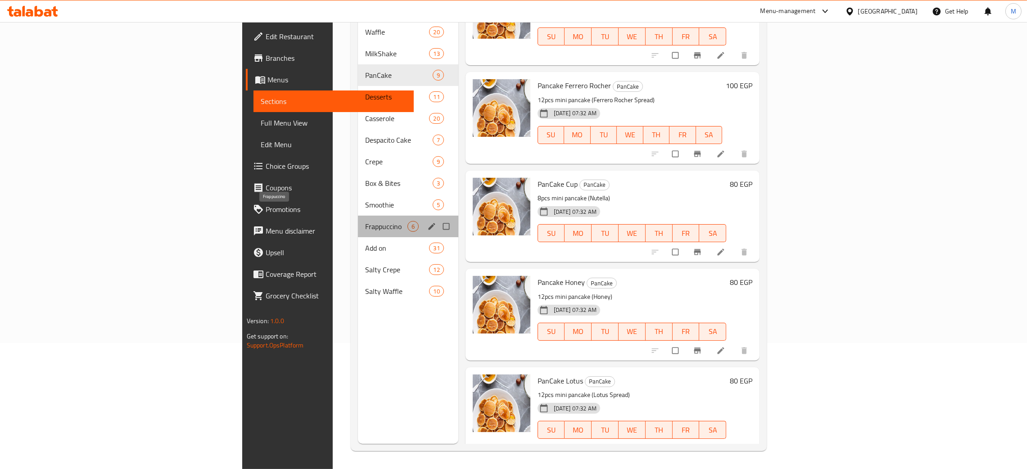
click at [365, 221] on span "Frappuccino" at bounding box center [386, 226] width 42 height 11
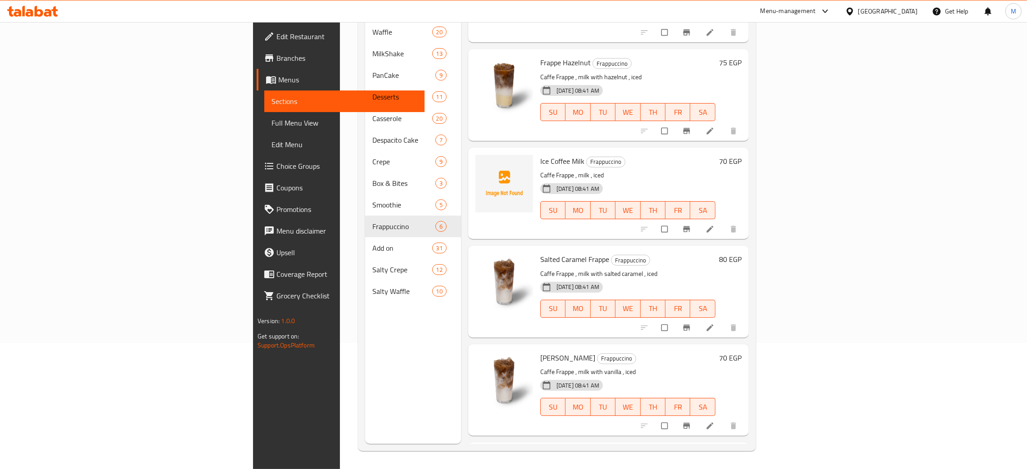
scroll to position [68, 0]
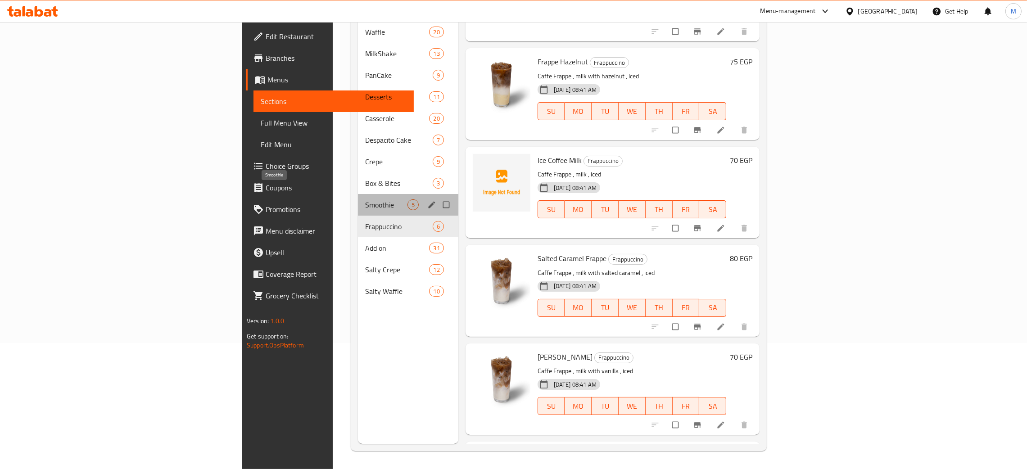
click at [365, 199] on span "Smoothie" at bounding box center [386, 204] width 42 height 11
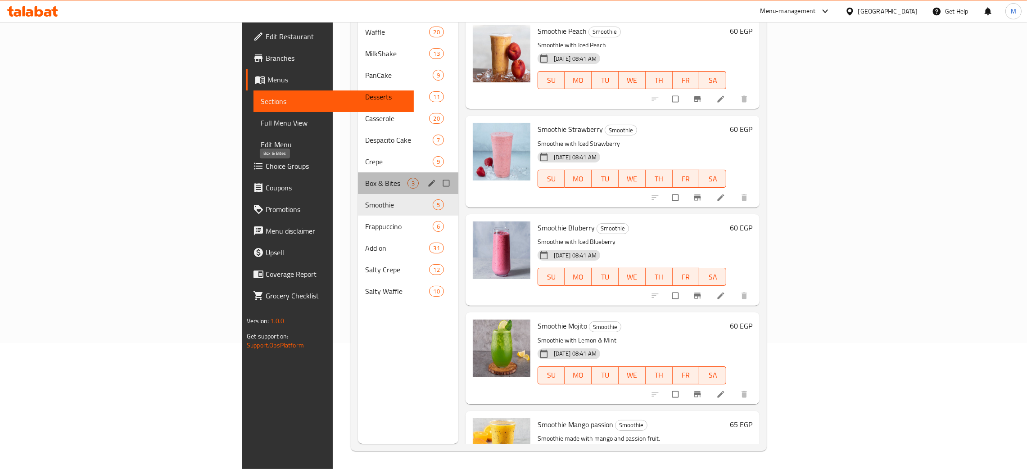
click at [365, 178] on span "Box & Bites" at bounding box center [386, 183] width 42 height 11
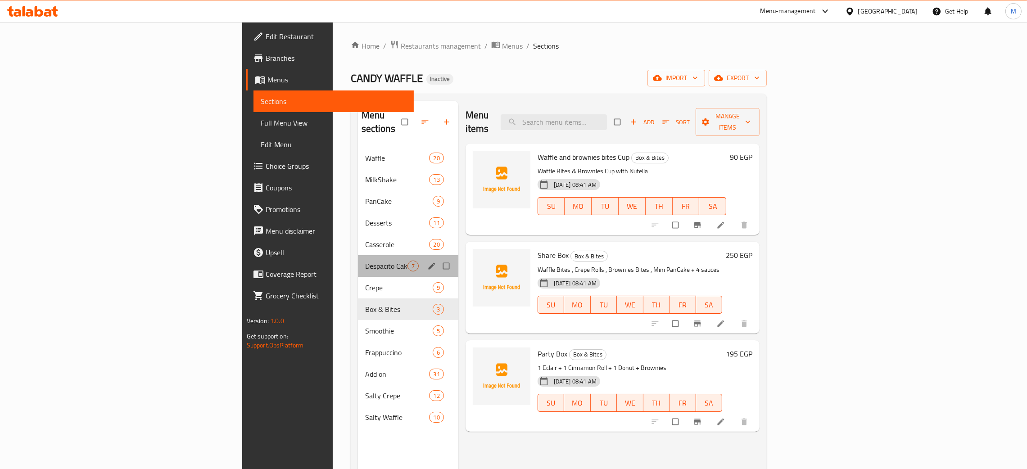
click at [358, 255] on div "Despacito Cake 7" at bounding box center [408, 266] width 100 height 22
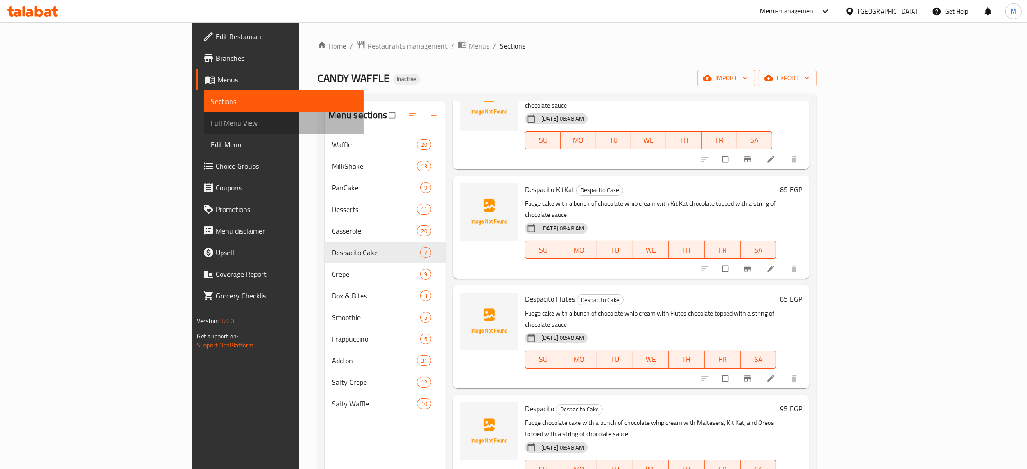
click at [211, 121] on span "Full Menu View" at bounding box center [284, 122] width 146 height 11
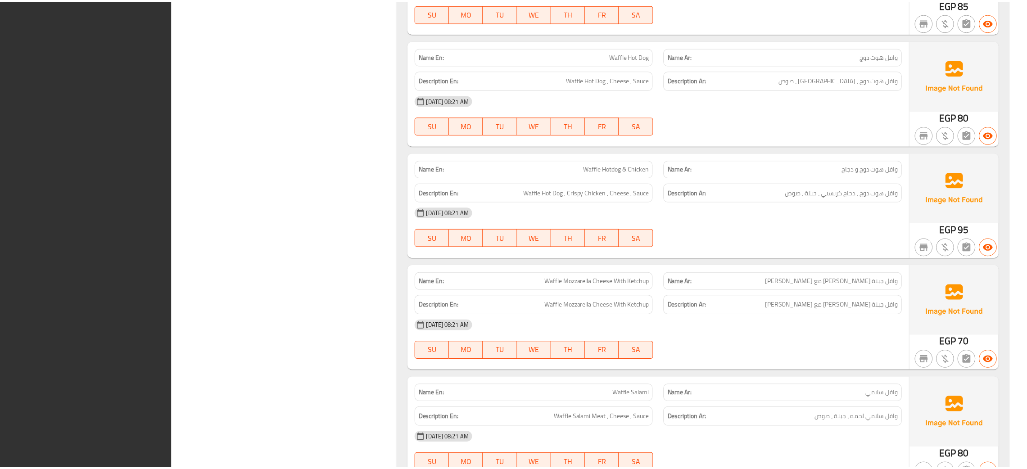
scroll to position [18047, 0]
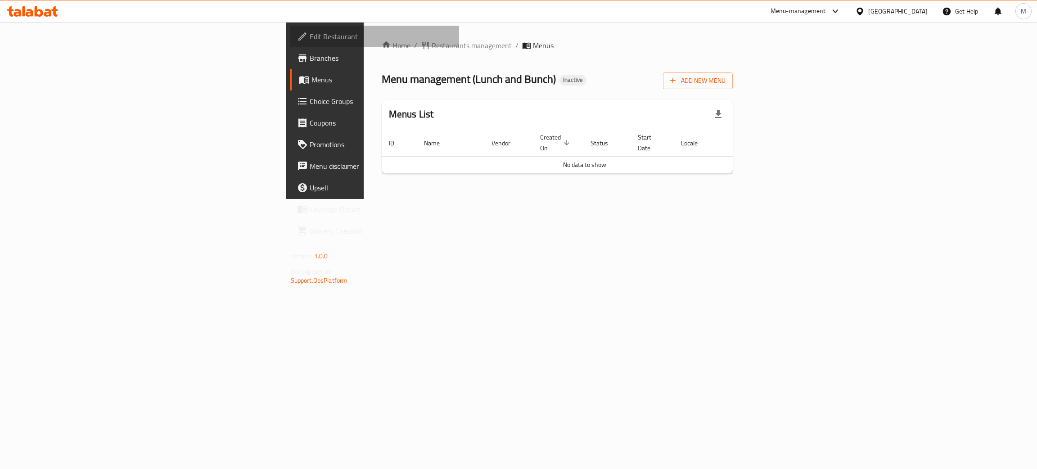
click at [310, 37] on span "Edit Restaurant" at bounding box center [381, 36] width 143 height 11
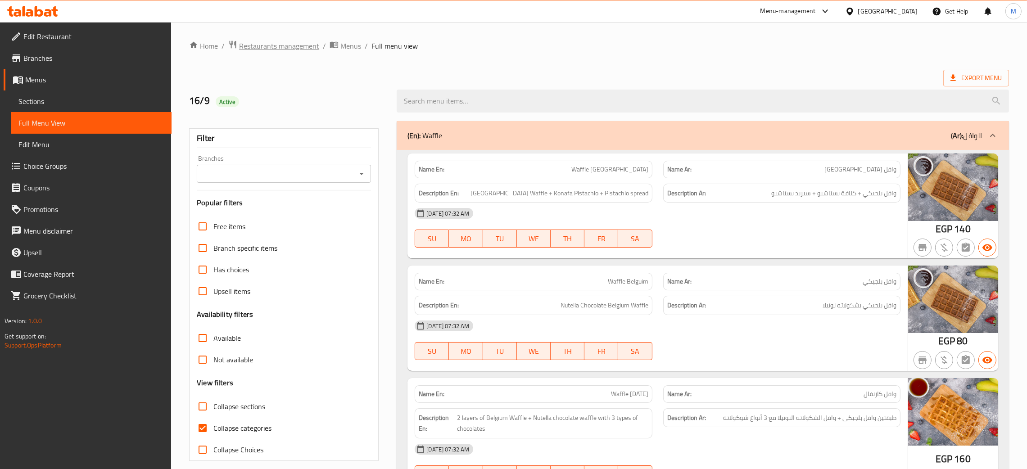
click at [262, 41] on span "Restaurants management" at bounding box center [279, 46] width 80 height 11
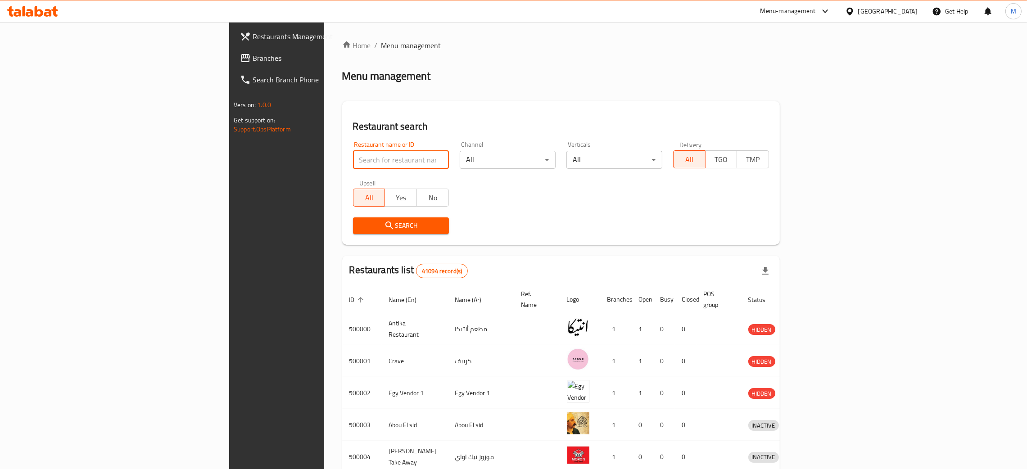
click at [353, 162] on input "search" at bounding box center [401, 160] width 96 height 18
paste input "648283"
type input "648283"
click button "Search" at bounding box center [401, 225] width 96 height 17
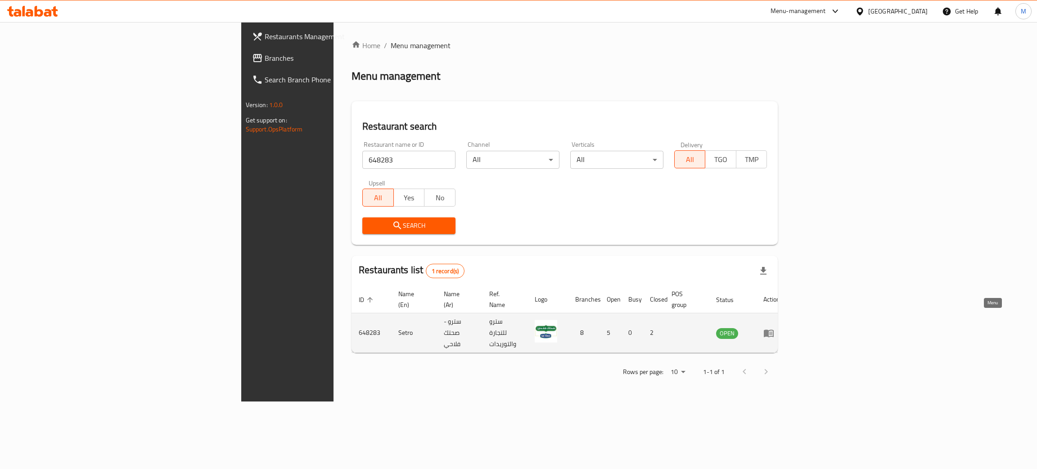
click at [774, 328] on icon "enhanced table" at bounding box center [768, 333] width 11 height 11
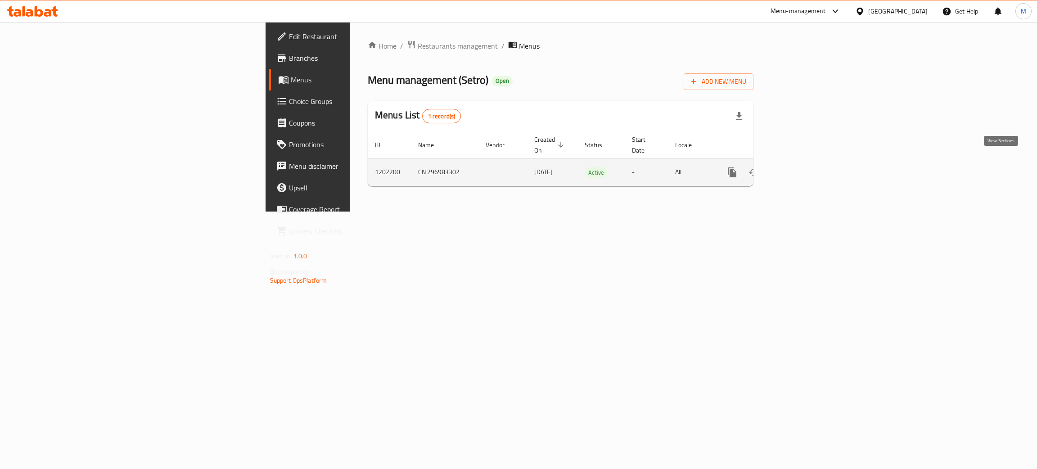
click at [803, 167] on icon "enhanced table" at bounding box center [797, 172] width 11 height 11
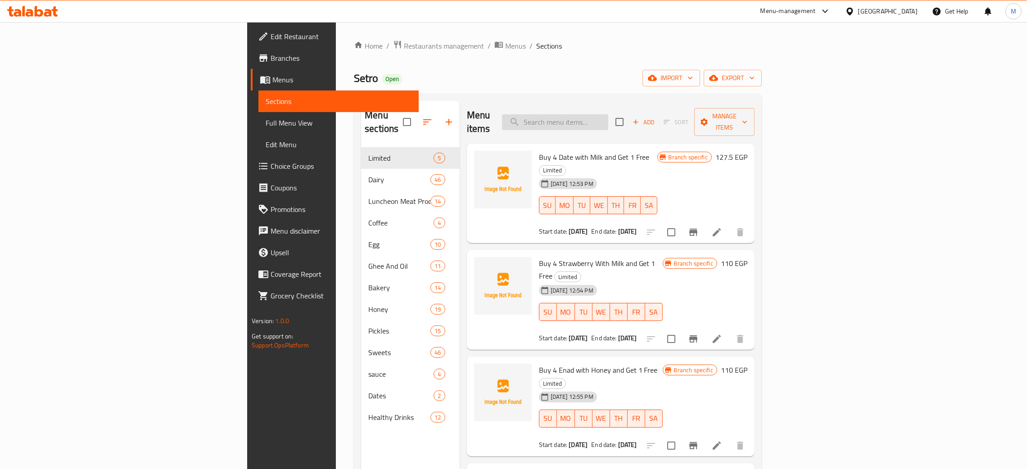
click at [608, 114] on input "search" at bounding box center [555, 122] width 106 height 16
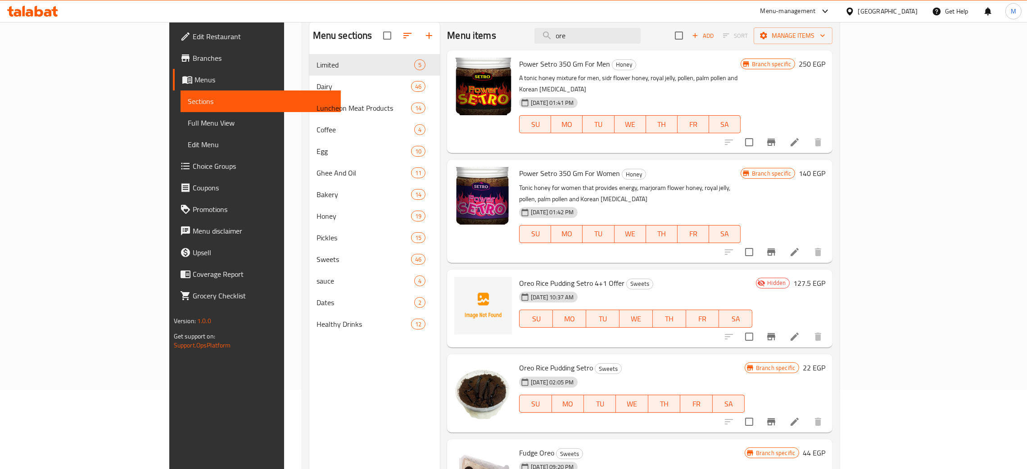
scroll to position [59, 0]
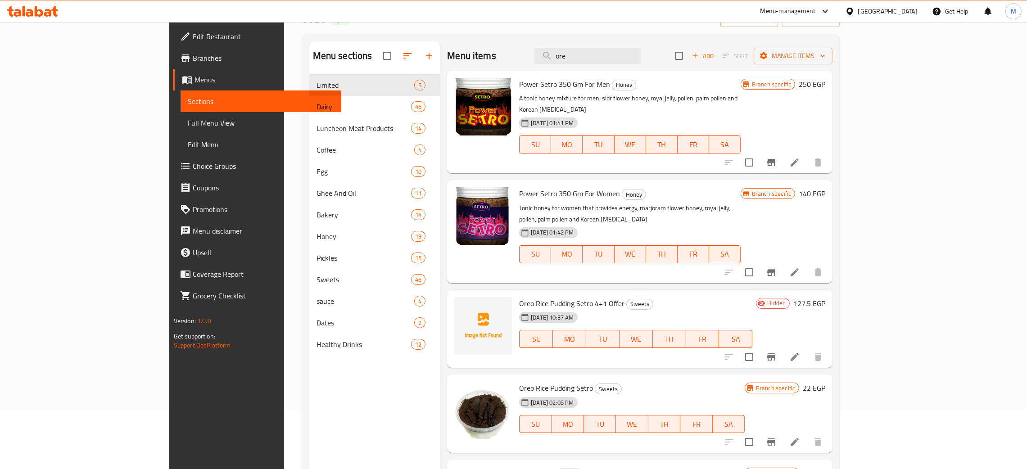
type input "ore"
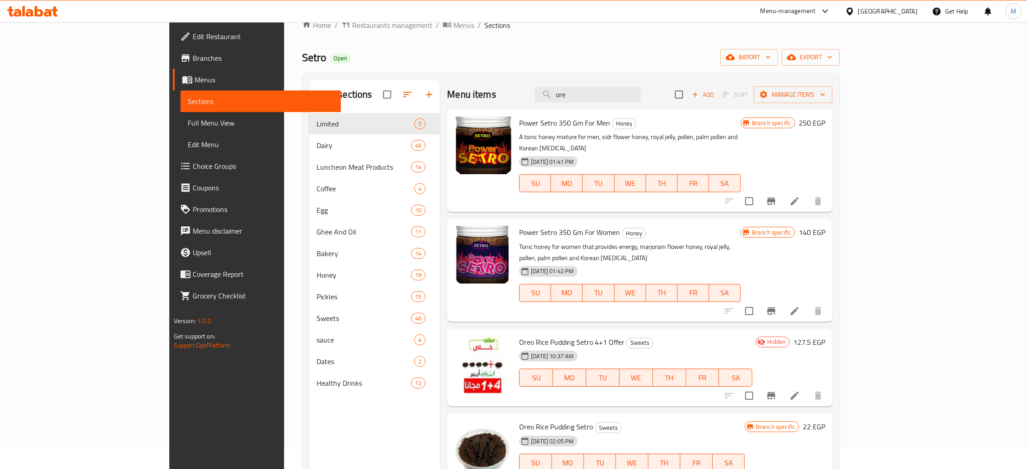
scroll to position [0, 0]
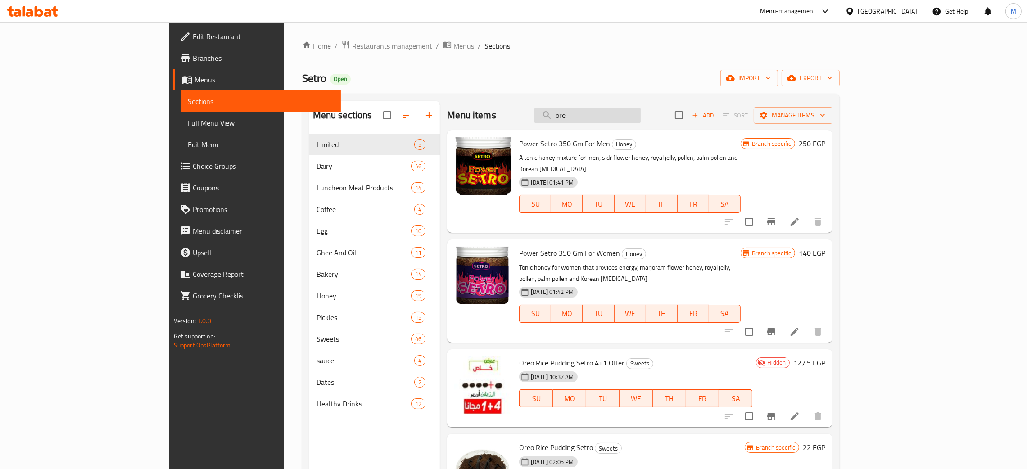
drag, startPoint x: 632, startPoint y: 117, endPoint x: 598, endPoint y: 111, distance: 34.4
click at [598, 111] on input "ore" at bounding box center [587, 116] width 106 height 16
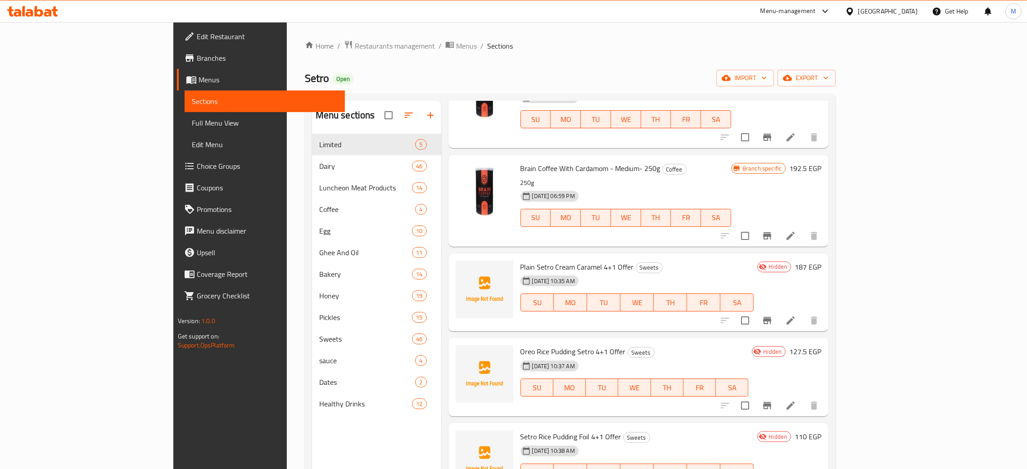
scroll to position [337, 0]
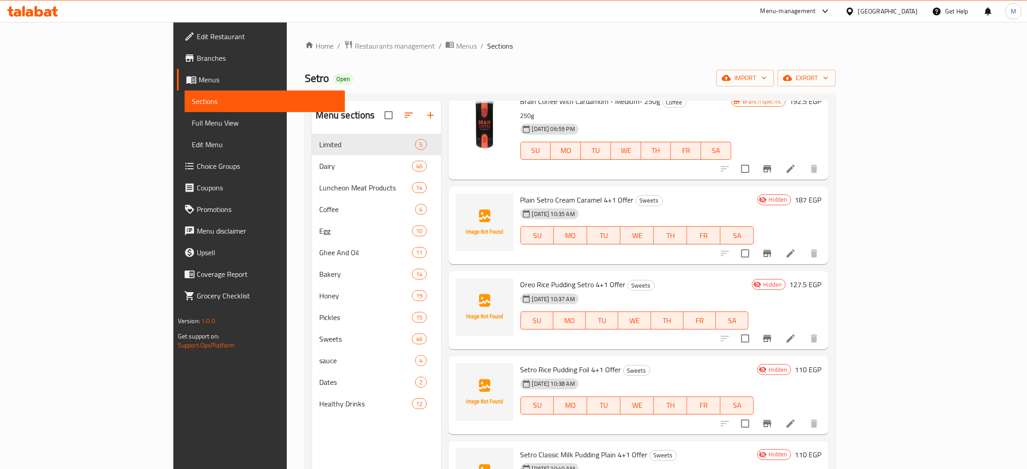
type input "offe"
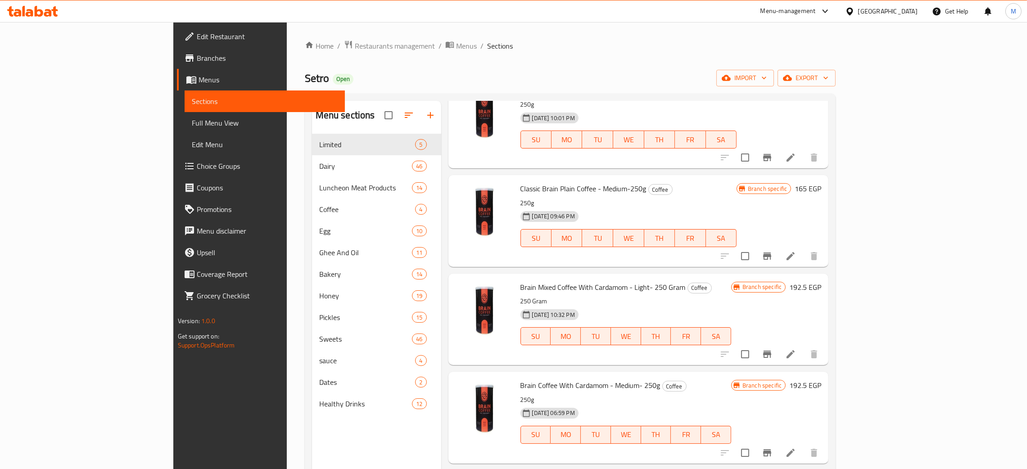
scroll to position [0, 0]
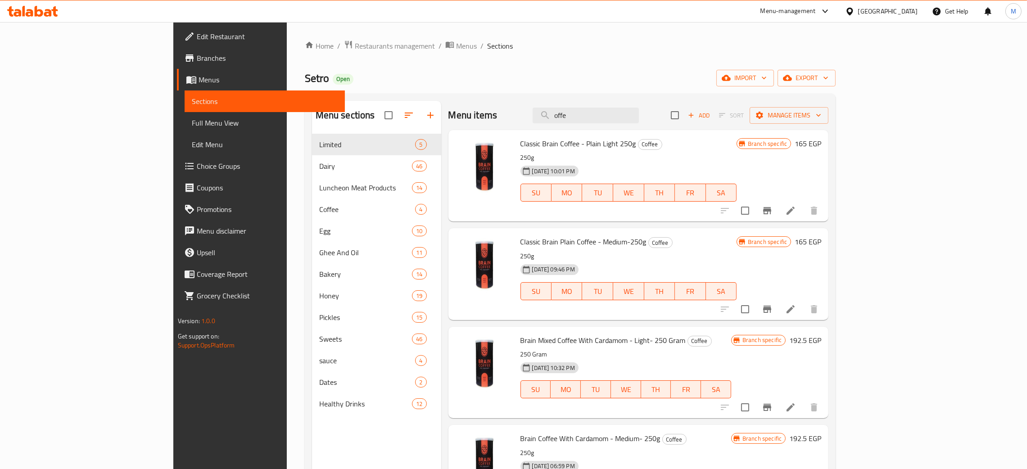
drag, startPoint x: 644, startPoint y: 110, endPoint x: 463, endPoint y: 81, distance: 183.2
click at [463, 81] on div "Home / Restaurants management / Menus / Sections Setro Open import export Menu …" at bounding box center [570, 308] width 531 height 537
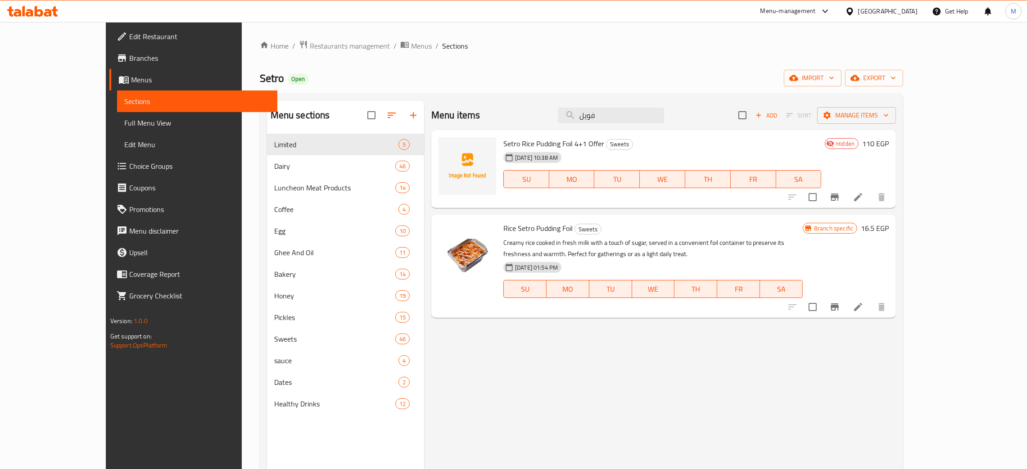
type input "فويل"
drag, startPoint x: 641, startPoint y: 120, endPoint x: 592, endPoint y: 91, distance: 56.9
click at [591, 95] on div "Menu sections Limited 5 Dairy 47 Luncheon Meat Products 14 Coffee 4 Egg 10 Ghee…" at bounding box center [582, 335] width 644 height 483
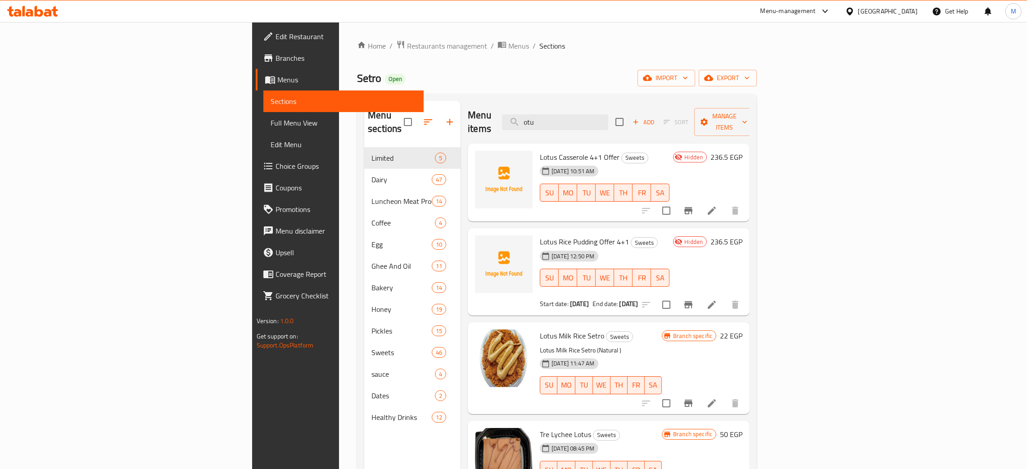
type input "otu"
drag, startPoint x: 635, startPoint y: 119, endPoint x: 605, endPoint y: 105, distance: 32.6
click at [605, 105] on div "Menu items otu Add Sort Manage items" at bounding box center [609, 122] width 282 height 43
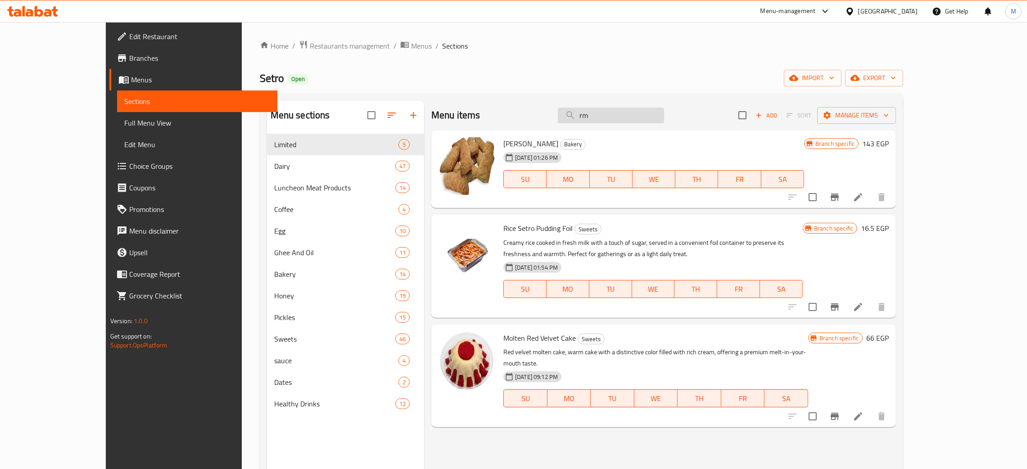
click at [620, 117] on input "rm" at bounding box center [611, 116] width 106 height 16
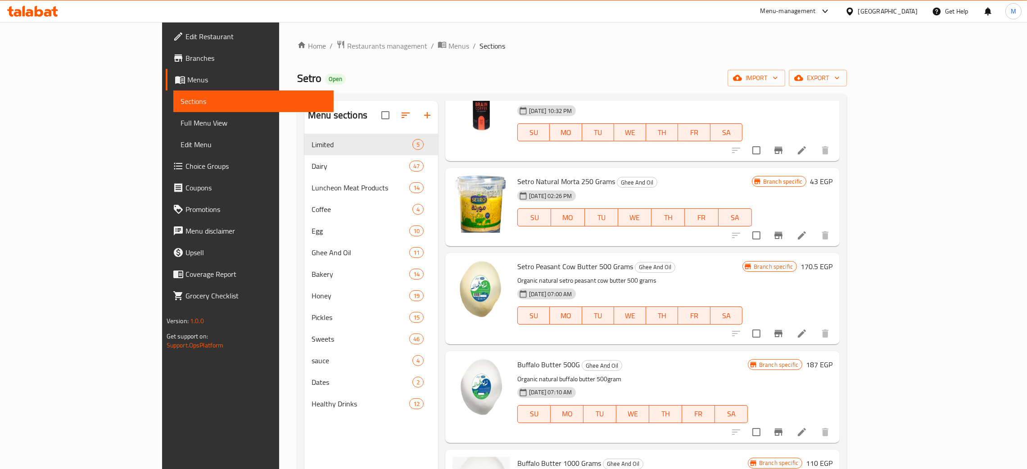
scroll to position [3511, 0]
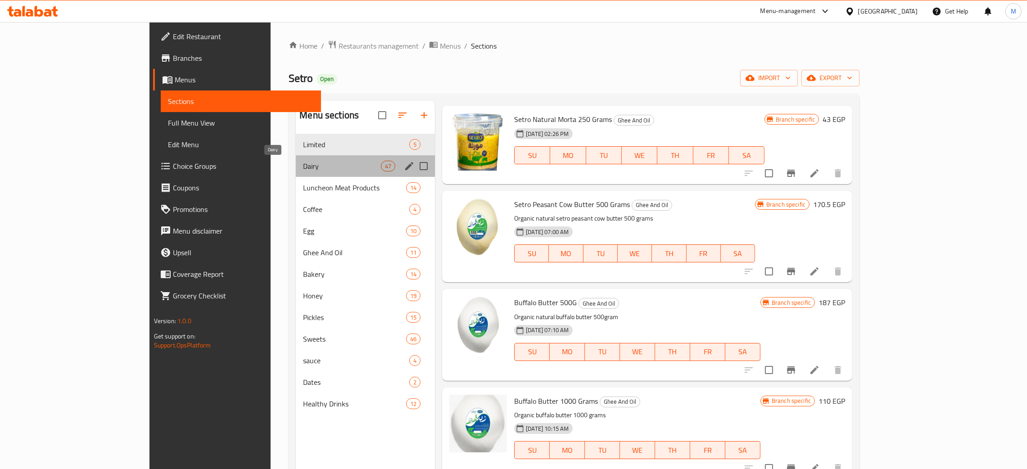
click at [303, 161] on span "Dairy" at bounding box center [342, 166] width 78 height 11
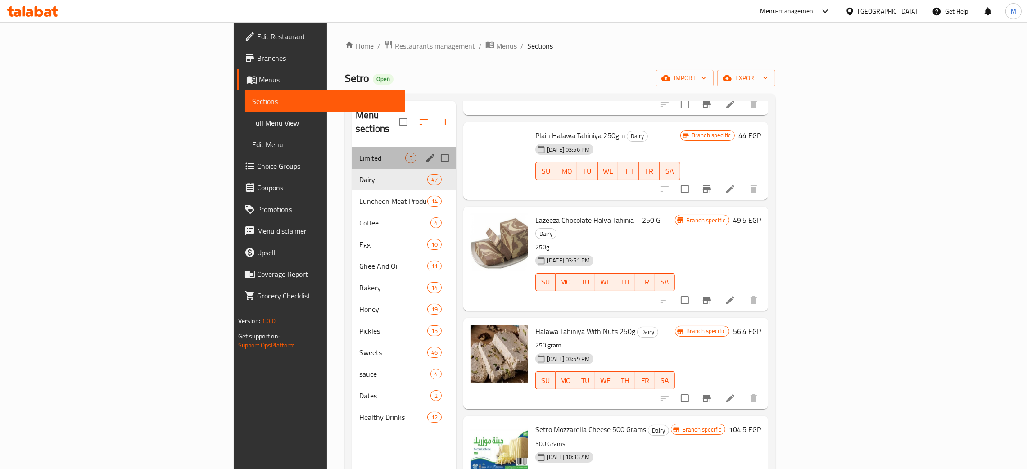
click at [352, 147] on div "Limited 5" at bounding box center [404, 158] width 104 height 22
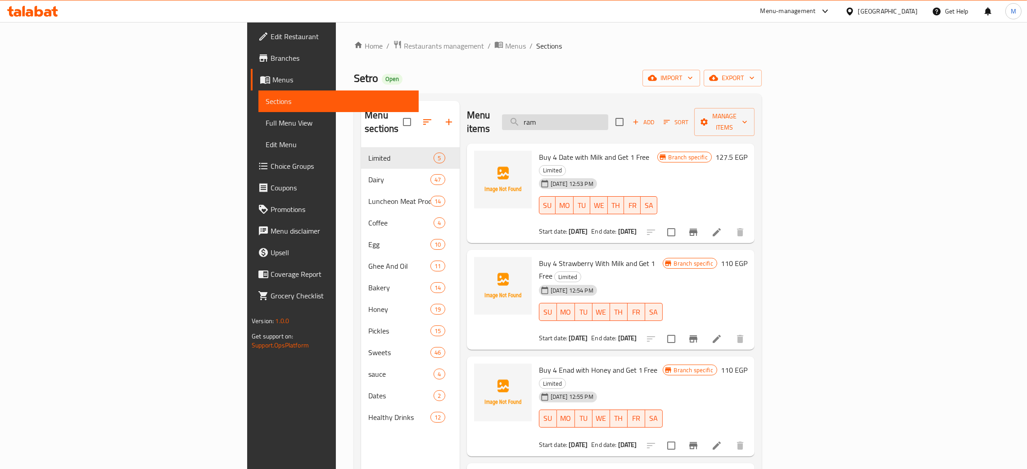
click at [608, 114] on input "ram" at bounding box center [555, 122] width 106 height 16
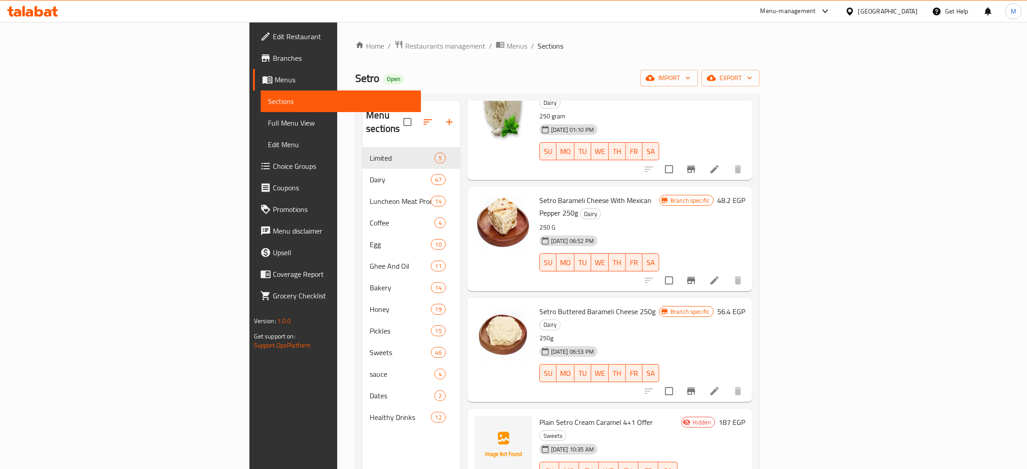
scroll to position [102, 0]
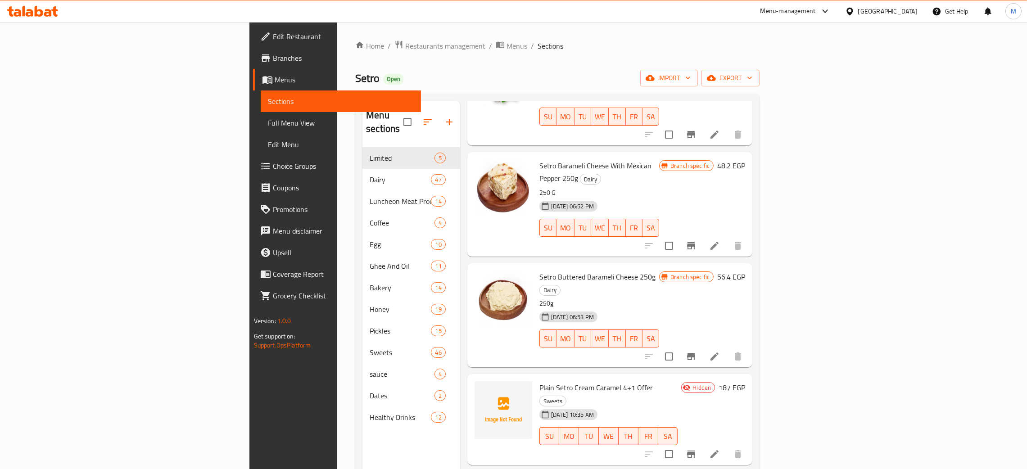
type input "rame"
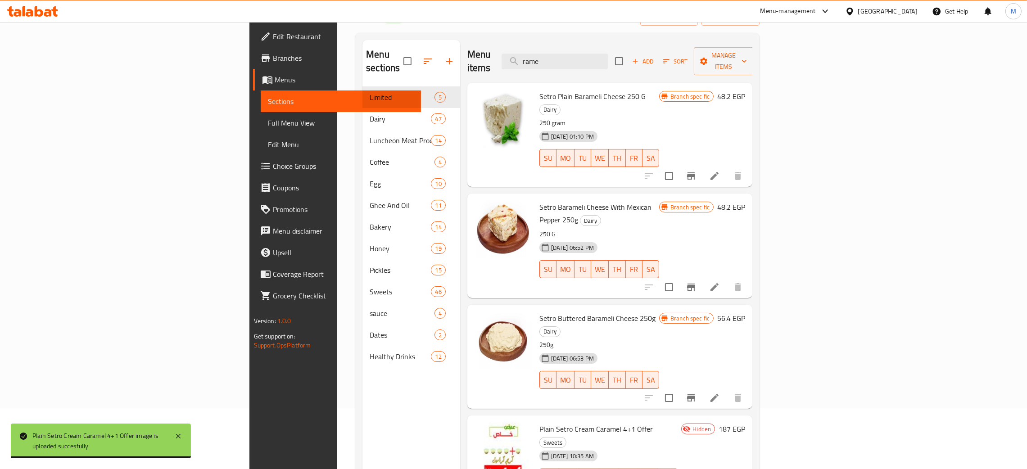
scroll to position [0, 0]
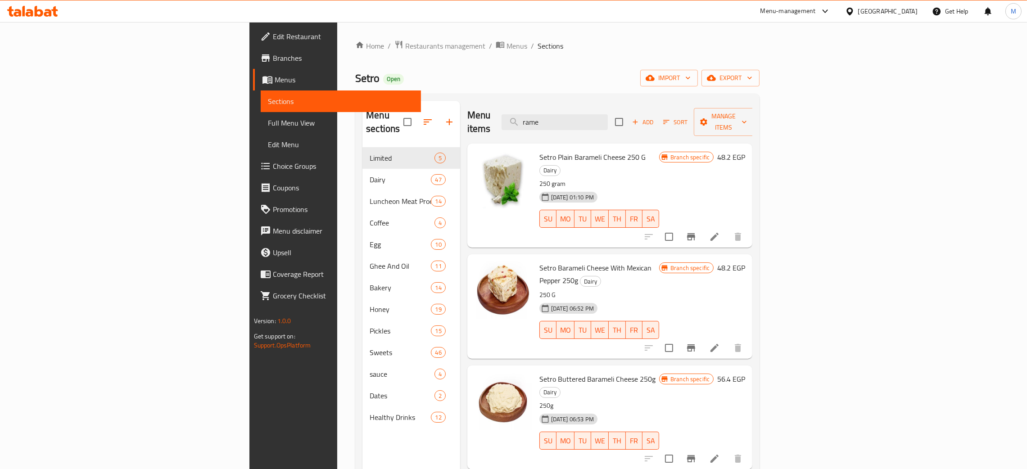
drag, startPoint x: 637, startPoint y: 120, endPoint x: 590, endPoint y: 103, distance: 50.3
click at [590, 103] on div "Menu items rame Add Sort Manage items" at bounding box center [609, 122] width 285 height 43
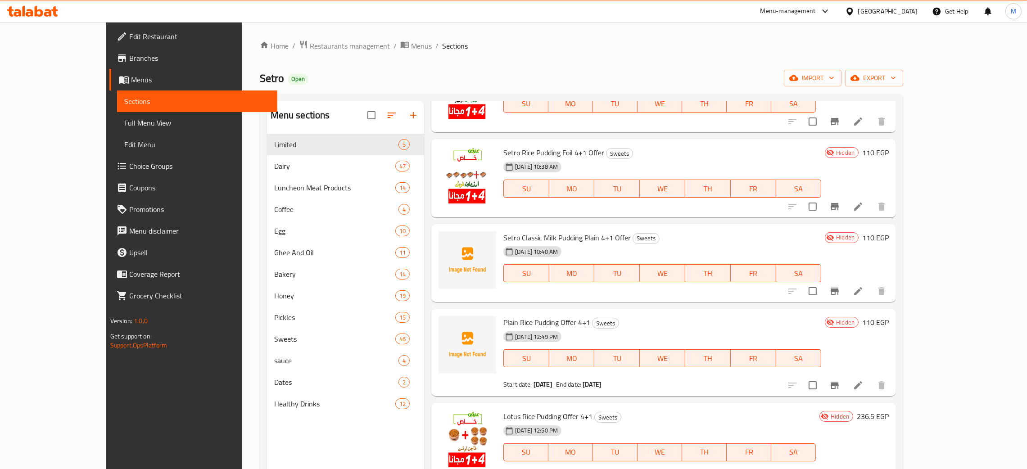
scroll to position [945, 0]
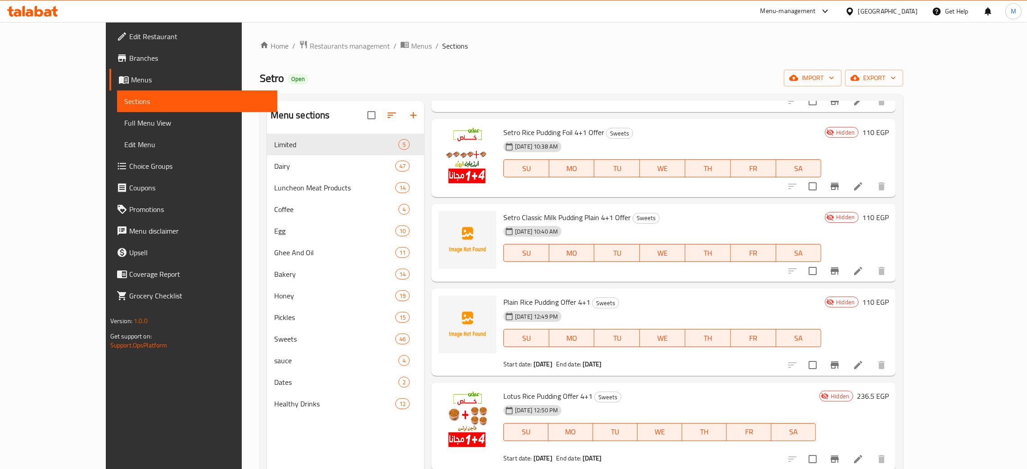
type input "pu"
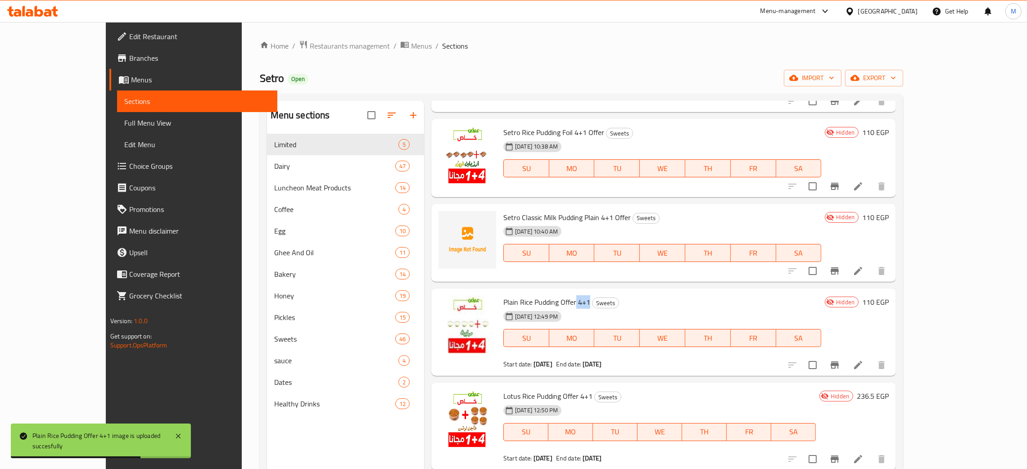
drag, startPoint x: 563, startPoint y: 302, endPoint x: 551, endPoint y: 305, distance: 12.1
click at [550, 305] on h6 "Plain Rice Pudding Offer 4+1 Sweets" at bounding box center [662, 302] width 318 height 13
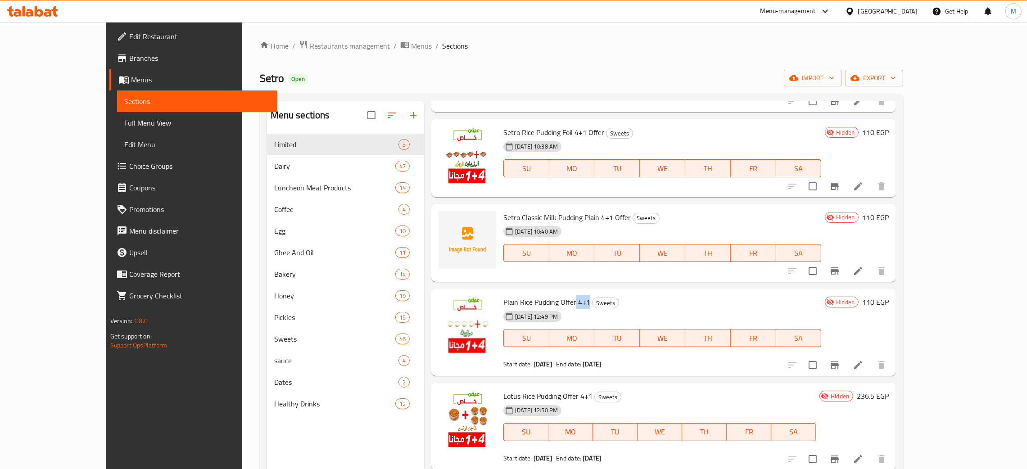
copy span "4+1"
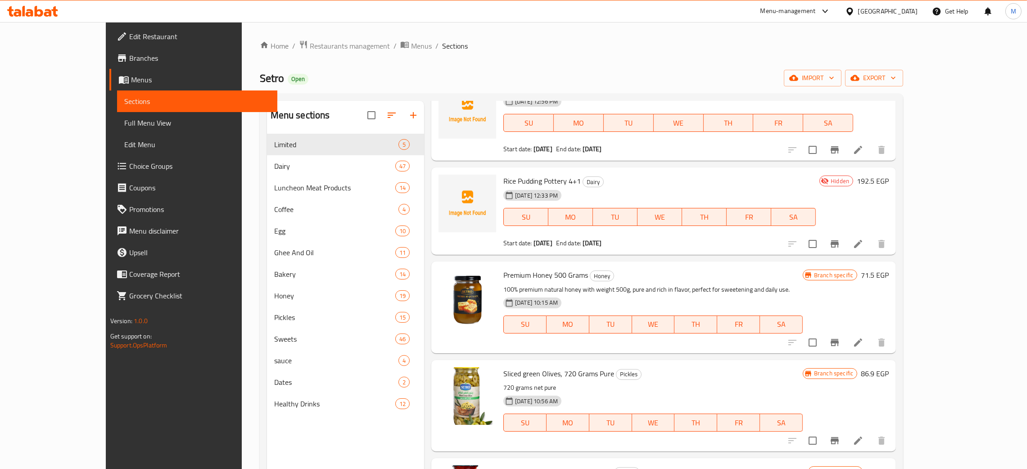
scroll to position [0, 0]
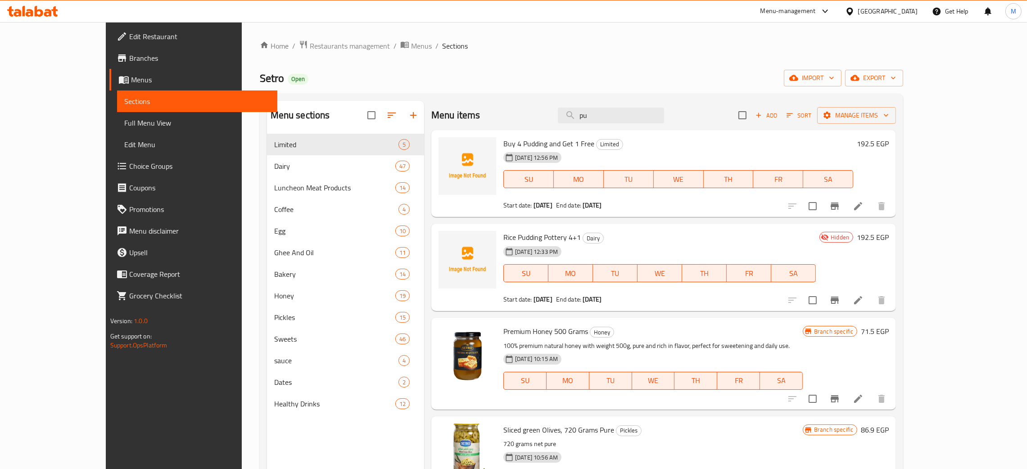
drag, startPoint x: 639, startPoint y: 113, endPoint x: 587, endPoint y: 117, distance: 52.9
click at [579, 112] on div "Menu items pu Add Sort Manage items" at bounding box center [663, 115] width 465 height 29
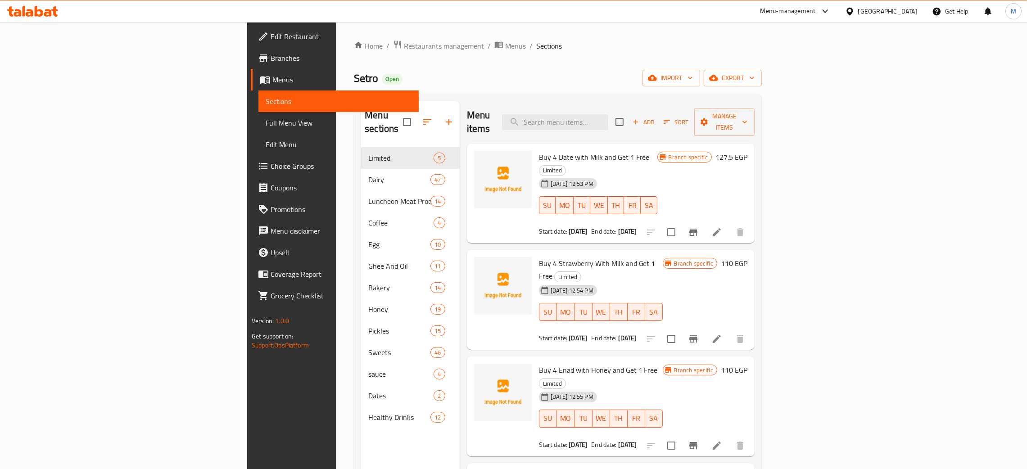
paste input "4+1"
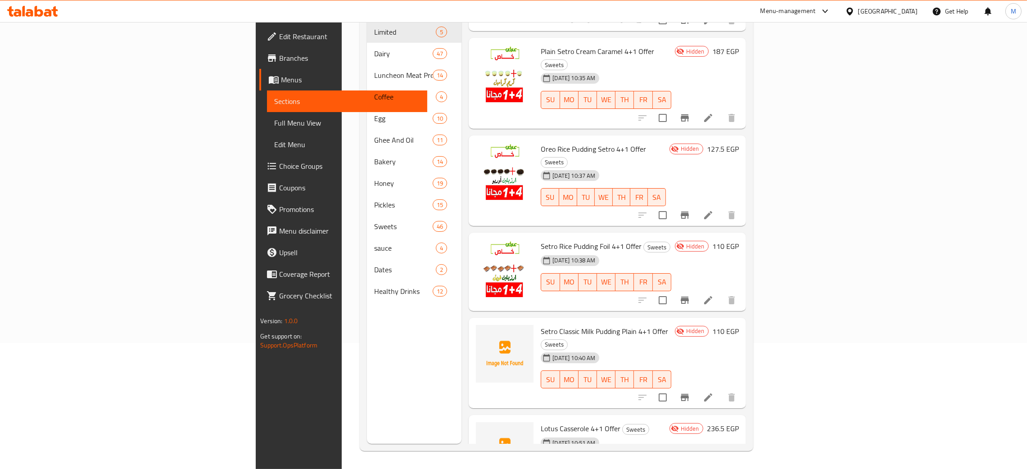
scroll to position [428, 0]
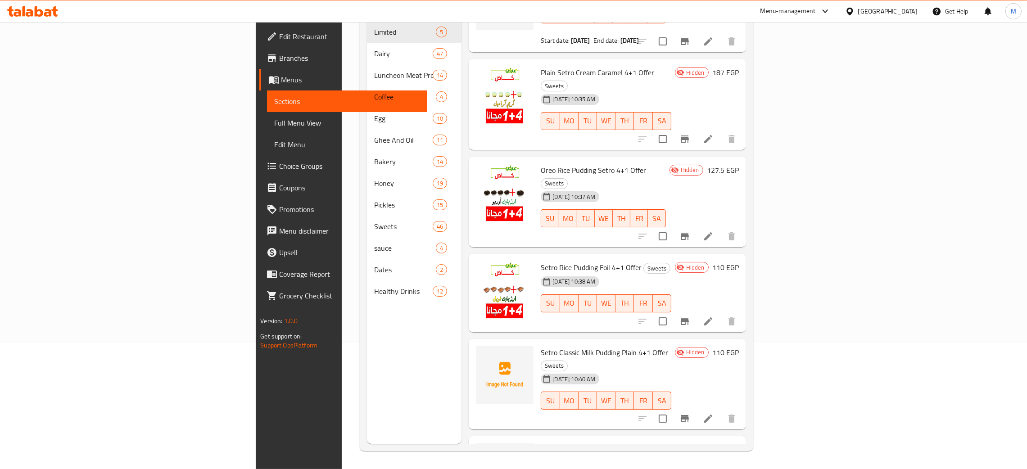
type input "4+1"
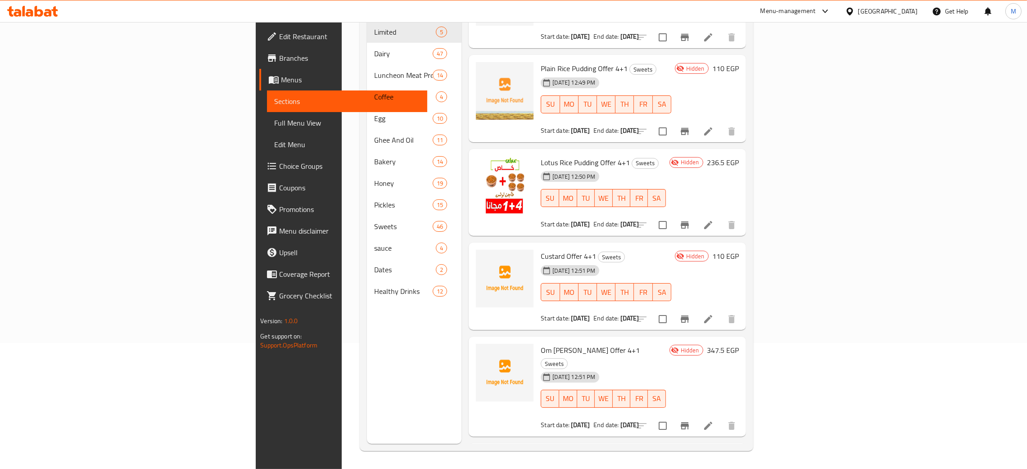
scroll to position [1103, 0]
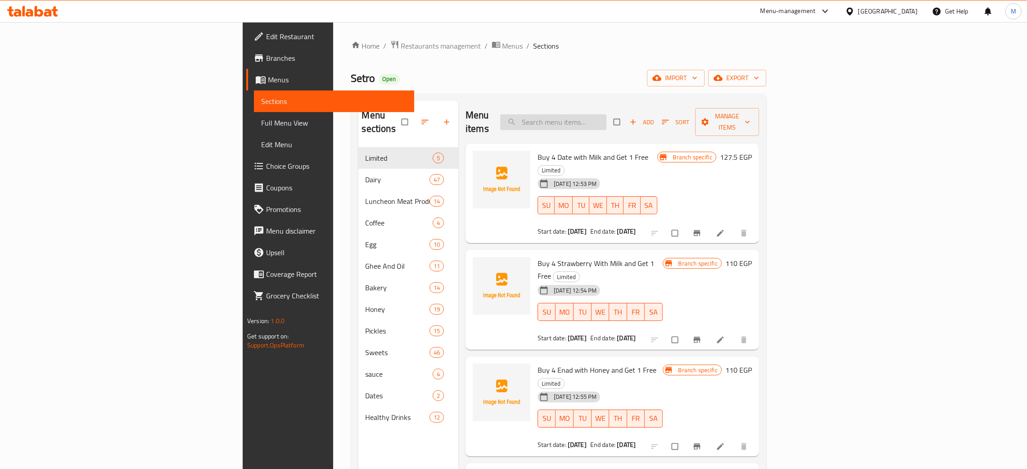
click at [606, 116] on input "search" at bounding box center [553, 122] width 106 height 16
paste input "4+1"
type input "4+1"
click at [583, 175] on div "[DATE] 12:53 PM SU MO TU WE TH FR SA" at bounding box center [597, 199] width 126 height 49
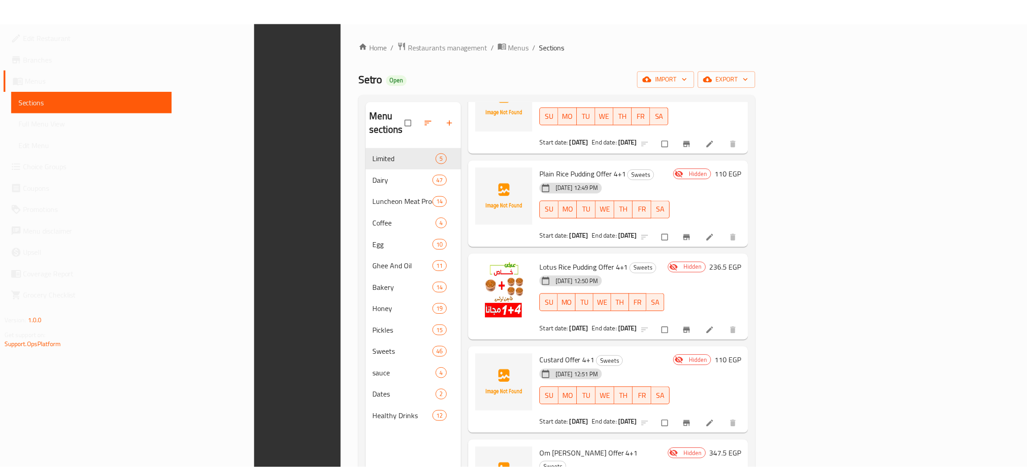
scroll to position [127, 0]
